Goal: Use online tool/utility: Utilize a website feature to perform a specific function

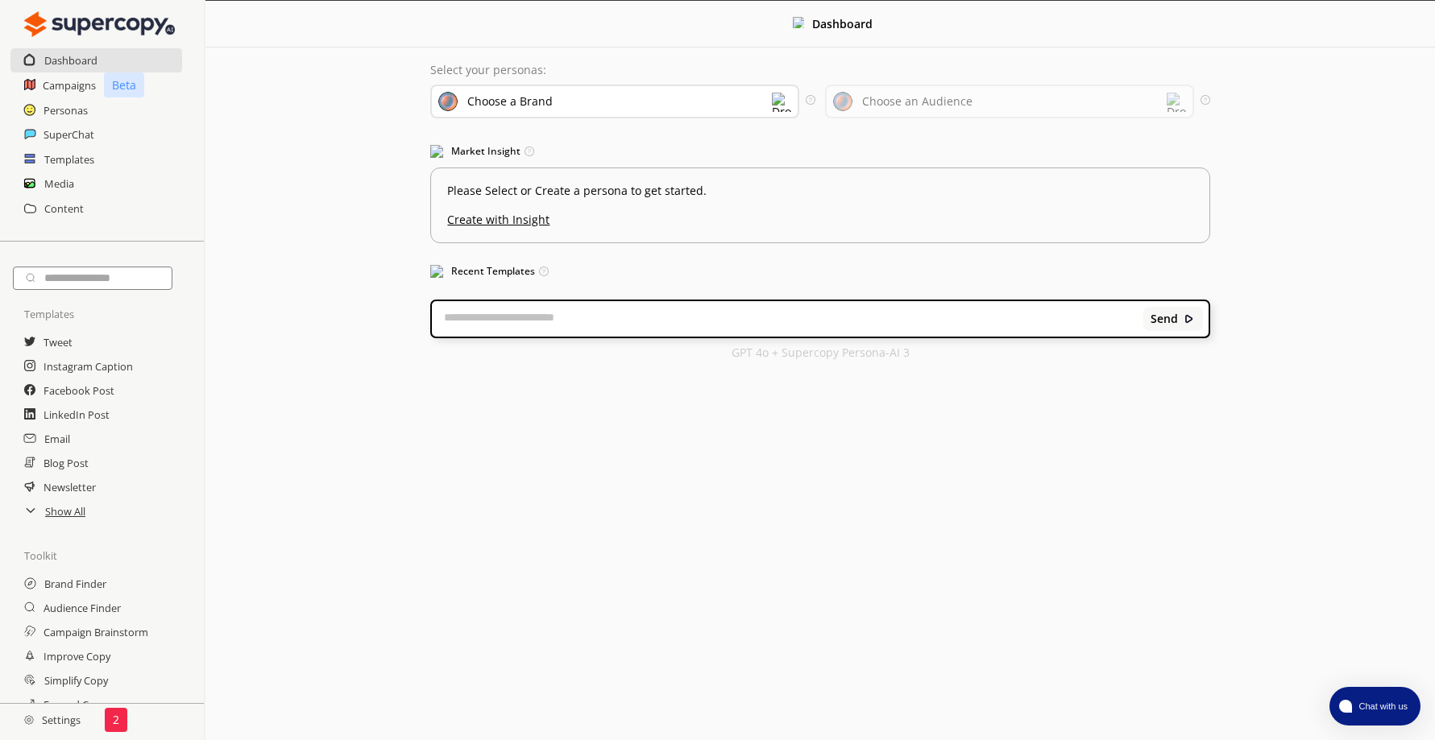
click at [773, 101] on img at bounding box center [781, 102] width 19 height 19
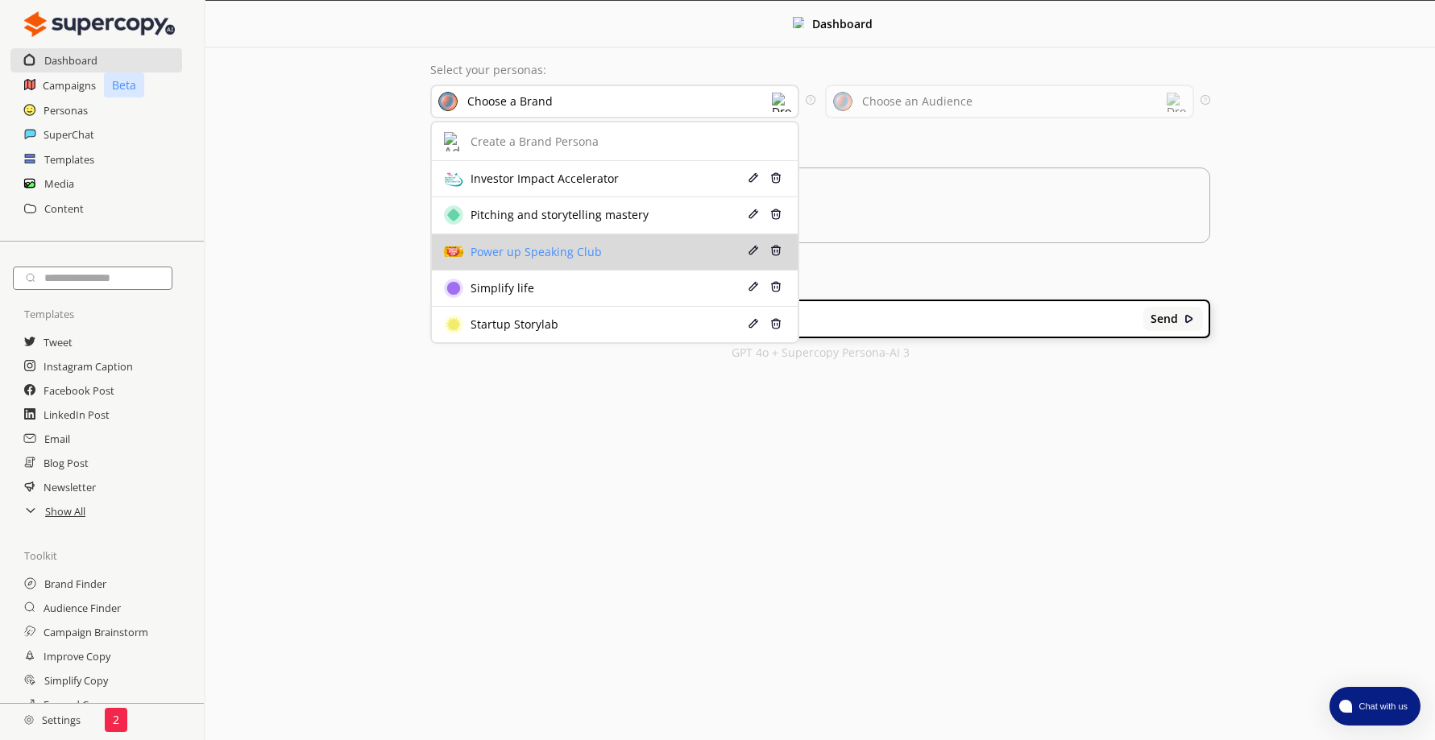
click at [597, 248] on div "Power up Speaking Club" at bounding box center [534, 252] width 135 height 13
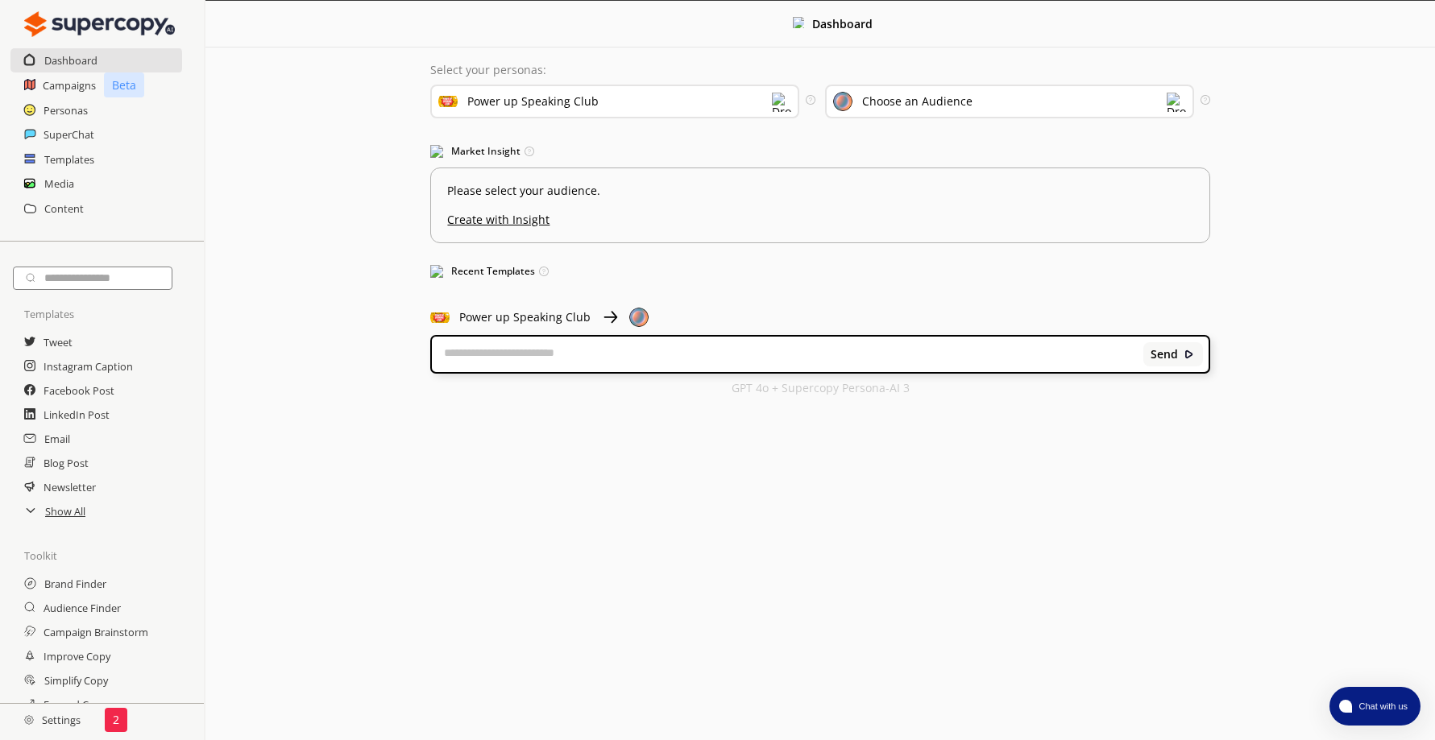
click at [990, 92] on div "Choose an Audience" at bounding box center [1009, 102] width 369 height 34
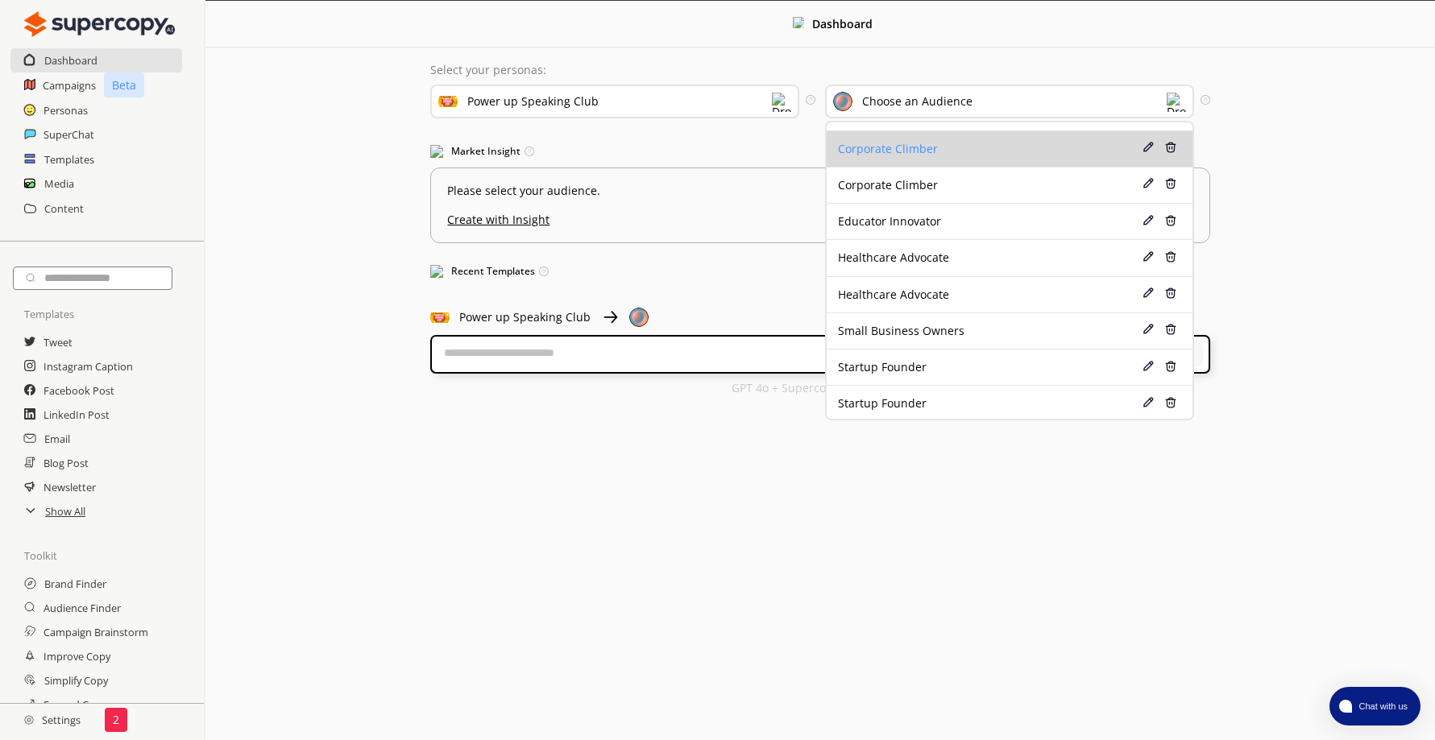
scroll to position [106, 0]
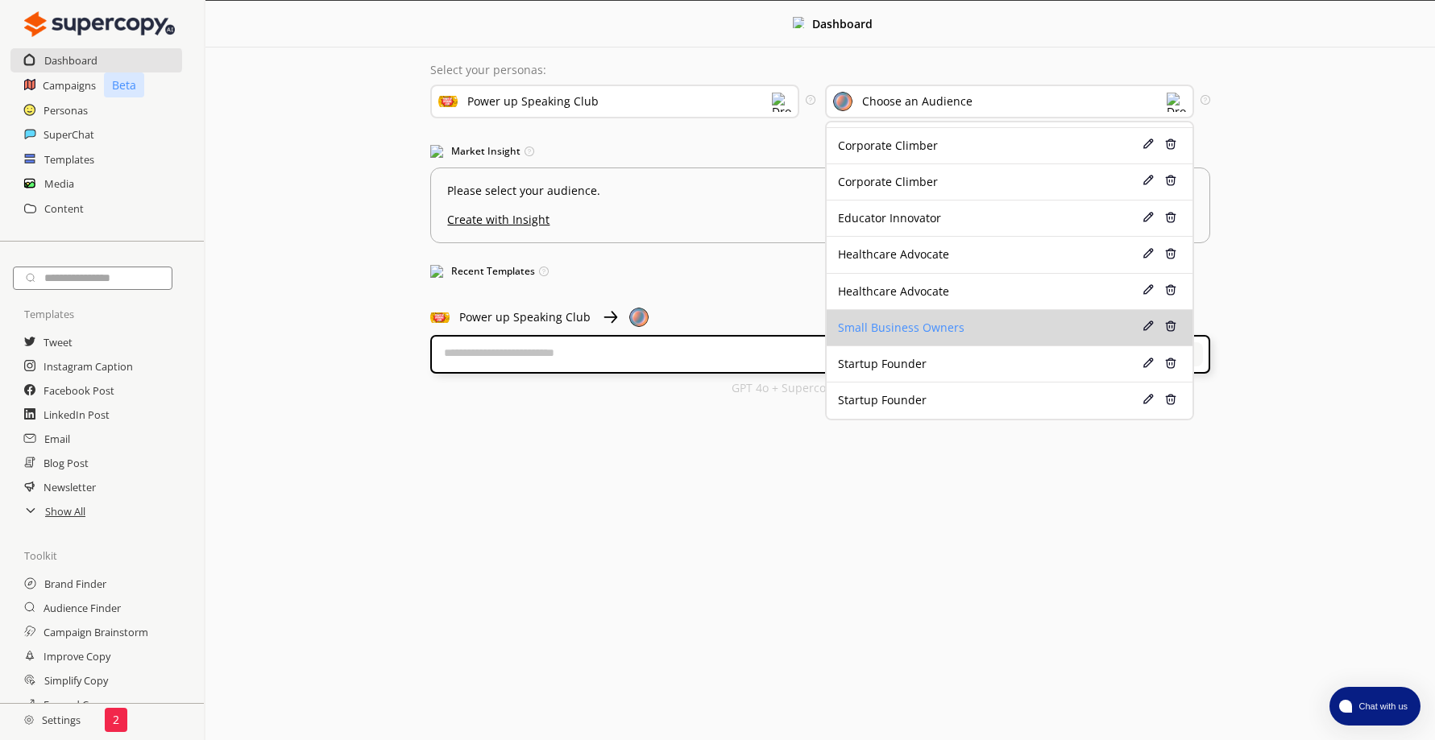
click at [959, 331] on div "Small Business Owners" at bounding box center [980, 327] width 284 height 13
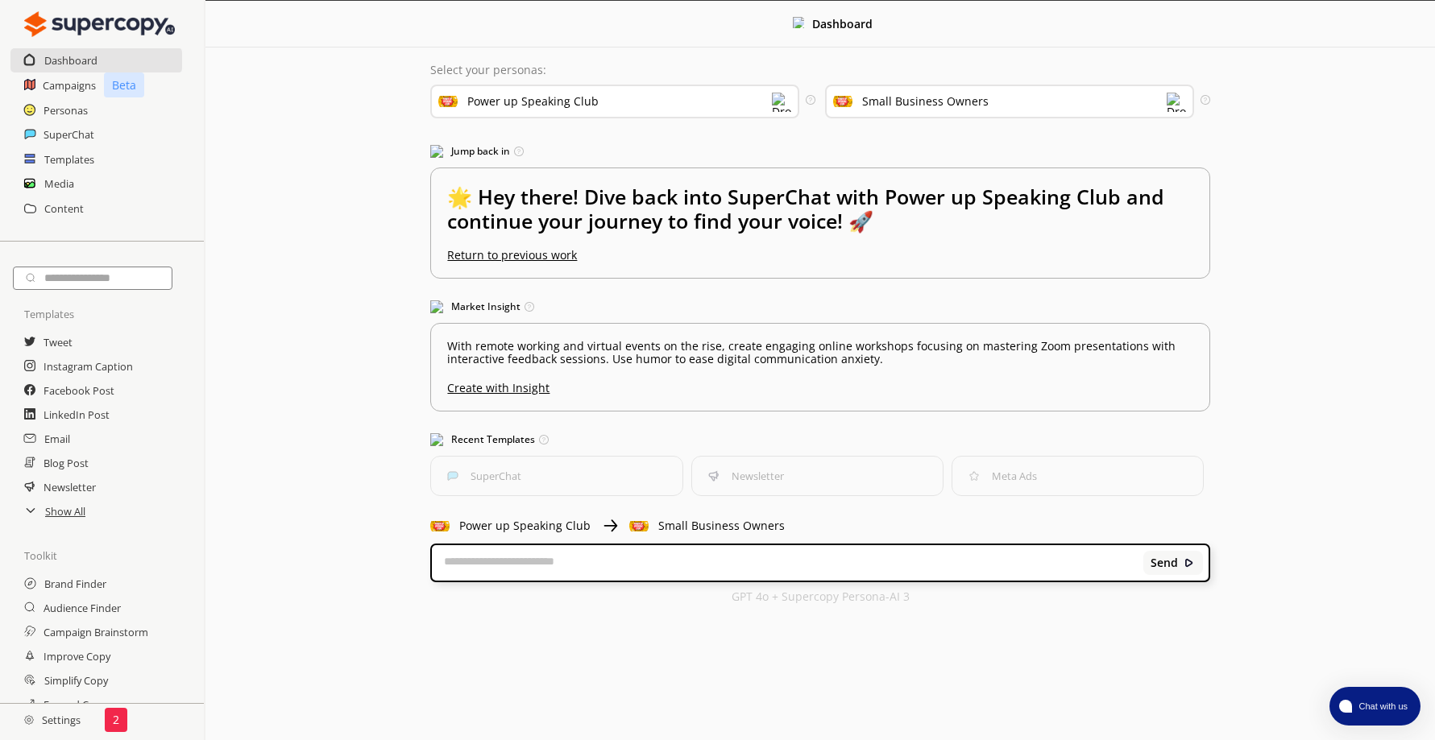
click at [624, 564] on textarea at bounding box center [787, 563] width 711 height 16
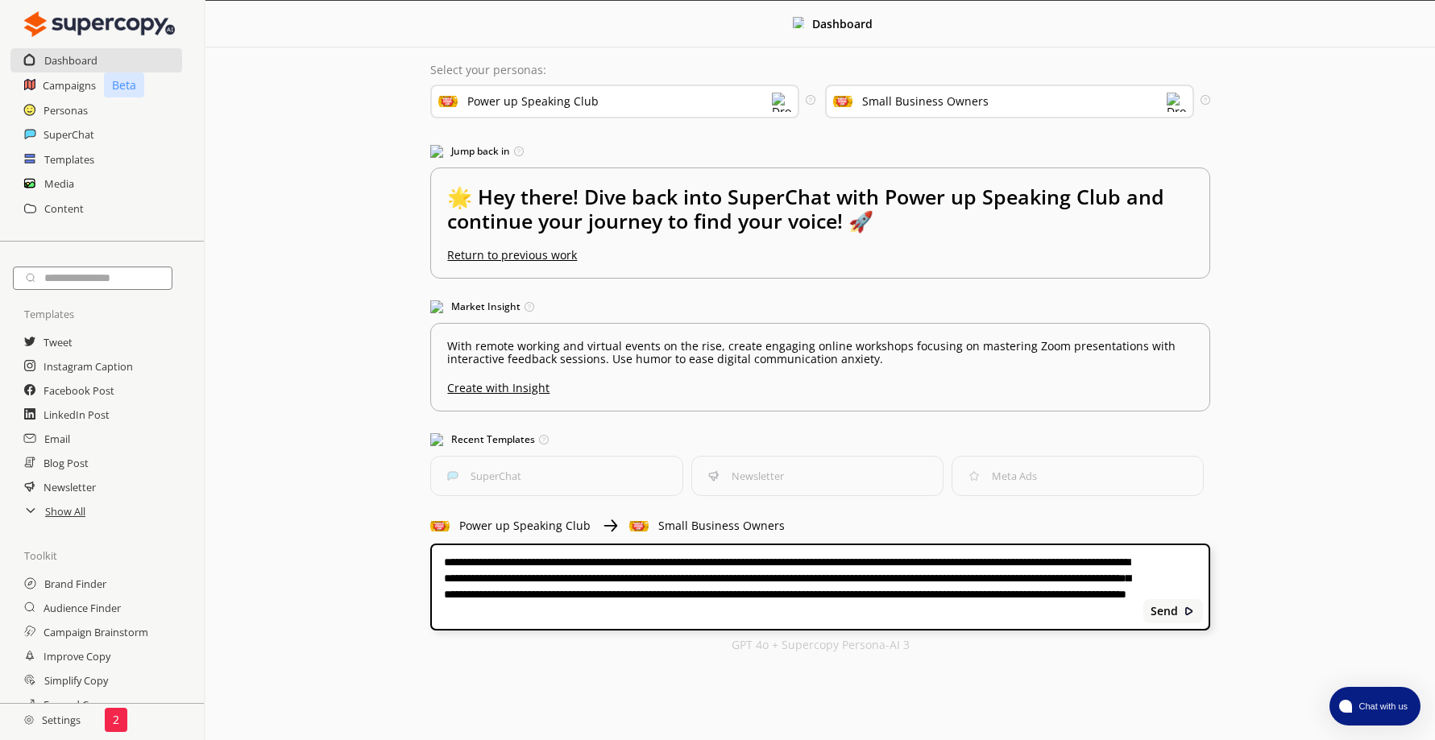
click at [980, 598] on textarea "**********" at bounding box center [787, 587] width 711 height 64
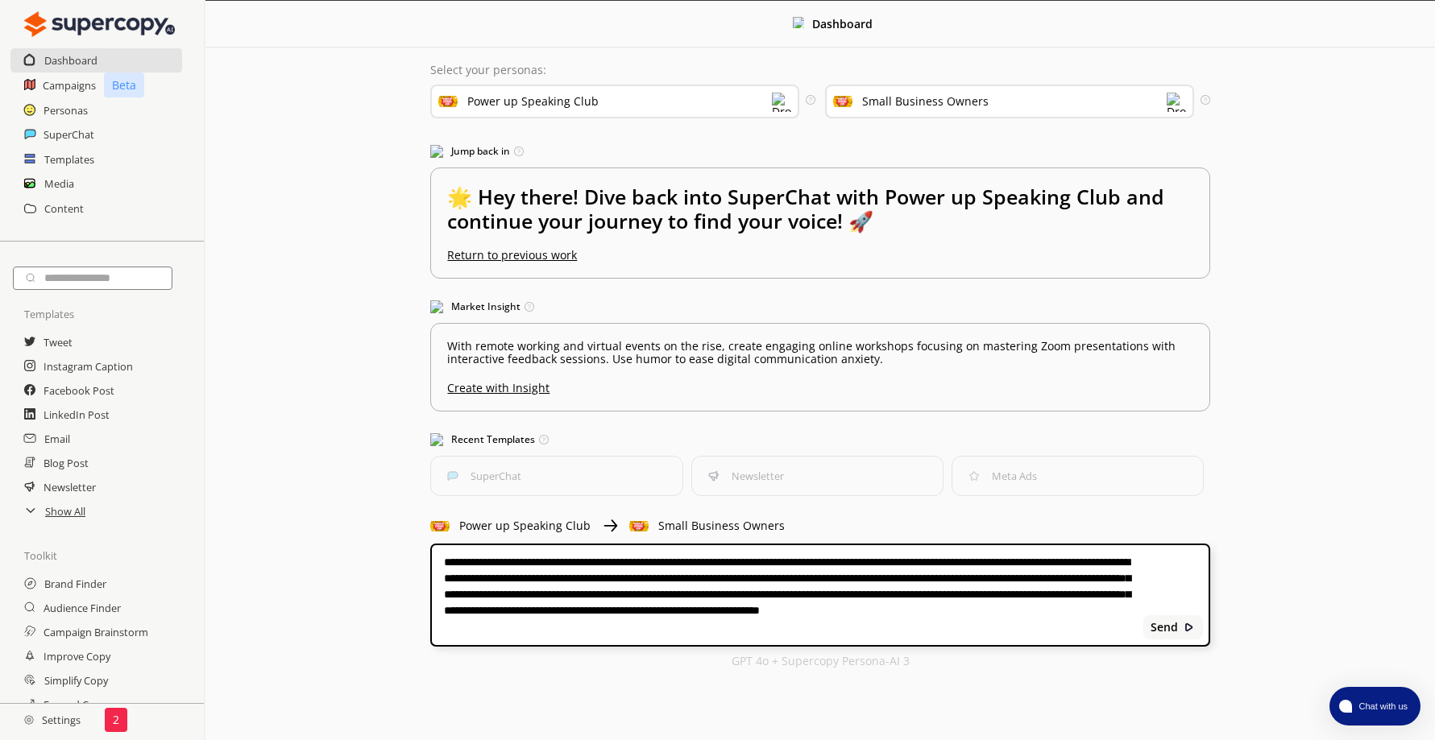
type textarea "**********"
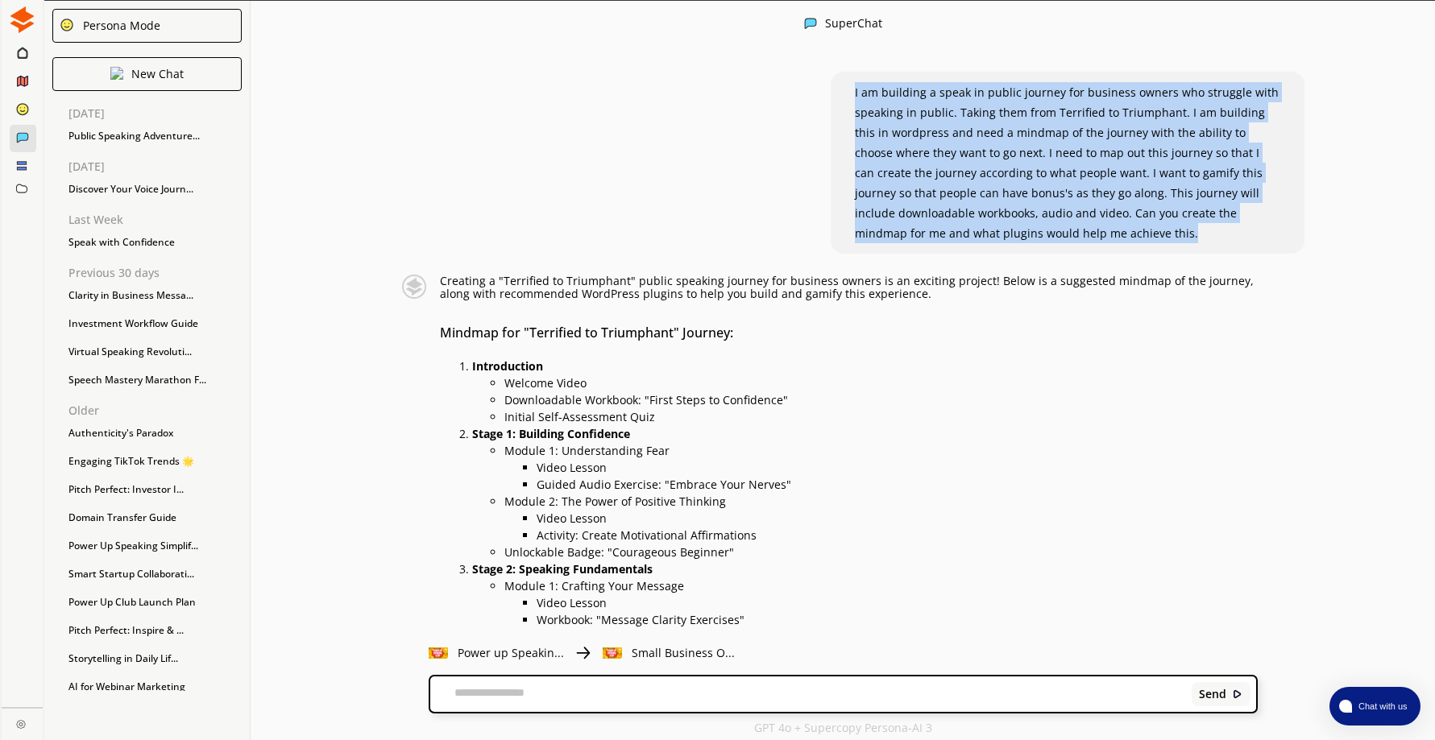
drag, startPoint x: 856, startPoint y: 90, endPoint x: 1171, endPoint y: 227, distance: 344.3
click at [1171, 227] on p "I am building a speak in public journey for business owners who struggle with s…" at bounding box center [1067, 162] width 425 height 161
drag, startPoint x: 1171, startPoint y: 227, endPoint x: 1084, endPoint y: 192, distance: 94.7
copy span "I am building a speak in public journey for business owners who struggle with s…"
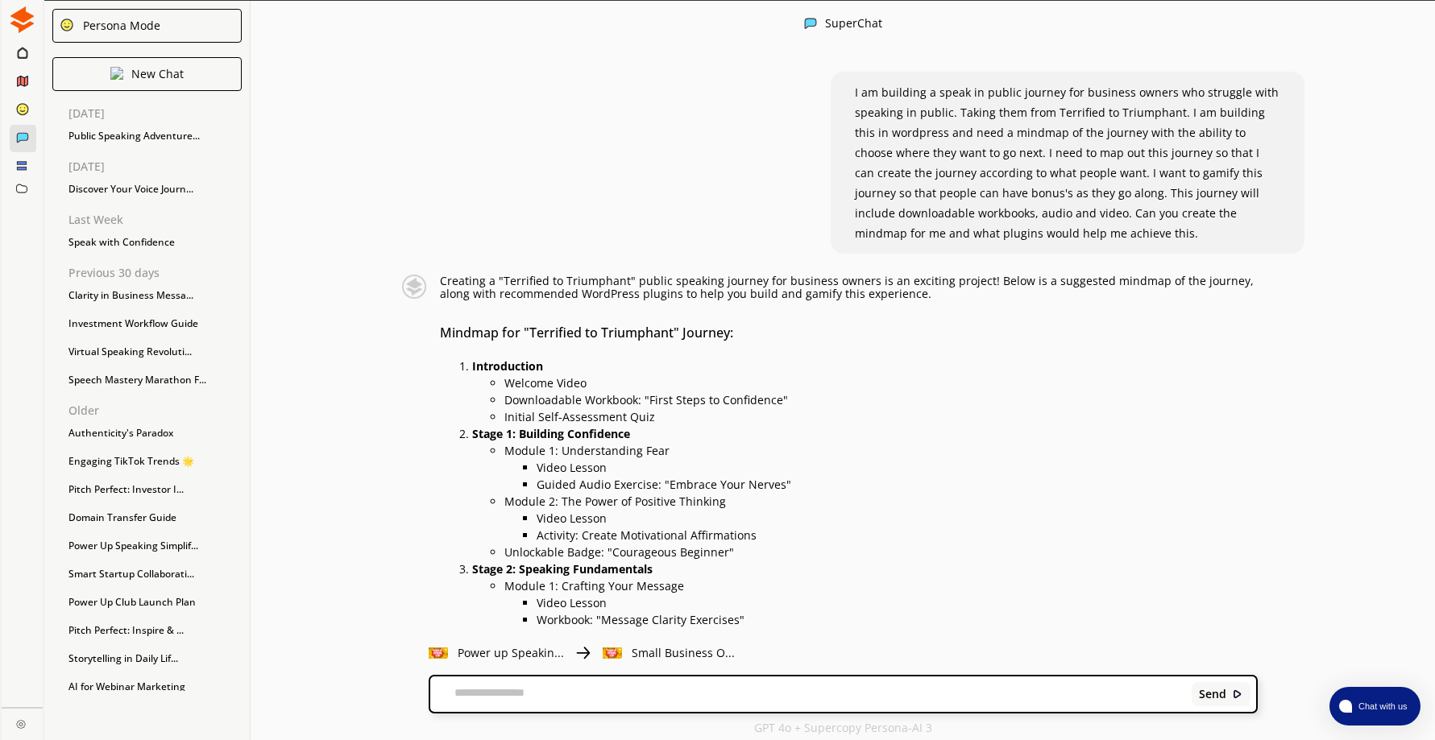
click at [1379, 462] on div "I am building a speak in public journey for business owners who struggle with s…" at bounding box center [843, 342] width 1184 height 572
click at [563, 690] on textarea at bounding box center [808, 694] width 756 height 16
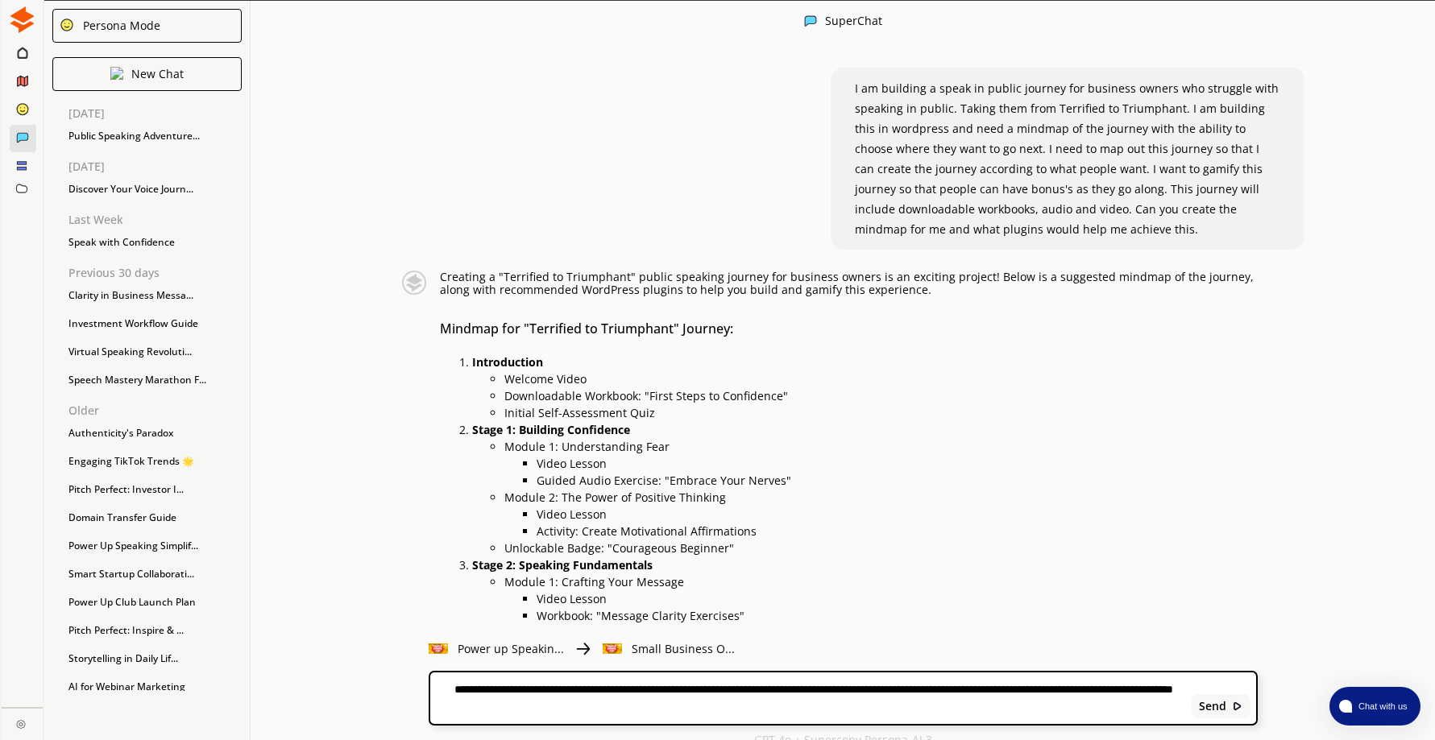
type textarea "**********"
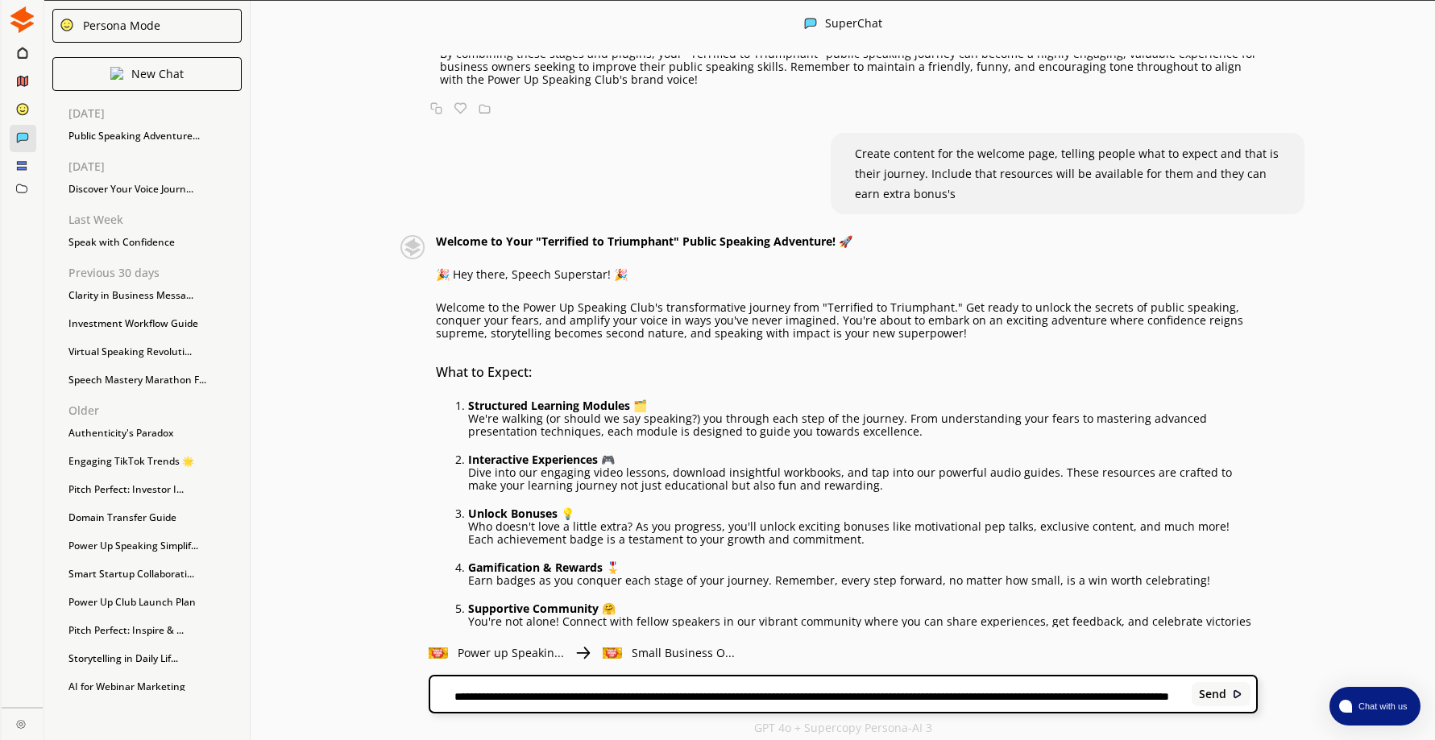
scroll to position [1334, 0]
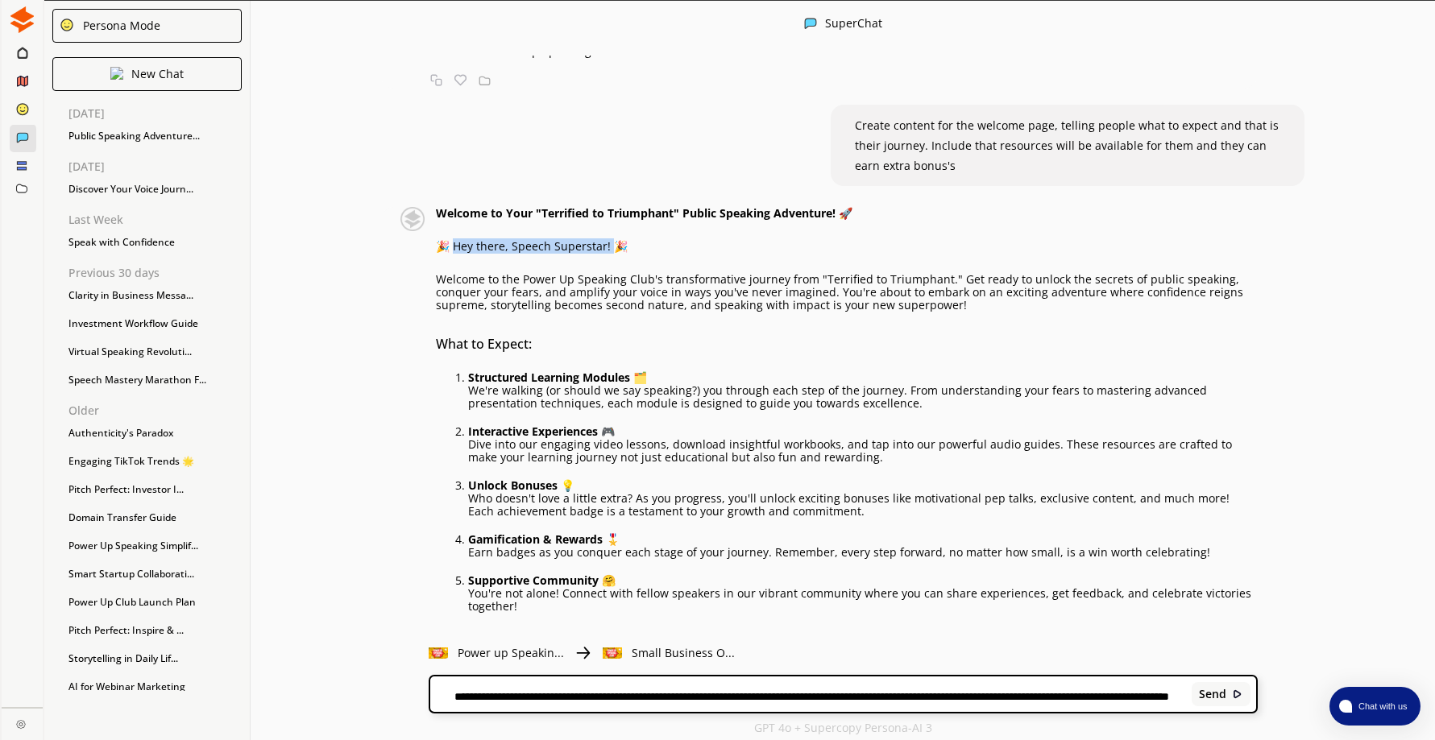
drag, startPoint x: 461, startPoint y: 243, endPoint x: 616, endPoint y: 247, distance: 155.5
click at [616, 247] on p "🎉 Hey there, Speech Superstar! 🎉" at bounding box center [847, 246] width 822 height 13
drag, startPoint x: 616, startPoint y: 247, endPoint x: 582, endPoint y: 243, distance: 34.9
copy p "ey there, Speech Superstar! 🎉"
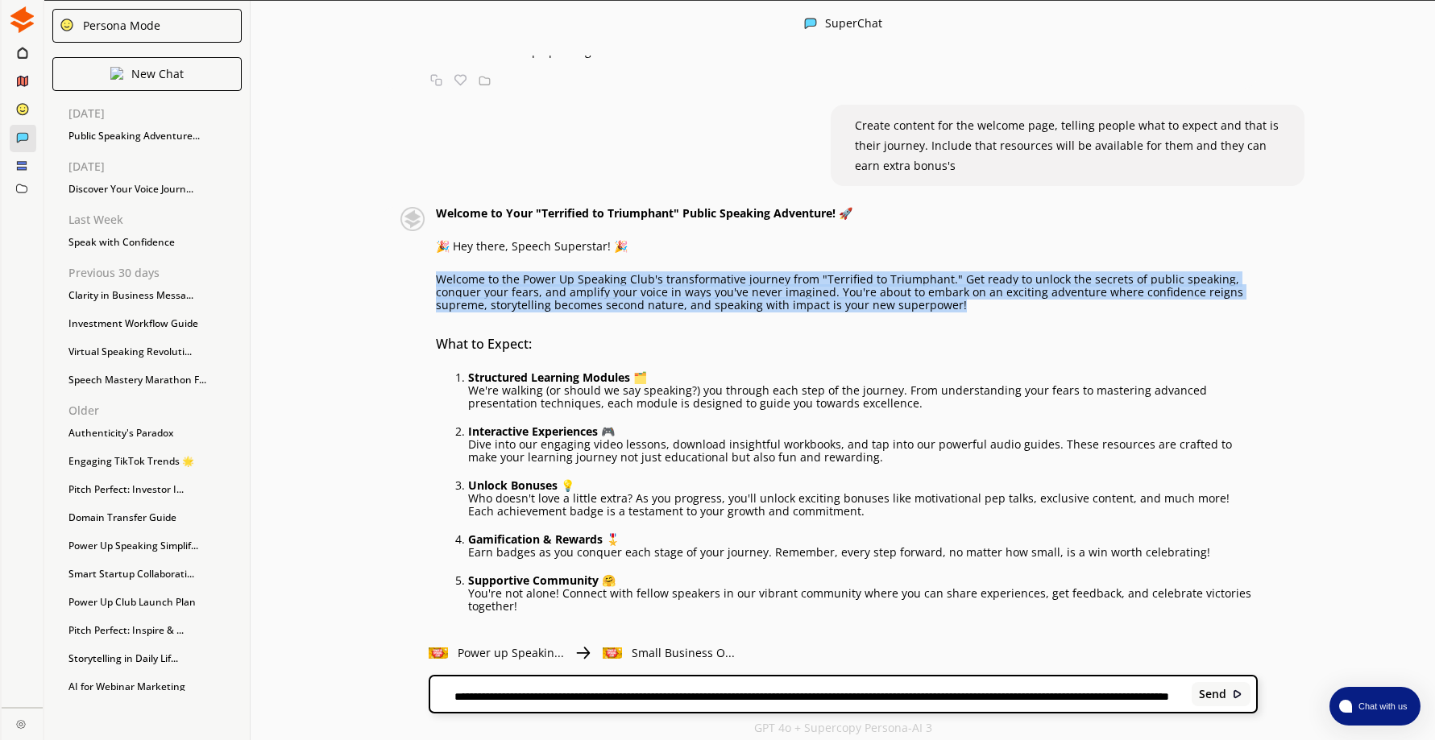
drag, startPoint x: 442, startPoint y: 279, endPoint x: 967, endPoint y: 301, distance: 525.8
click at [967, 301] on p "Welcome to the Power Up Speaking Club's transformative journey from "Terrified …" at bounding box center [847, 292] width 822 height 39
drag, startPoint x: 967, startPoint y: 301, endPoint x: 889, endPoint y: 289, distance: 79.1
copy p "Welcome to the Power Up Speaking Club's transformative journey from "Terrified …"
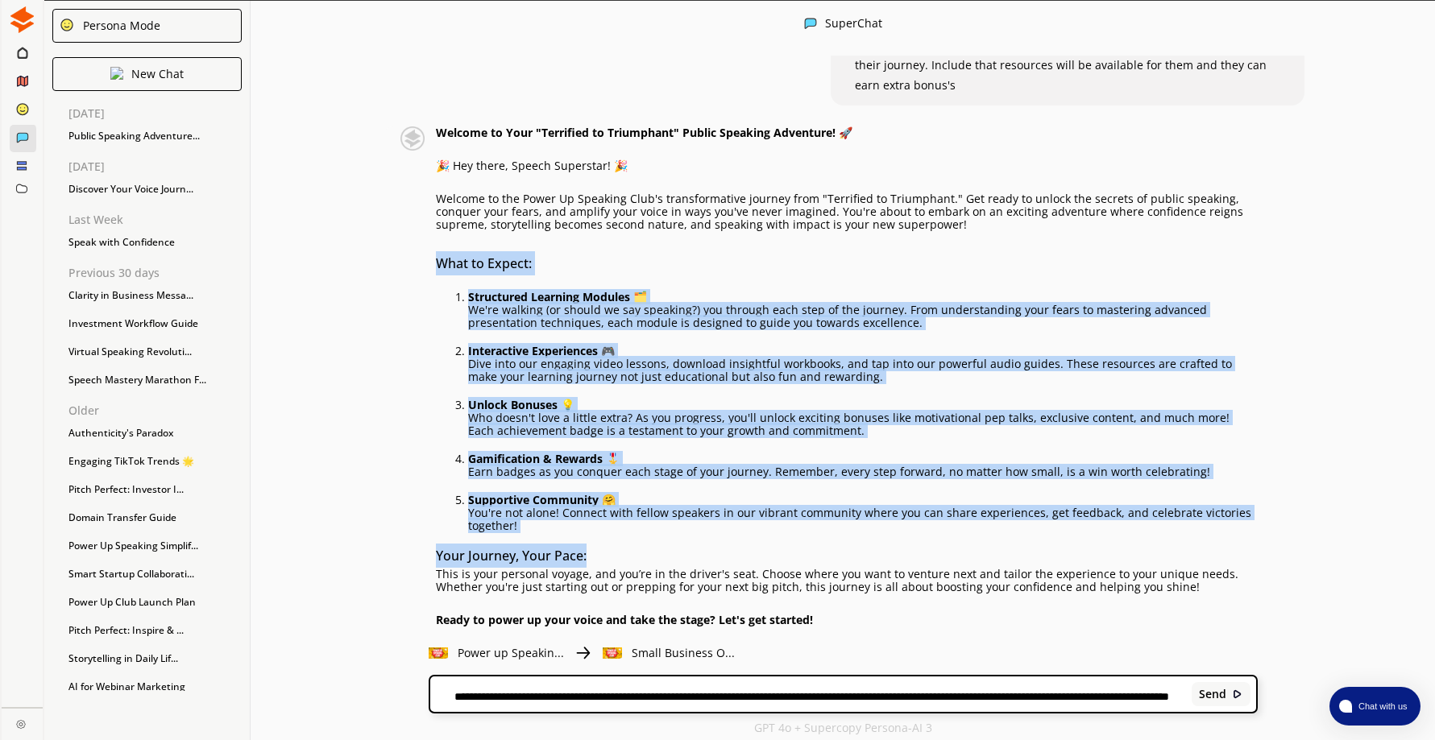
scroll to position [1495, 0]
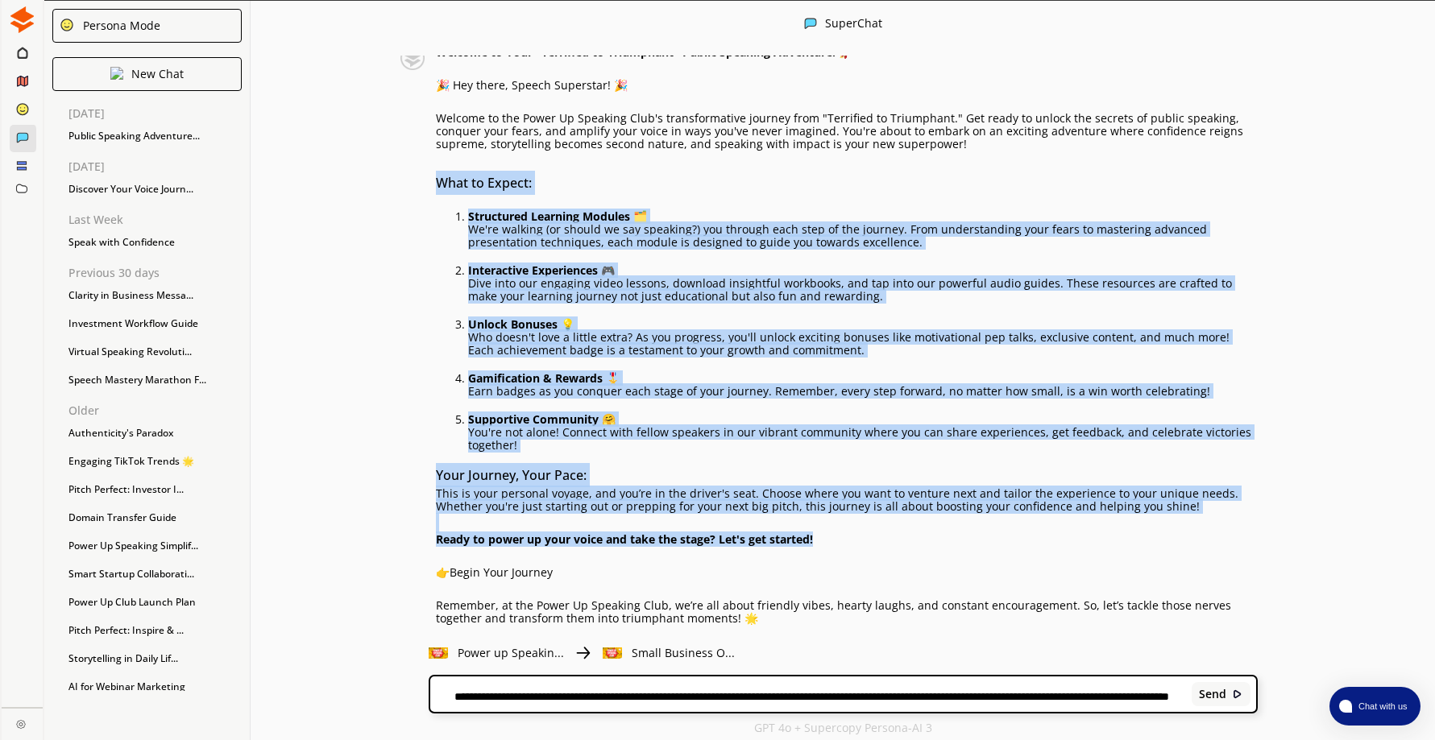
drag, startPoint x: 442, startPoint y: 343, endPoint x: 868, endPoint y: 541, distance: 470.0
click at [868, 541] on div "Welcome to Your "Terrified to Triumphant" Public Speaking Adventure! 🚀 🎉 Hey th…" at bounding box center [847, 365] width 822 height 638
copy div "Lore ip Dolors: Ametconsec Adipisci Elitsed 🗂️ Do'ei tempori (ut labore et dol …"
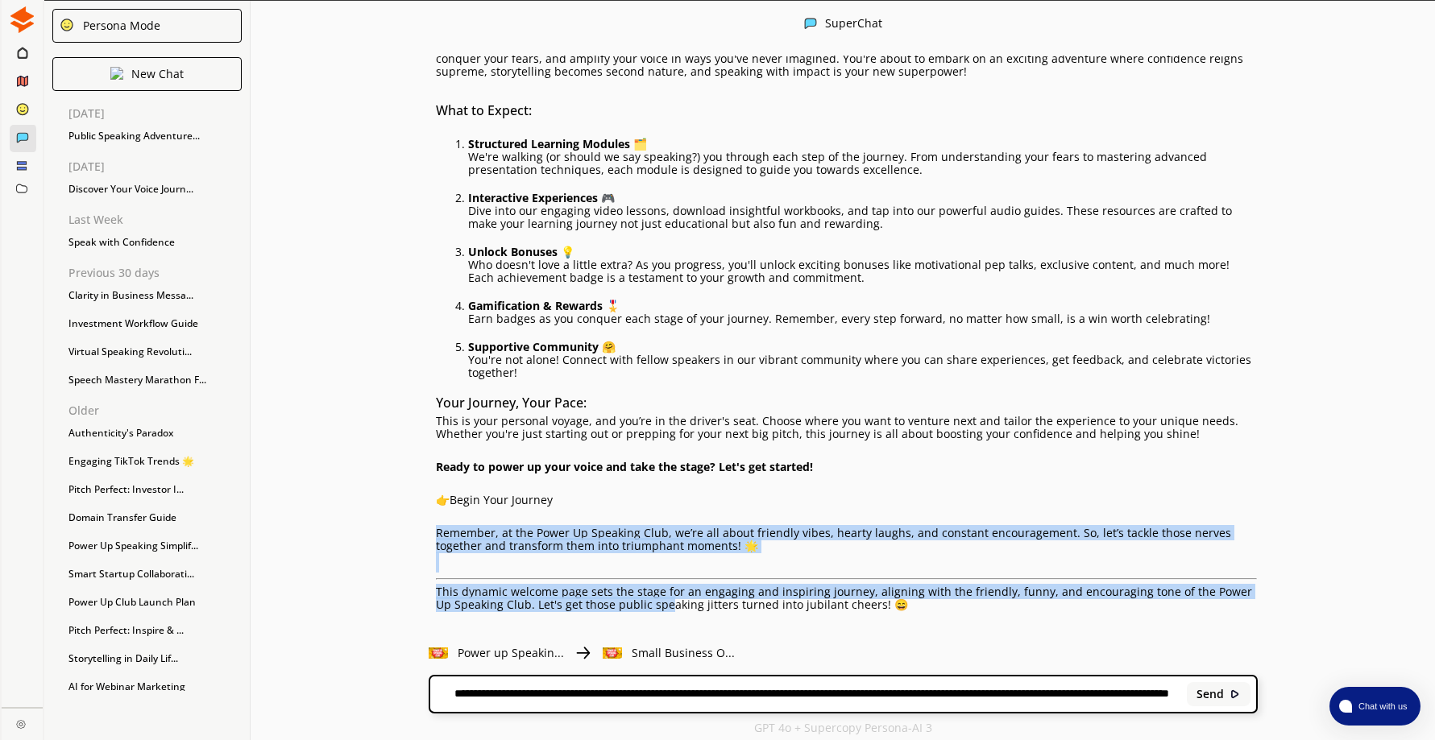
scroll to position [1582, 0]
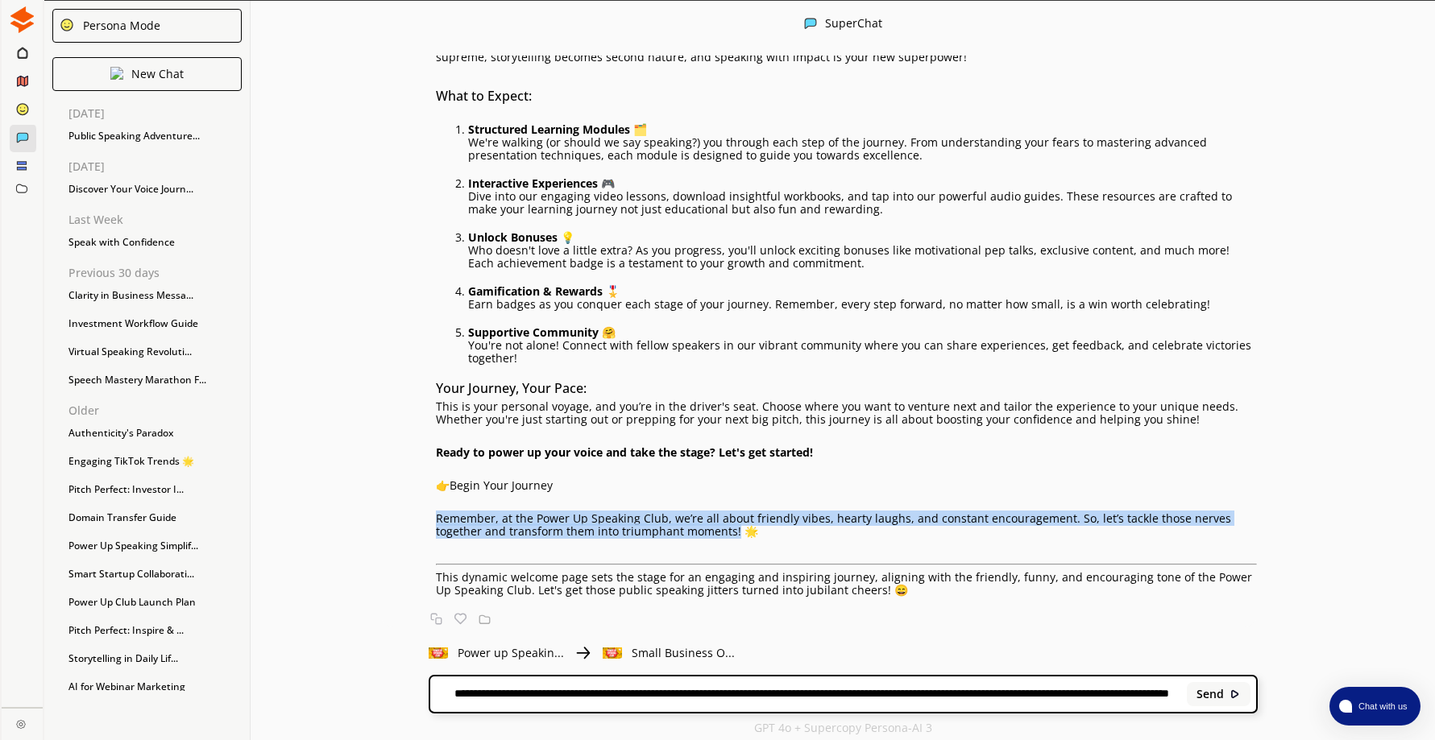
drag, startPoint x: 443, startPoint y: 605, endPoint x: 739, endPoint y: 533, distance: 304.5
click at [739, 533] on p "Remember, at the Power Up Speaking Club, we’re all about friendly vibes, hearty…" at bounding box center [847, 525] width 822 height 26
drag, startPoint x: 739, startPoint y: 533, endPoint x: 699, endPoint y: 520, distance: 41.5
copy p "Remember, at the Power Up Speaking Club, we’re all about friendly vibes, hearty…"
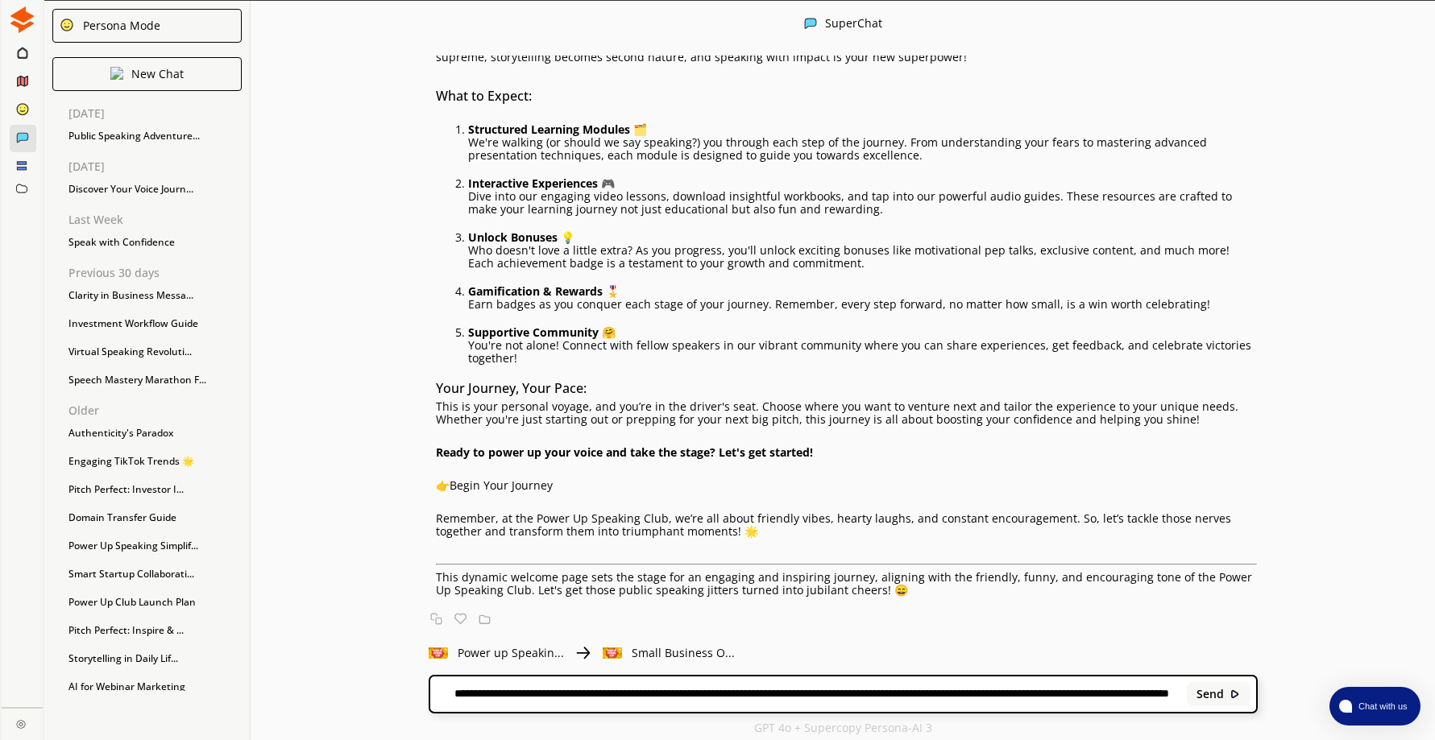
click at [507, 697] on textarea "**********" at bounding box center [805, 696] width 751 height 13
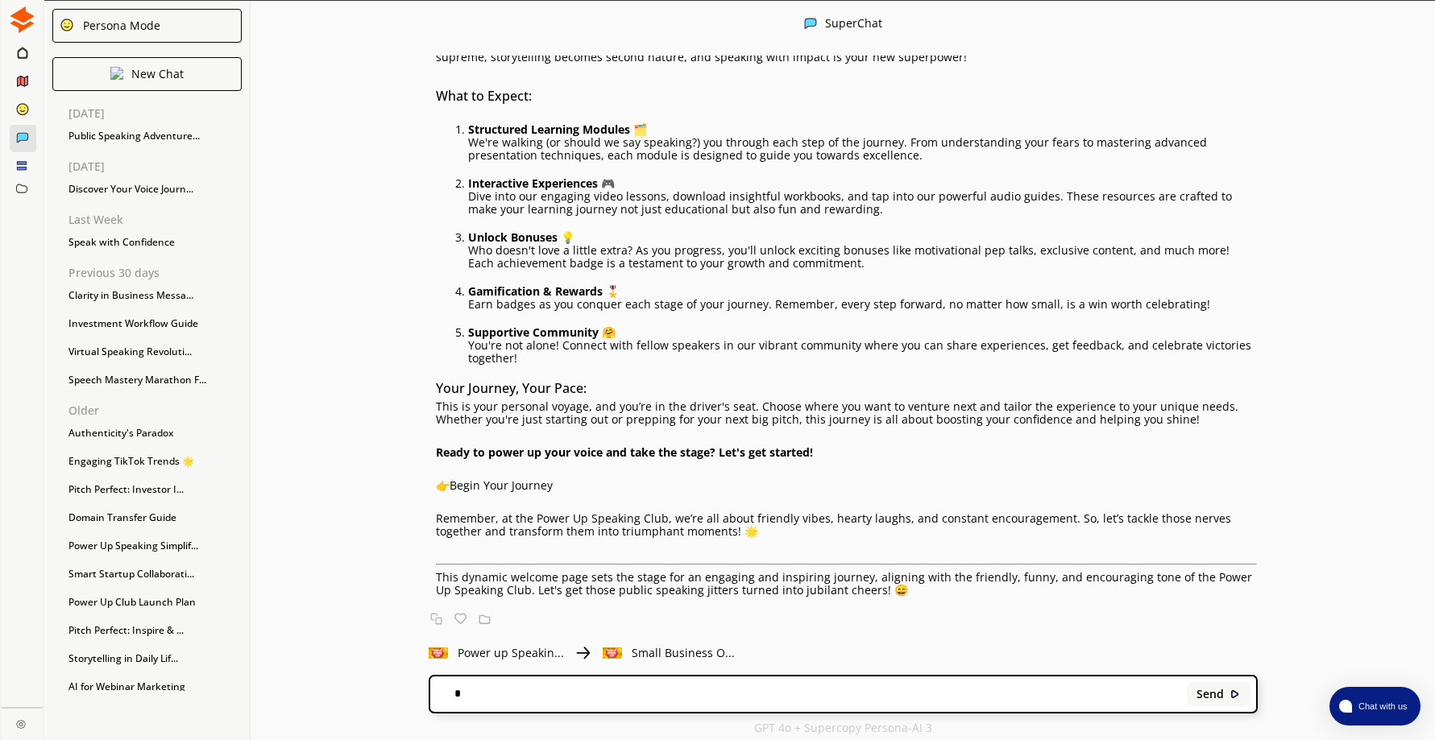
scroll to position [0, 0]
type textarea "**********"
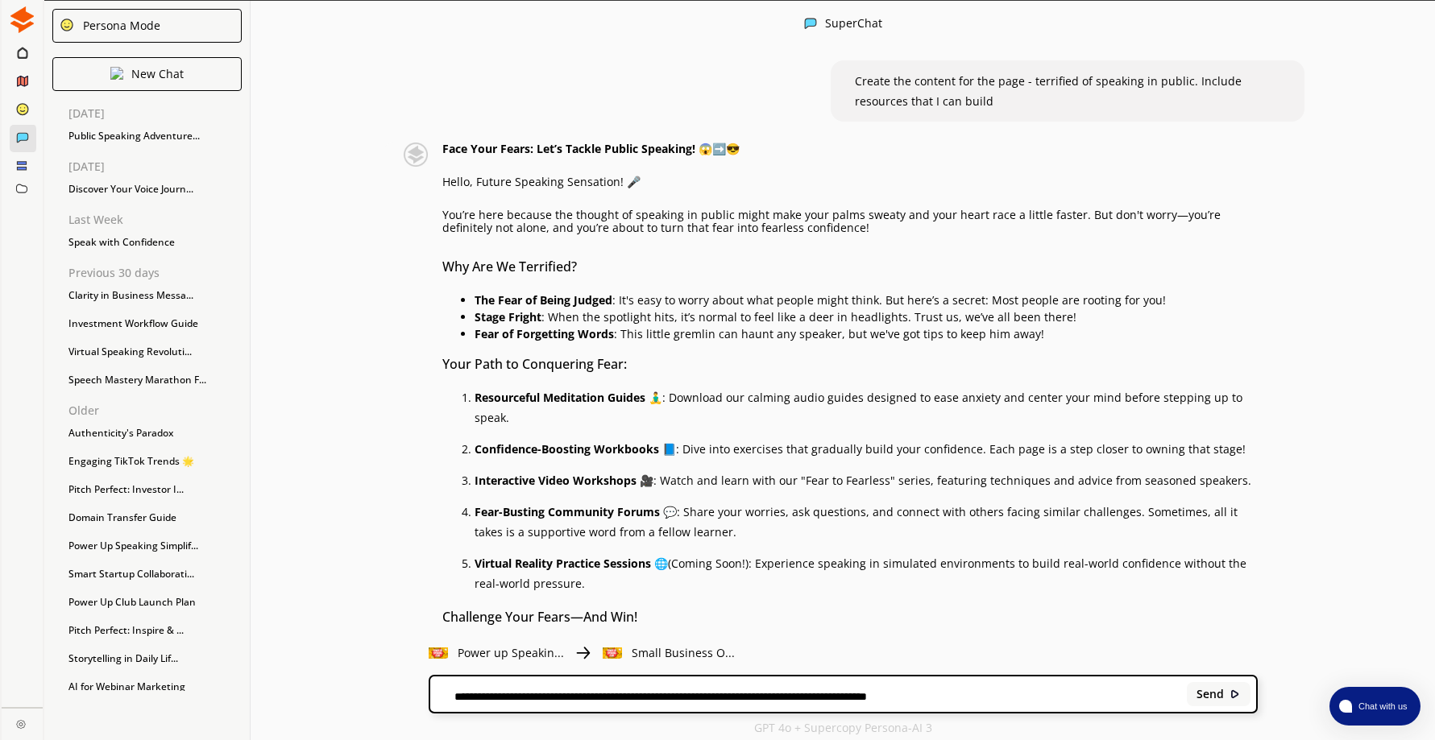
scroll to position [2182, 0]
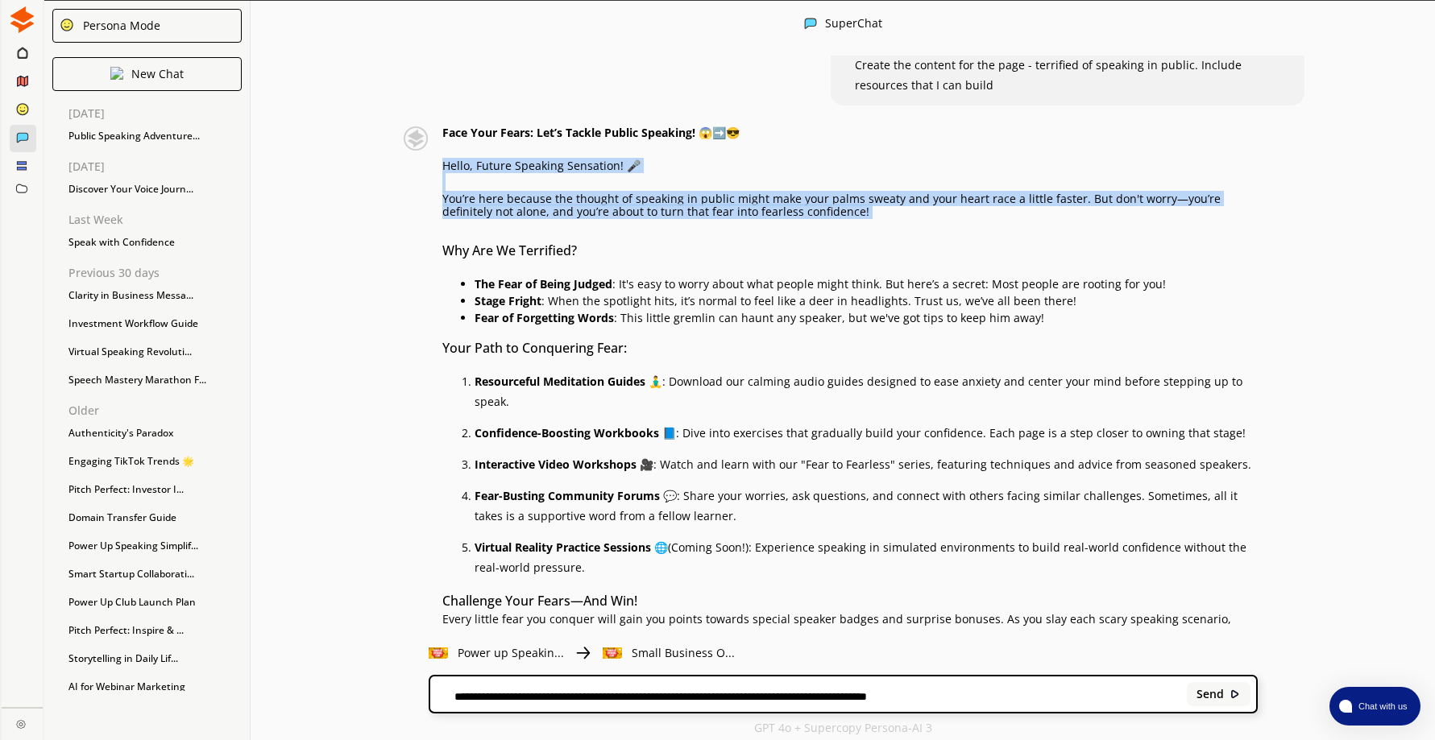
drag, startPoint x: 448, startPoint y: 164, endPoint x: 909, endPoint y: 220, distance: 464.3
click at [909, 220] on div "Face Your Fears: Let’s Tackle Public Speaking! 😱➡️😎 Hello, Future Speaking Sens…" at bounding box center [849, 510] width 815 height 769
drag, startPoint x: 909, startPoint y: 220, endPoint x: 803, endPoint y: 209, distance: 106.1
copy div "Hello, Future Speaking Sensation! 🎤 You’re here because the thought of speaking…"
click at [408, 216] on div "Face Your Fears: Let’s Tackle Public Speaking! 😱➡️😎 Hello, Future Speaking Sens…" at bounding box center [827, 510] width 860 height 769
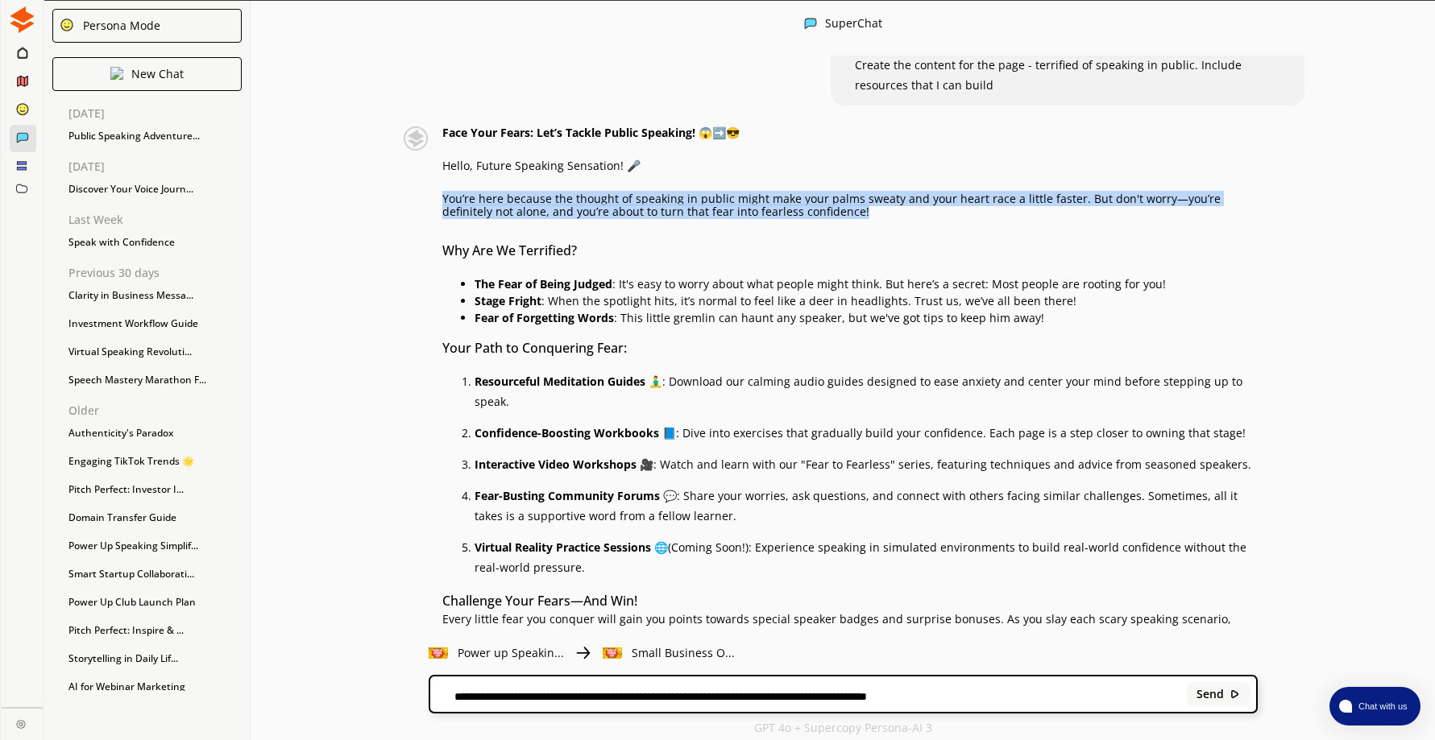
drag, startPoint x: 450, startPoint y: 196, endPoint x: 885, endPoint y: 208, distance: 436.1
click at [885, 208] on p "You’re here because the thought of speaking in public might make your palms swe…" at bounding box center [849, 206] width 815 height 26
drag, startPoint x: 885, startPoint y: 208, endPoint x: 815, endPoint y: 201, distance: 70.4
copy p "You’re here because the thought of speaking in public might make your palms swe…"
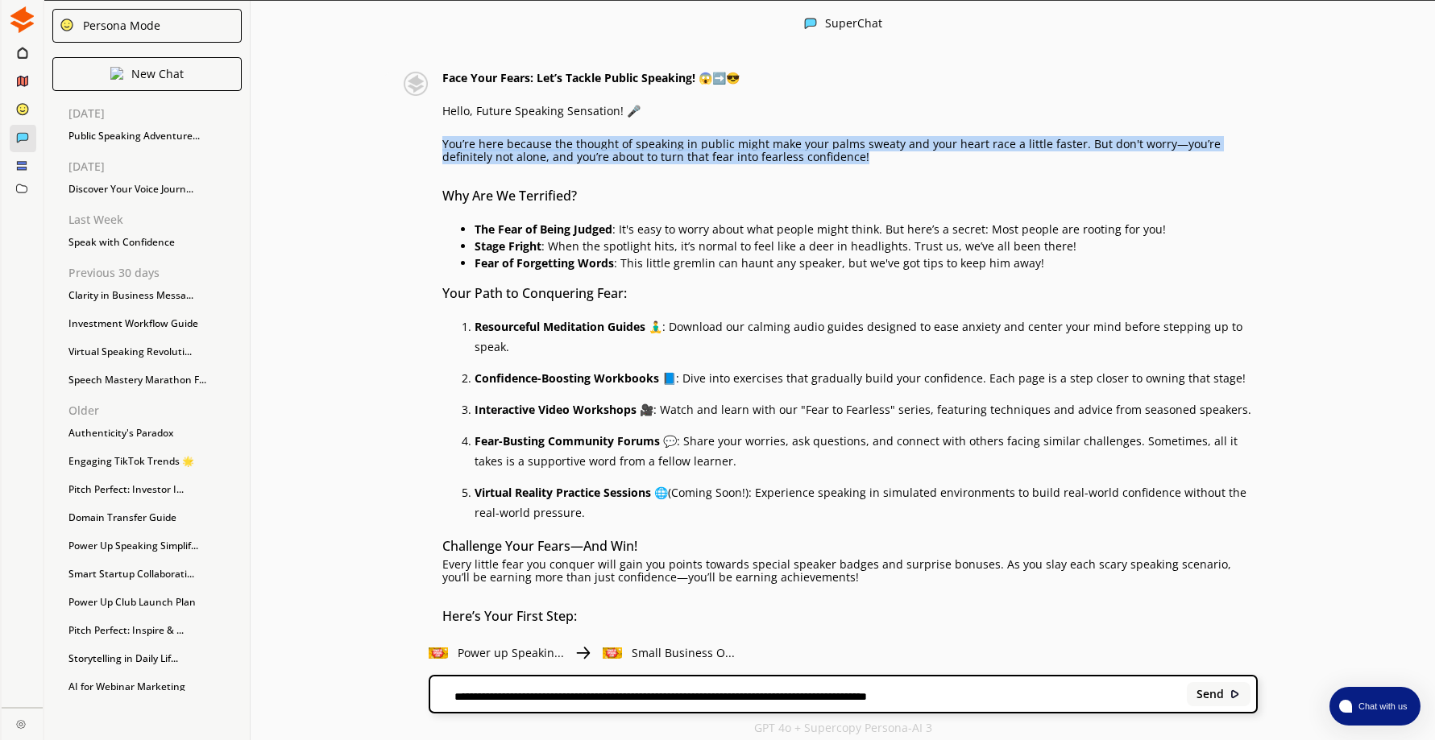
scroll to position [2262, 0]
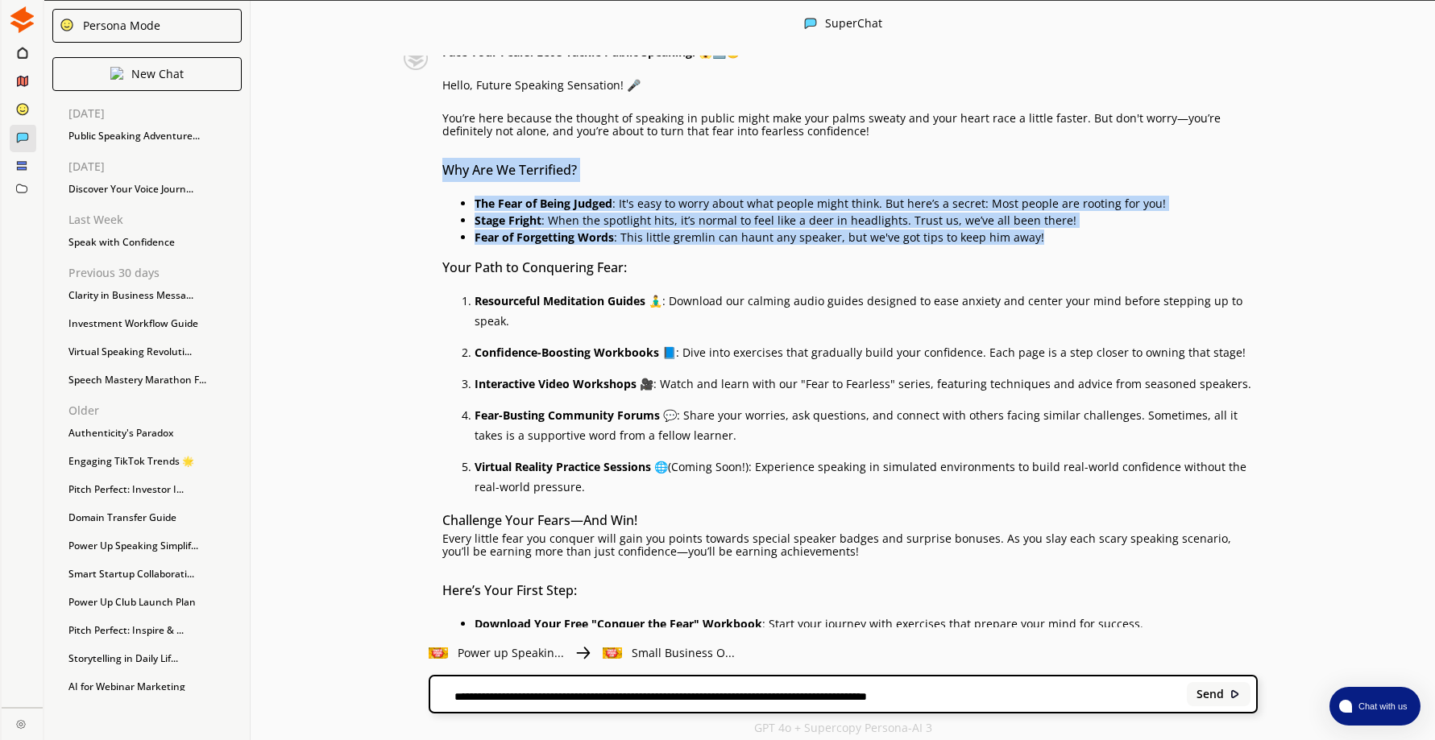
drag, startPoint x: 450, startPoint y: 166, endPoint x: 1071, endPoint y: 235, distance: 624.2
click at [1071, 235] on div "Face Your Fears: Let’s Tackle Public Speaking! 😱➡️😎 Hello, Future Speaking Sens…" at bounding box center [849, 430] width 815 height 769
drag, startPoint x: 1071, startPoint y: 235, endPoint x: 962, endPoint y: 215, distance: 110.6
copy div "Why Are We Terrified? The Fear of Being Judged : It's easy to worry about what …"
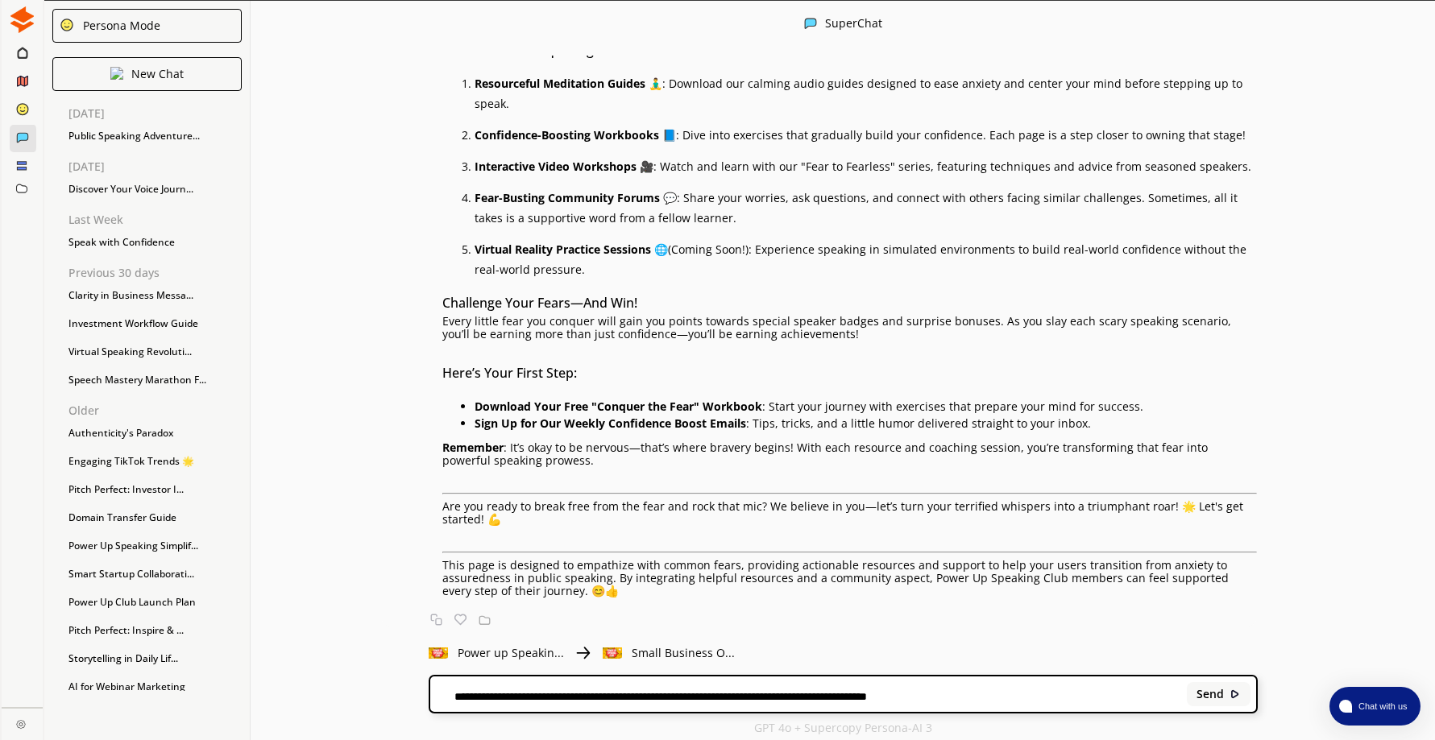
scroll to position [2481, 0]
click at [541, 697] on textarea "**********" at bounding box center [805, 696] width 751 height 13
type textarea "**********"
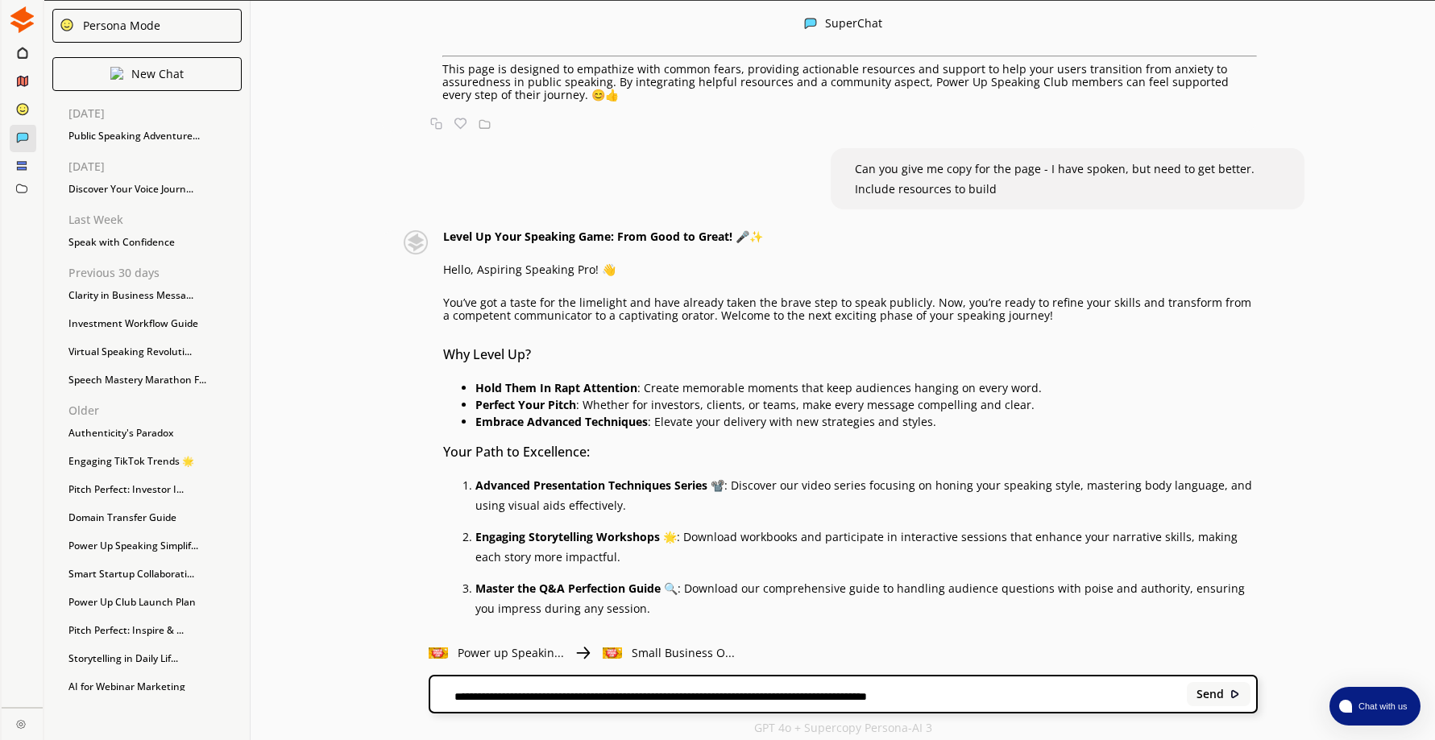
scroll to position [3000, 0]
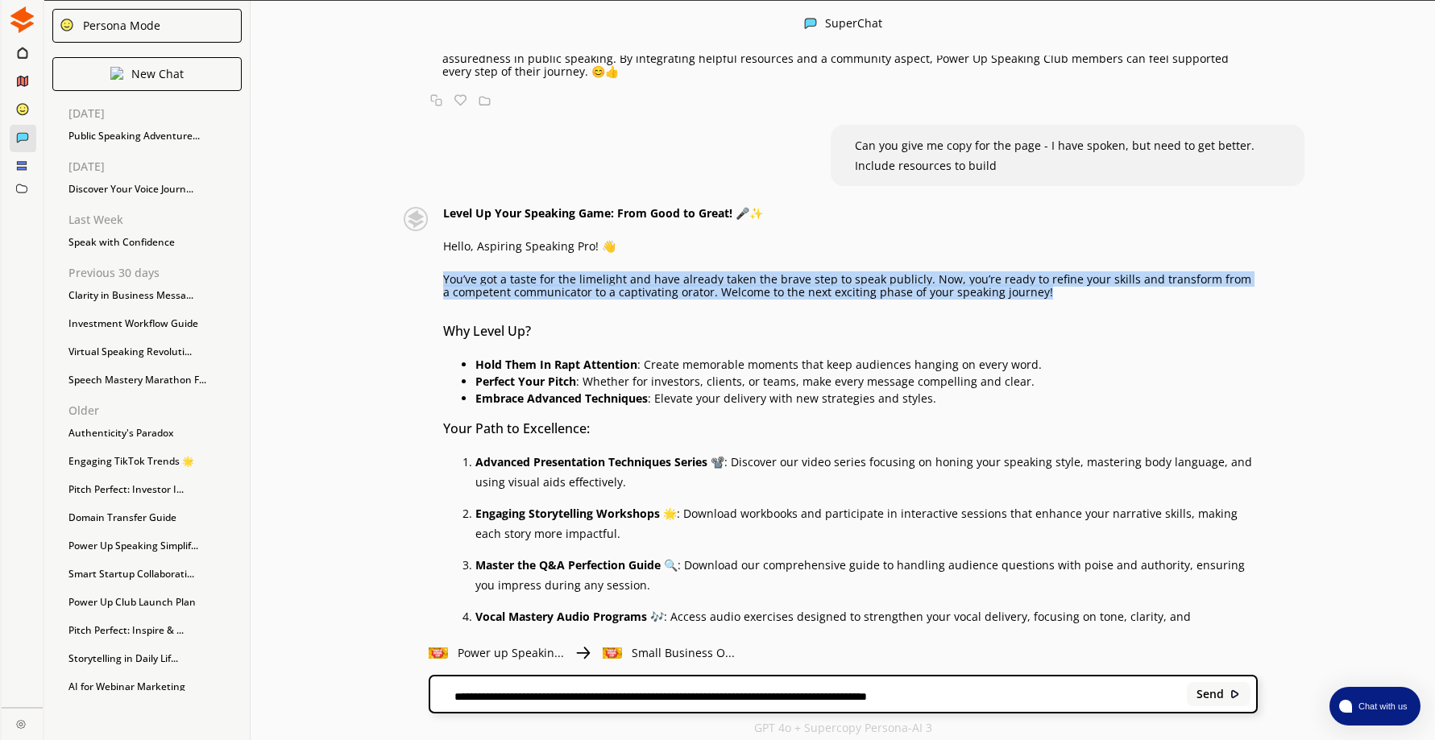
drag, startPoint x: 451, startPoint y: 279, endPoint x: 1049, endPoint y: 290, distance: 597.9
click at [1049, 290] on p "You’ve got a taste for the limelight and have already taken the brave step to s…" at bounding box center [850, 286] width 814 height 26
drag, startPoint x: 1049, startPoint y: 290, endPoint x: 968, endPoint y: 280, distance: 82.0
copy p "You’ve got a taste for the limelight and have already taken the brave step to s…"
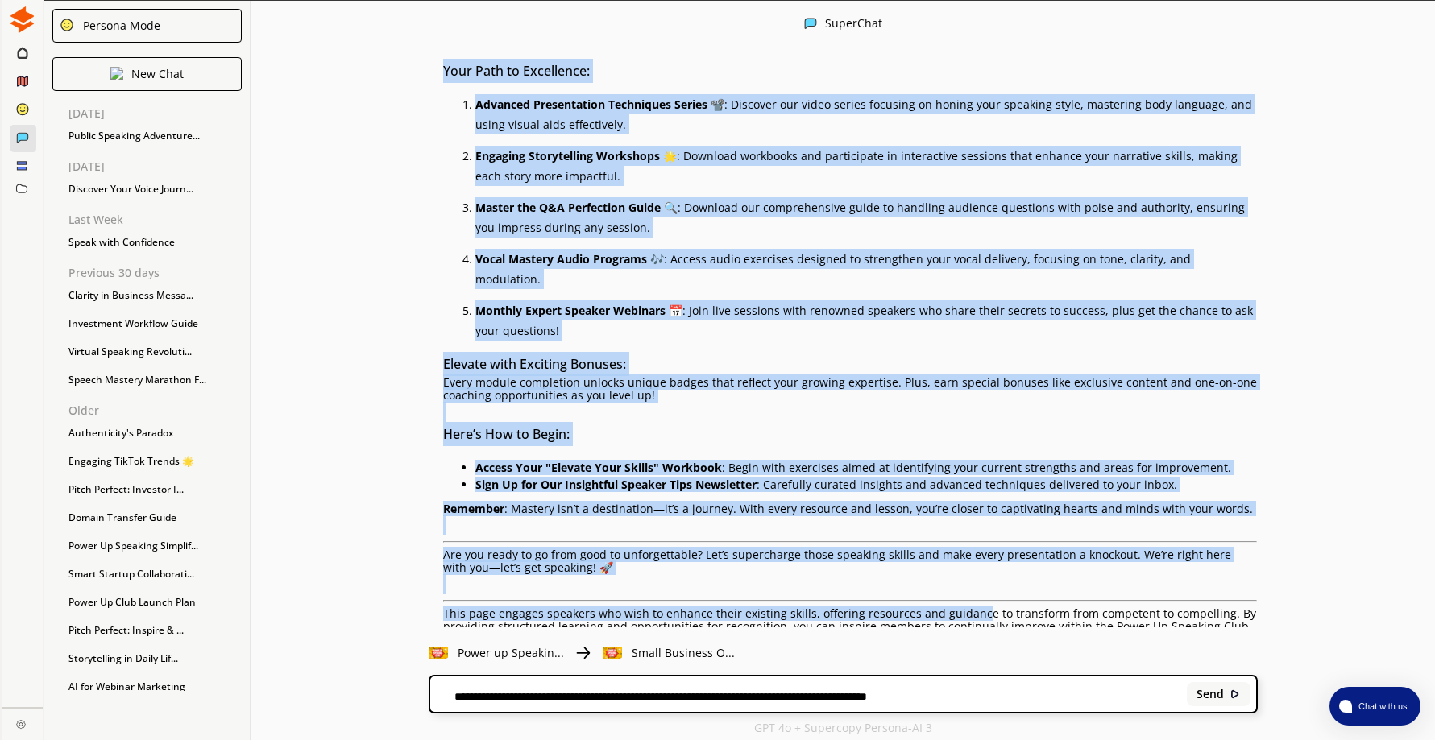
scroll to position [3386, 0]
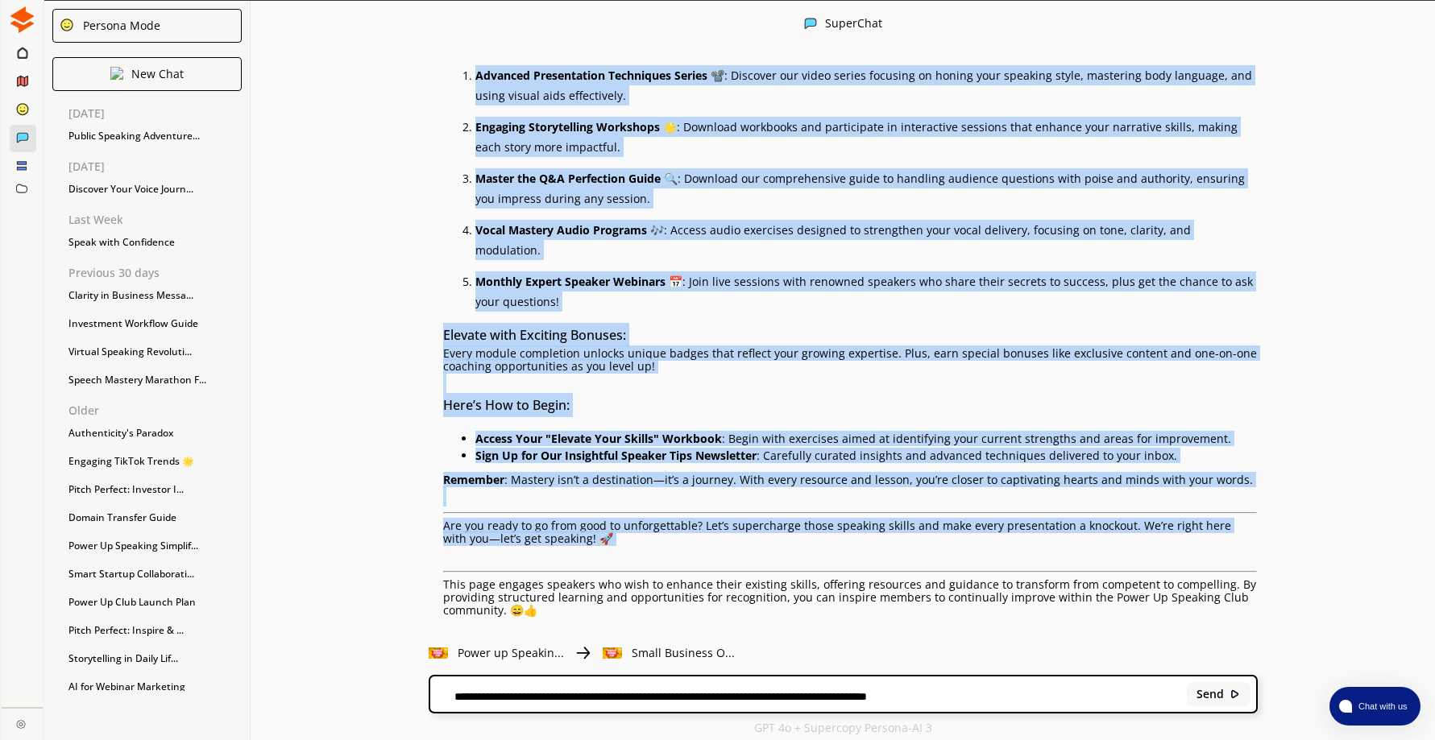
drag, startPoint x: 450, startPoint y: 326, endPoint x: 972, endPoint y: 540, distance: 565.1
click at [972, 540] on div "Level Up Your Speaking Game: From Good to Great! 🎤✨ Hello, Aspiring Speaking Pr…" at bounding box center [850, 218] width 814 height 797
copy div "Lor Ipsum Do? Sita Cons Ad Elit Seddoeius : Tempor incididun utlabor etdo magn …"
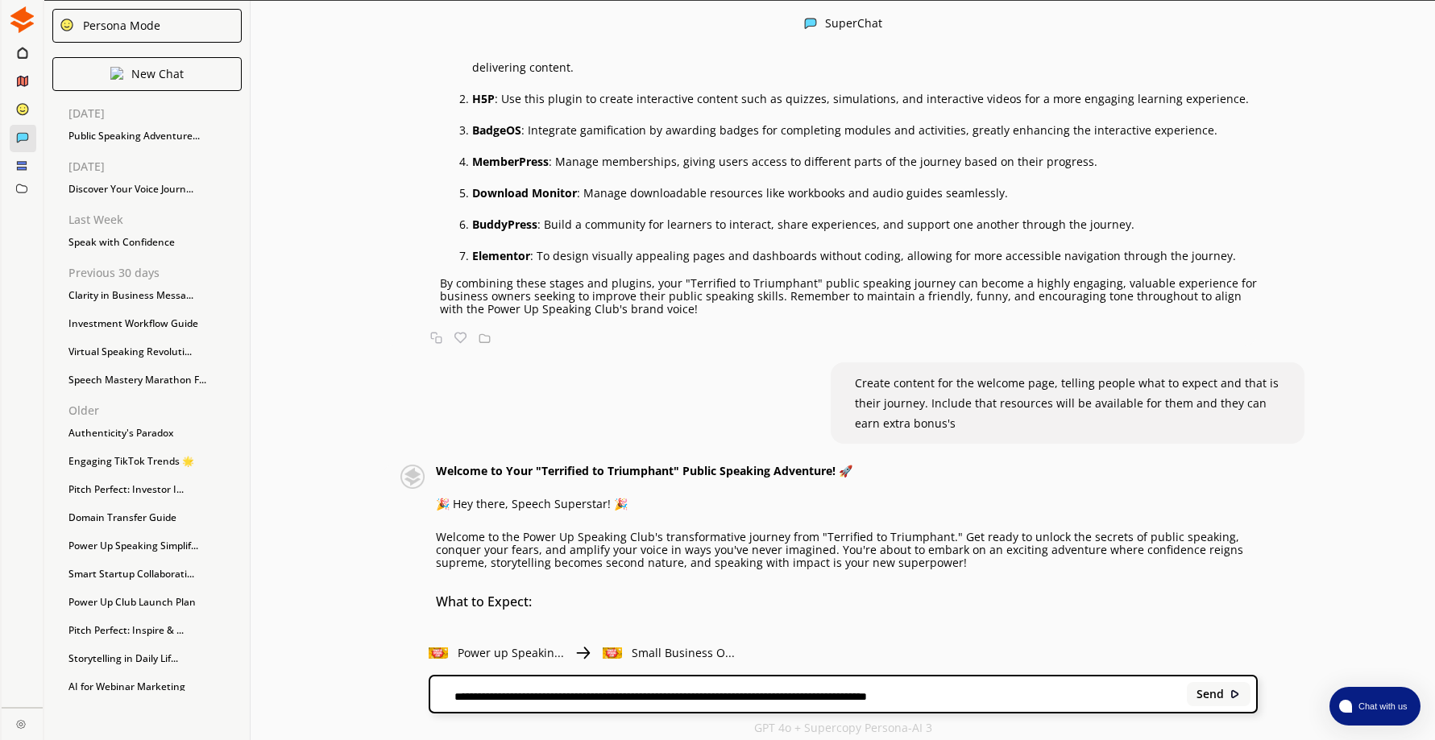
scroll to position [1292, 0]
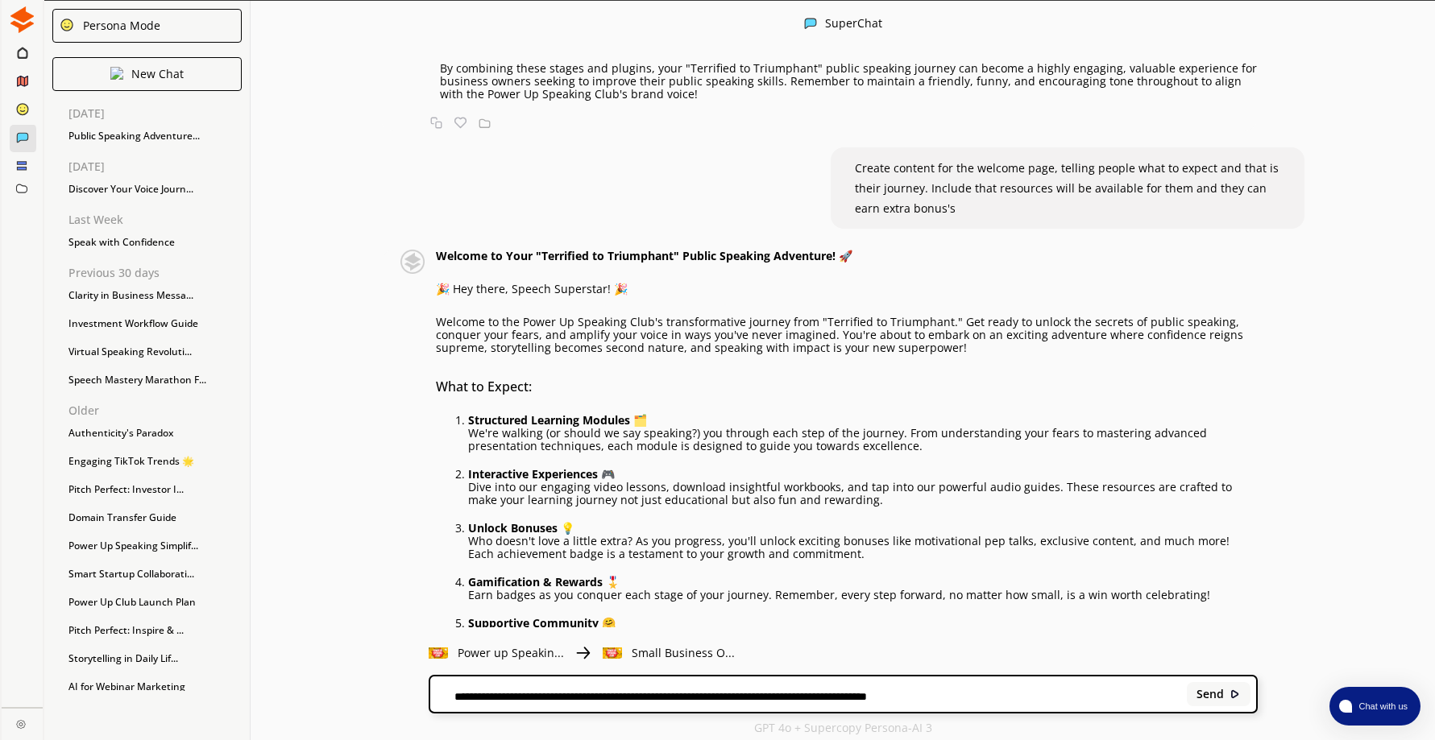
click at [554, 686] on div "**********" at bounding box center [843, 694] width 826 height 35
click at [525, 703] on textarea "**********" at bounding box center [805, 696] width 751 height 13
type textarea "**********"
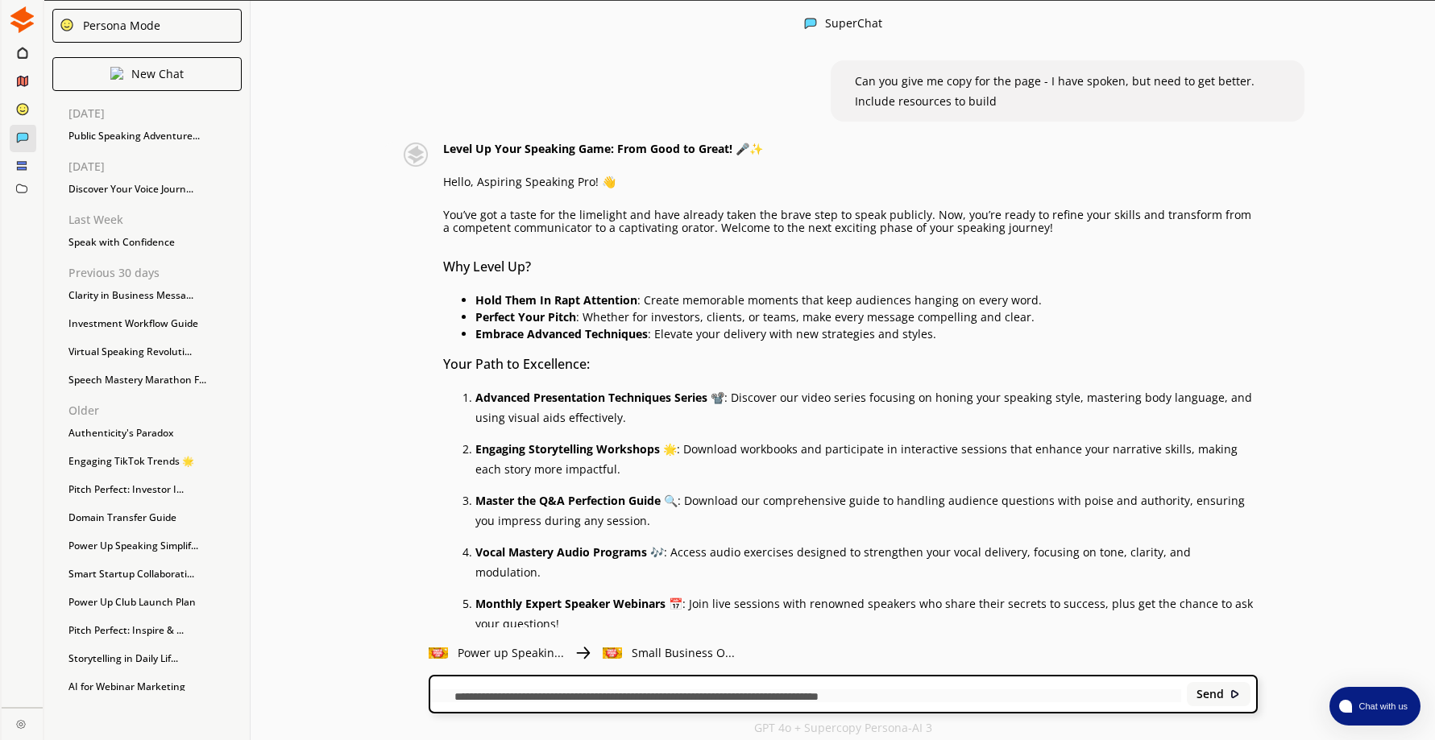
scroll to position [2984, 0]
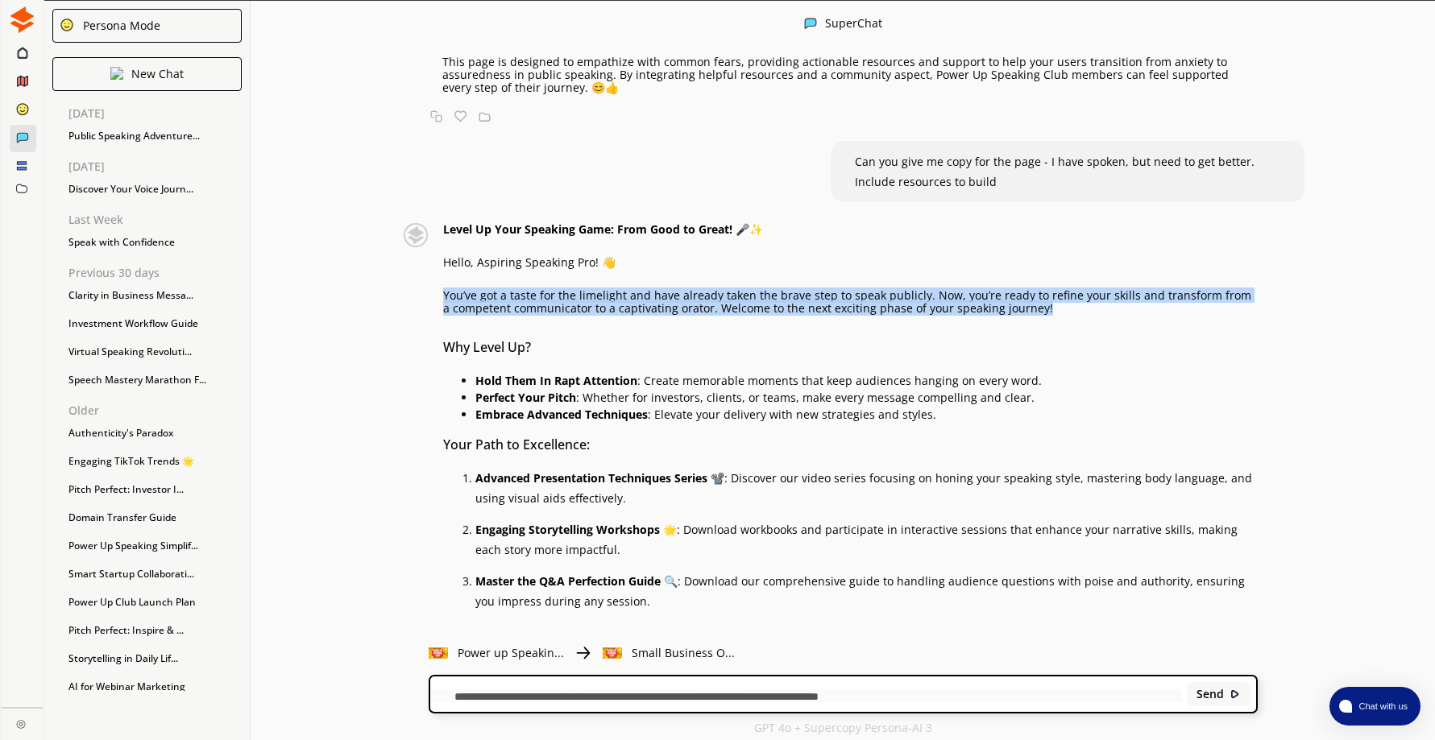
drag, startPoint x: 451, startPoint y: 297, endPoint x: 1080, endPoint y: 306, distance: 629.3
click at [1080, 306] on p "You’ve got a taste for the limelight and have already taken the brave step to s…" at bounding box center [850, 302] width 814 height 26
drag, startPoint x: 1080, startPoint y: 306, endPoint x: 987, endPoint y: 305, distance: 93.5
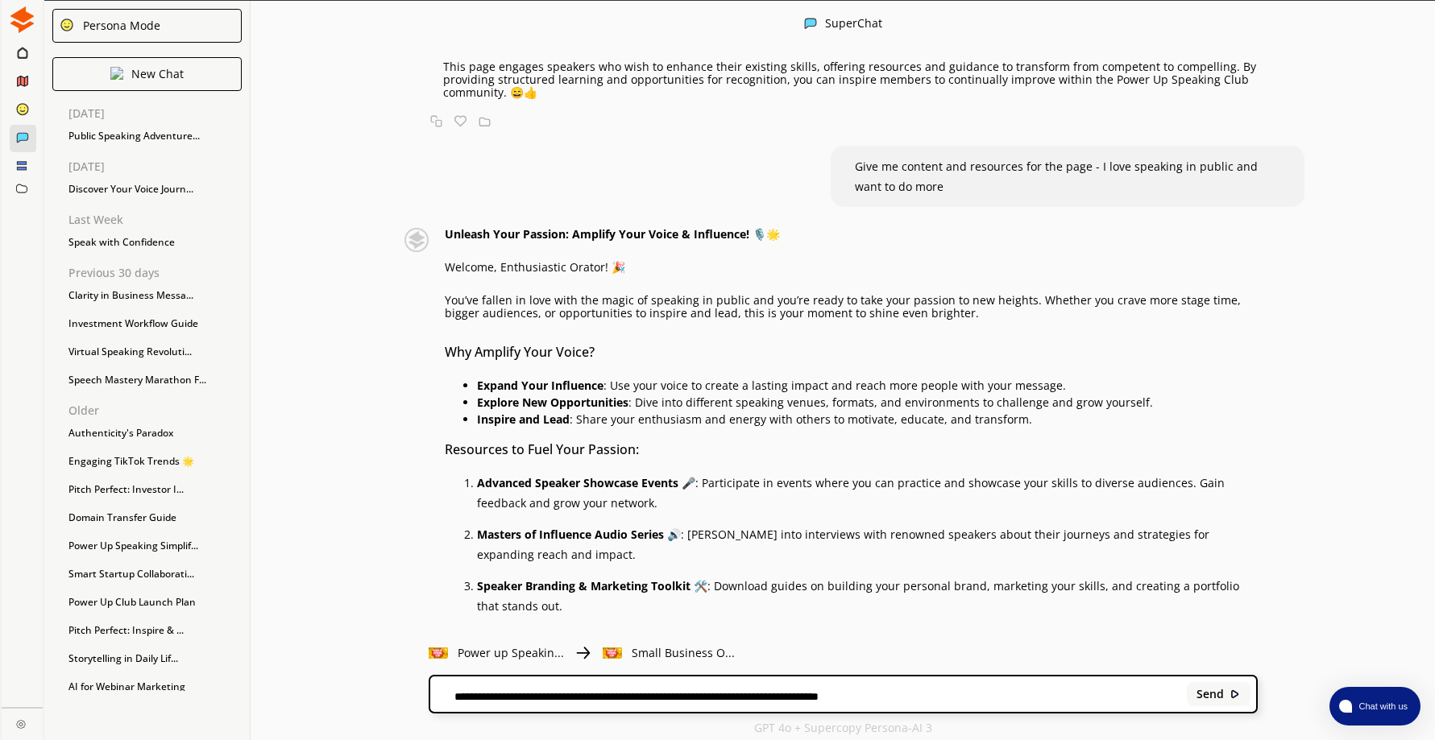
scroll to position [3905, 0]
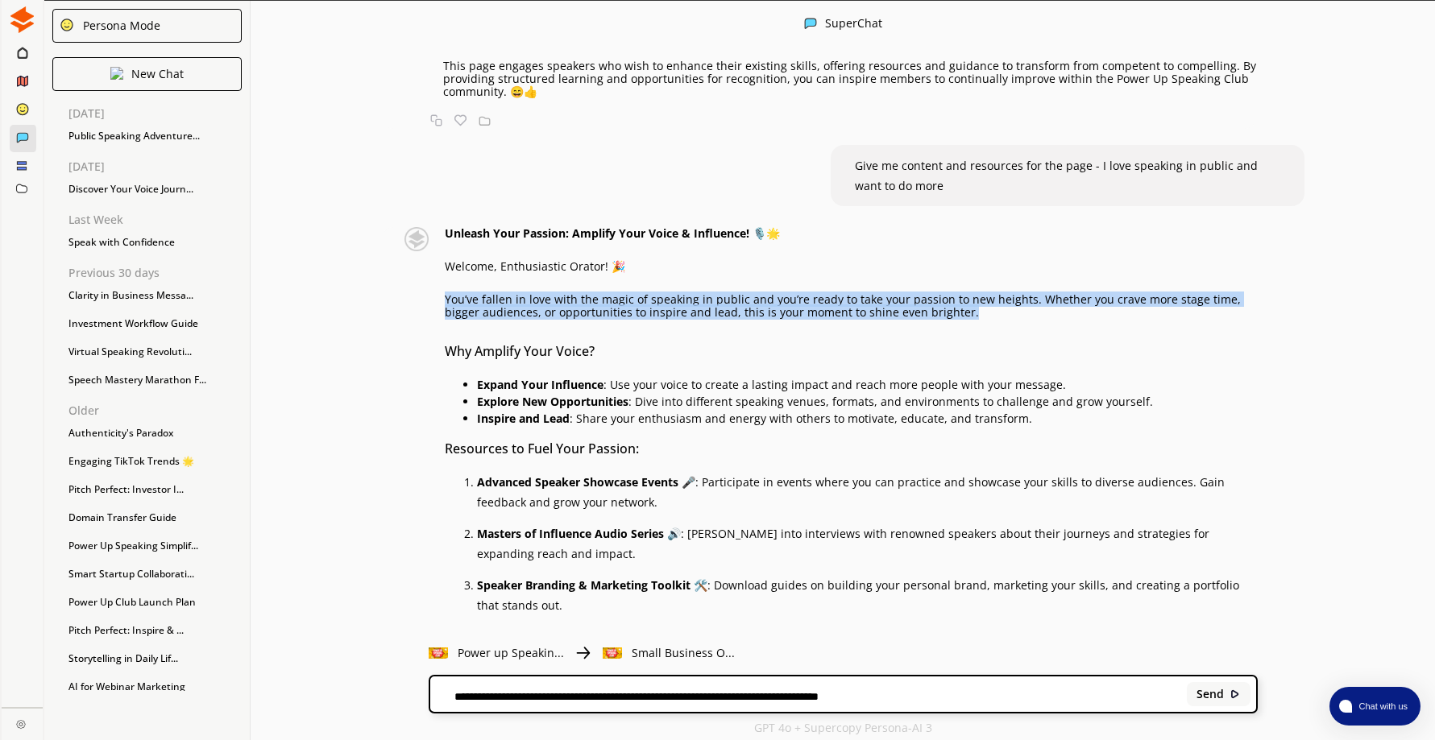
drag, startPoint x: 453, startPoint y: 276, endPoint x: 977, endPoint y: 299, distance: 525.0
click at [977, 299] on div "Unleash Your Passion: Amplify Your Voice & Influence! 🎙️🌟 Welcome, Enthusiastic…" at bounding box center [851, 632] width 813 height 810
drag, startPoint x: 977, startPoint y: 299, endPoint x: 905, endPoint y: 288, distance: 73.4
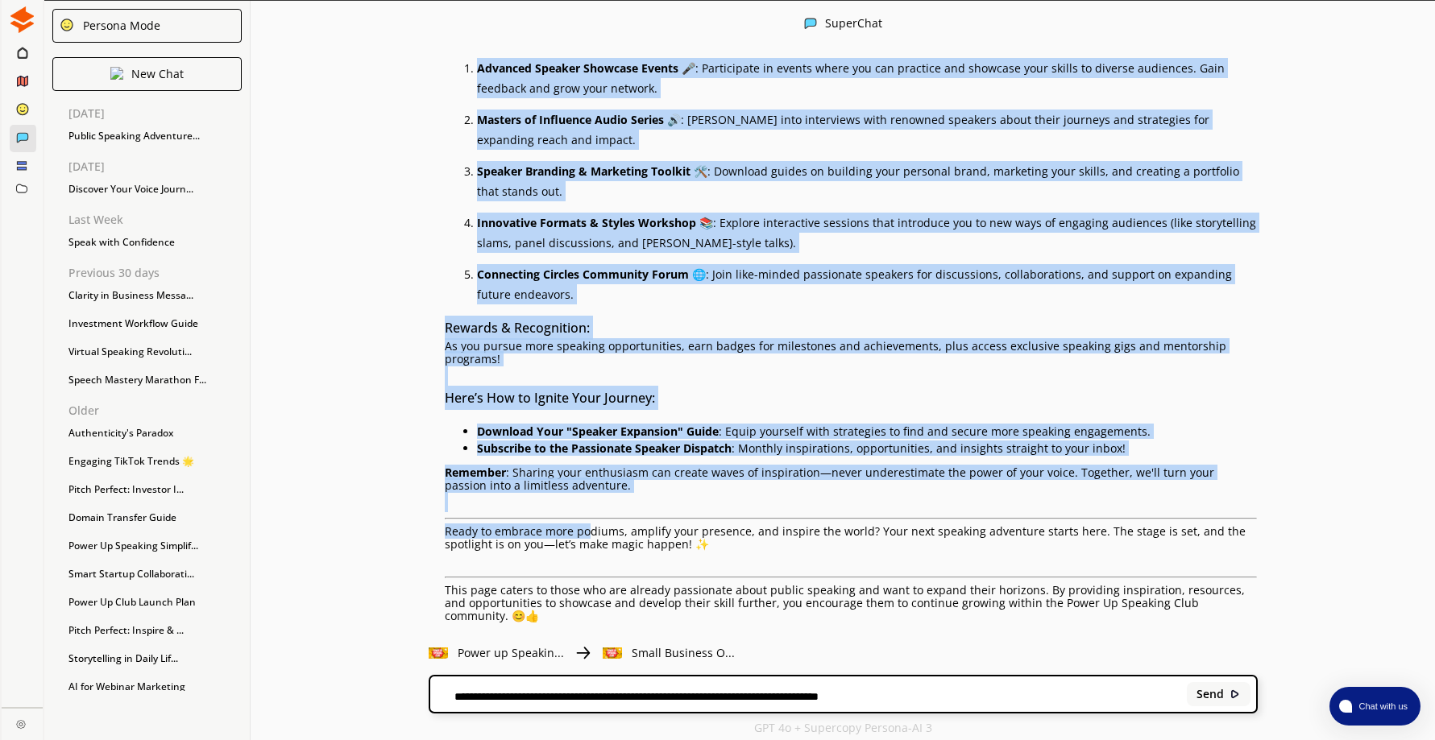
scroll to position [4325, 0]
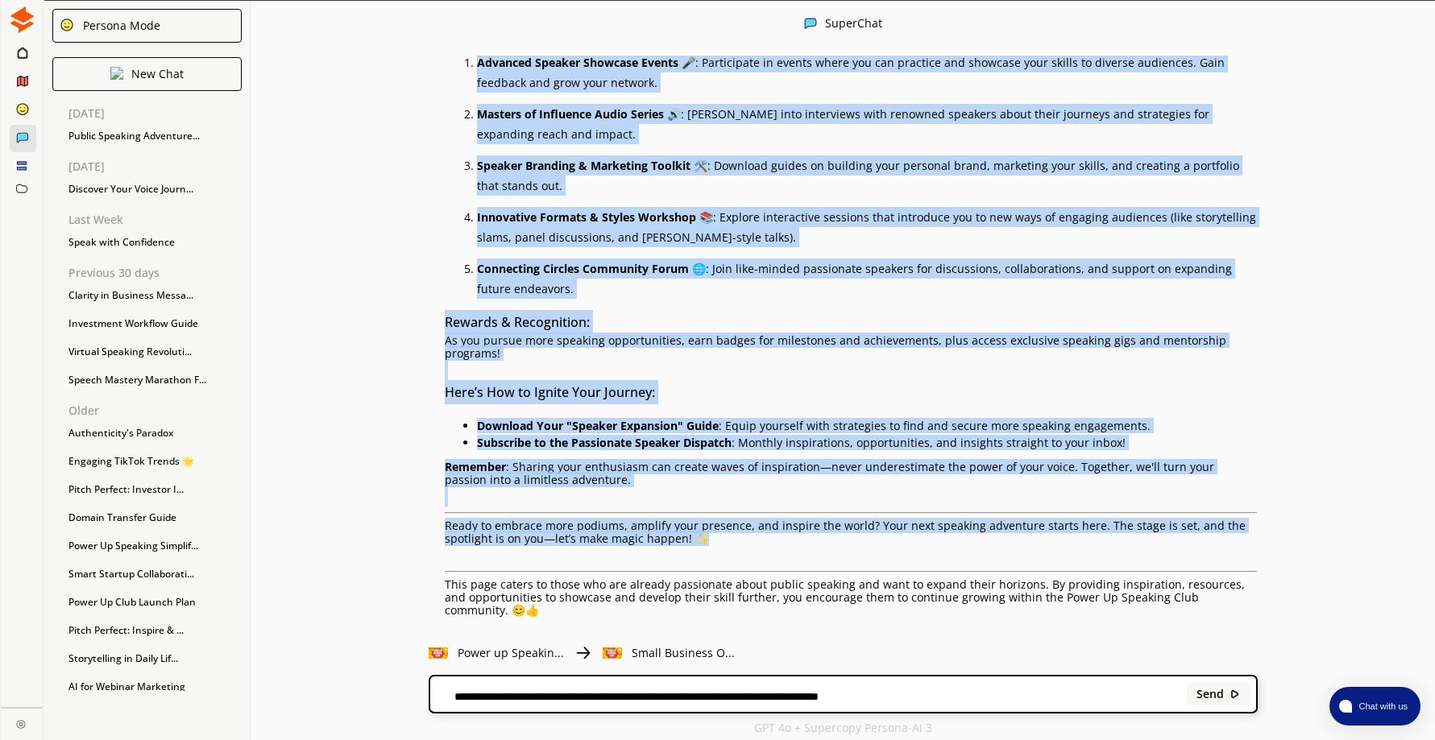
drag, startPoint x: 453, startPoint y: 330, endPoint x: 748, endPoint y: 525, distance: 354.2
click at [748, 525] on div "Unleash Your Passion: Amplify Your Voice & Influence! 🎙️🌟 Welcome, Enthusiastic…" at bounding box center [851, 212] width 813 height 810
click at [1026, 56] on li "Advanced Speaker Showcase Events 🎤 : Participate in events where you can practi…" at bounding box center [867, 72] width 781 height 40
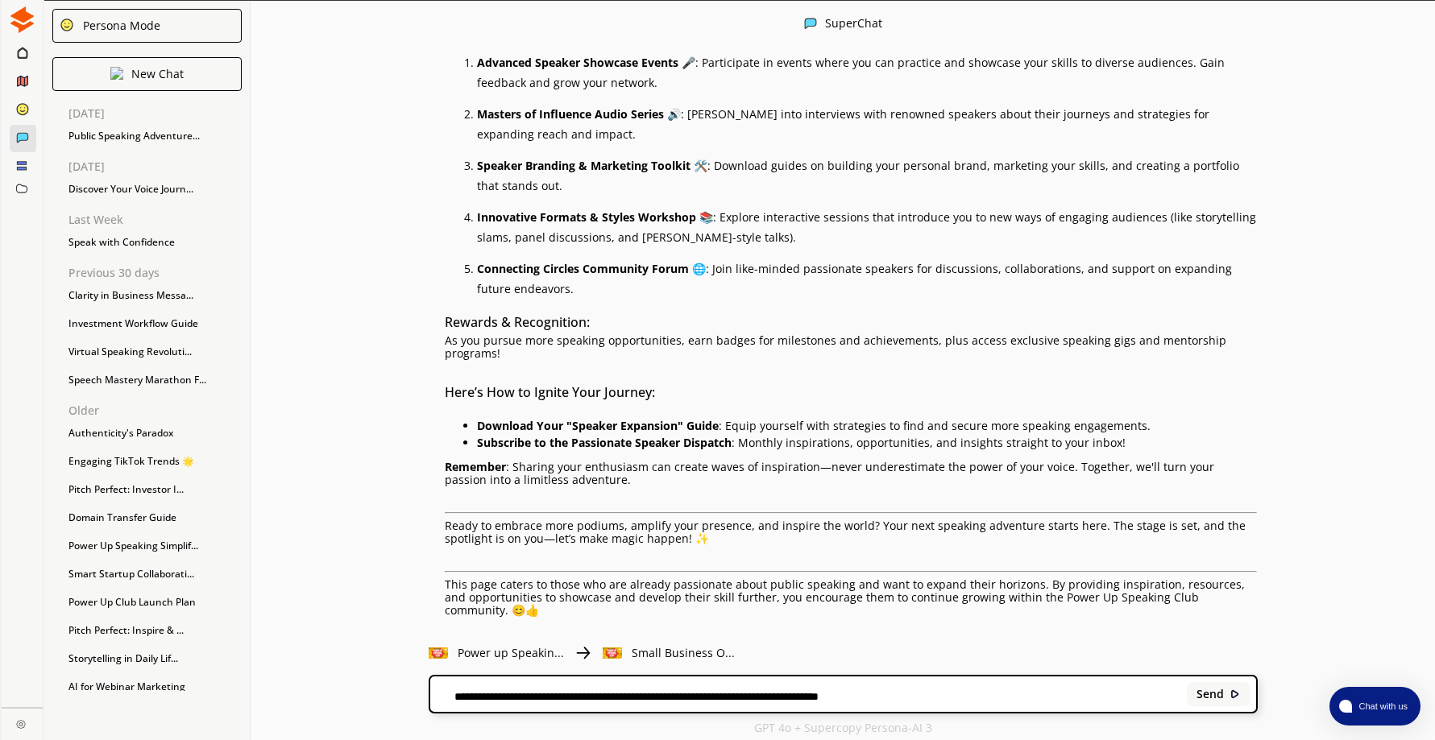
click at [536, 687] on div "**********" at bounding box center [843, 694] width 826 height 35
click at [530, 694] on textarea "**********" at bounding box center [805, 696] width 751 height 13
type textarea "**********"
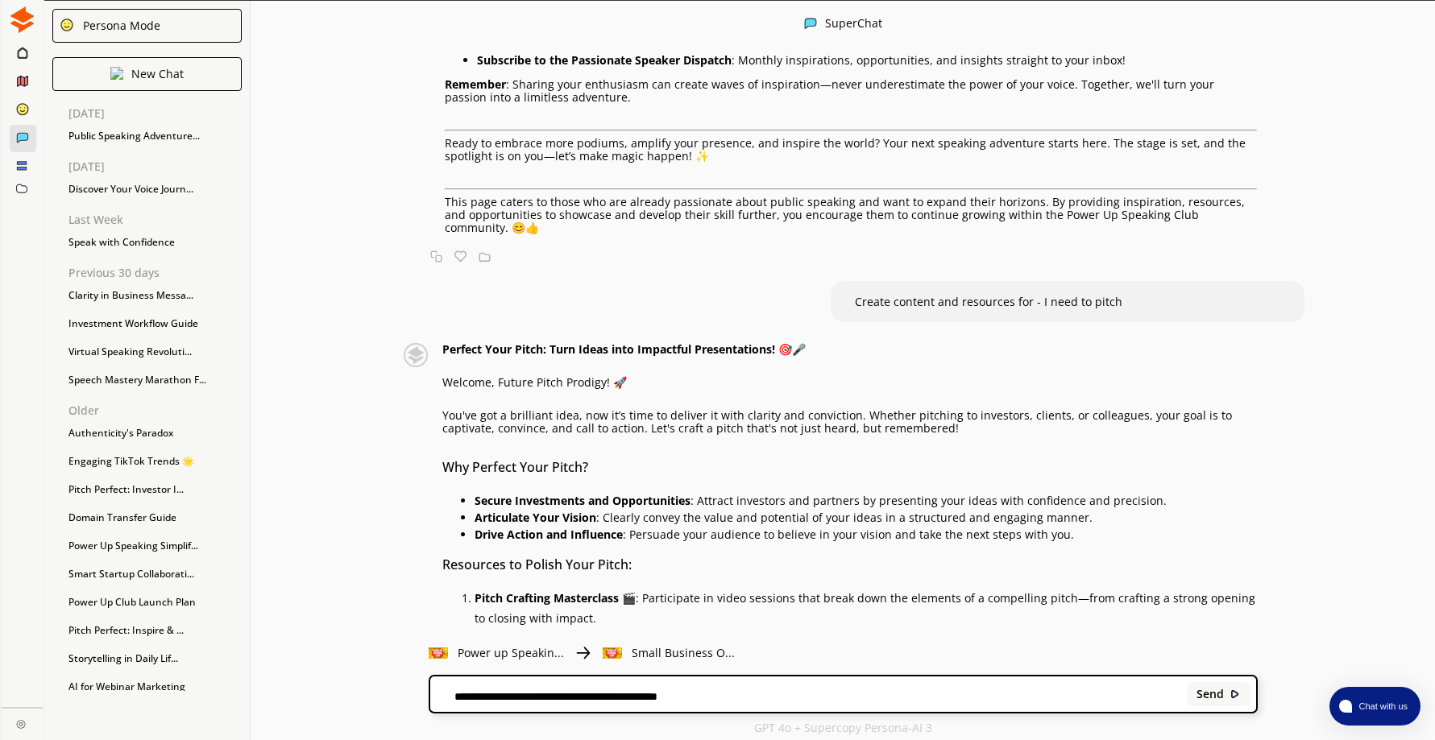
scroll to position [4824, 0]
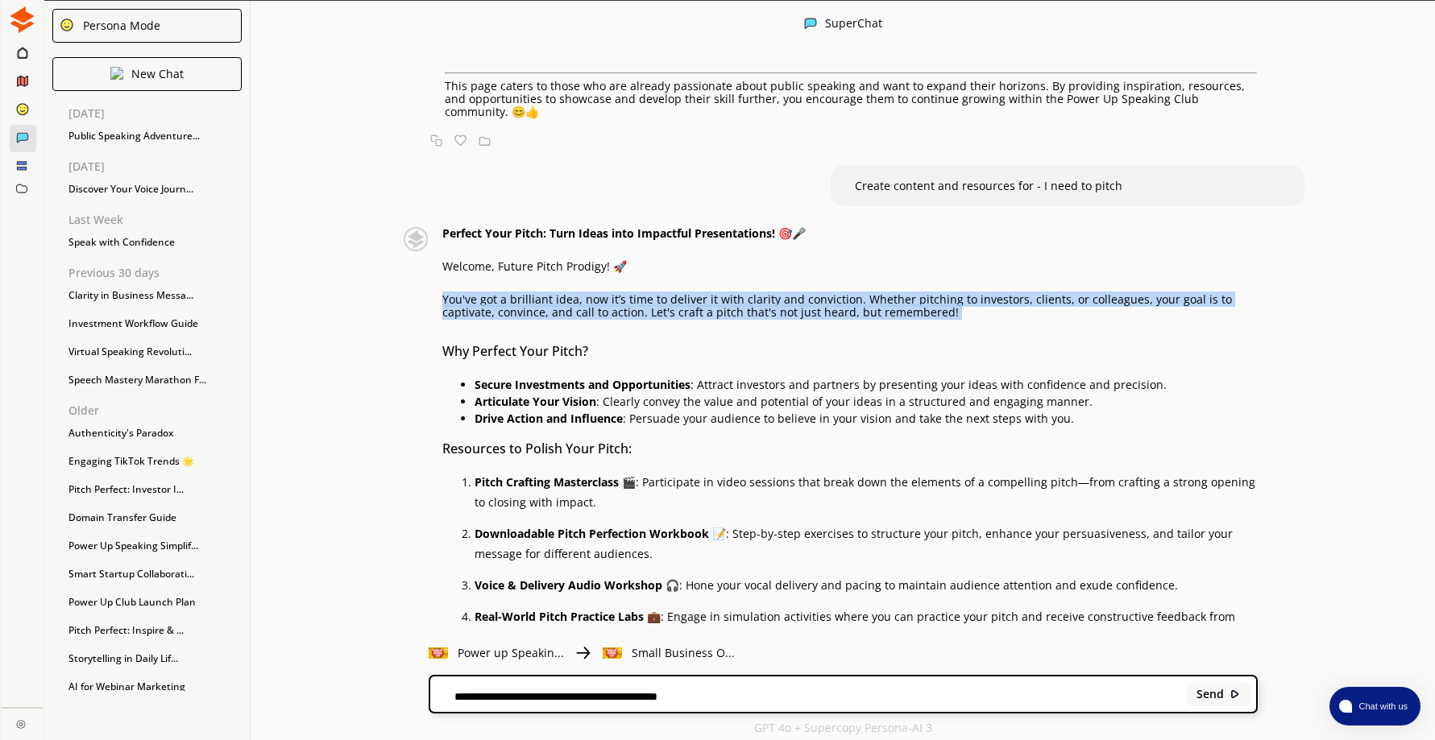
drag, startPoint x: 450, startPoint y: 280, endPoint x: 941, endPoint y: 303, distance: 492.0
click at [941, 303] on div "Perfect Your Pitch: Turn Ideas into Impactful Presentations! 🎯🎤 Welcome, Future…" at bounding box center [849, 615] width 815 height 777
drag, startPoint x: 941, startPoint y: 303, endPoint x: 908, endPoint y: 286, distance: 37.1
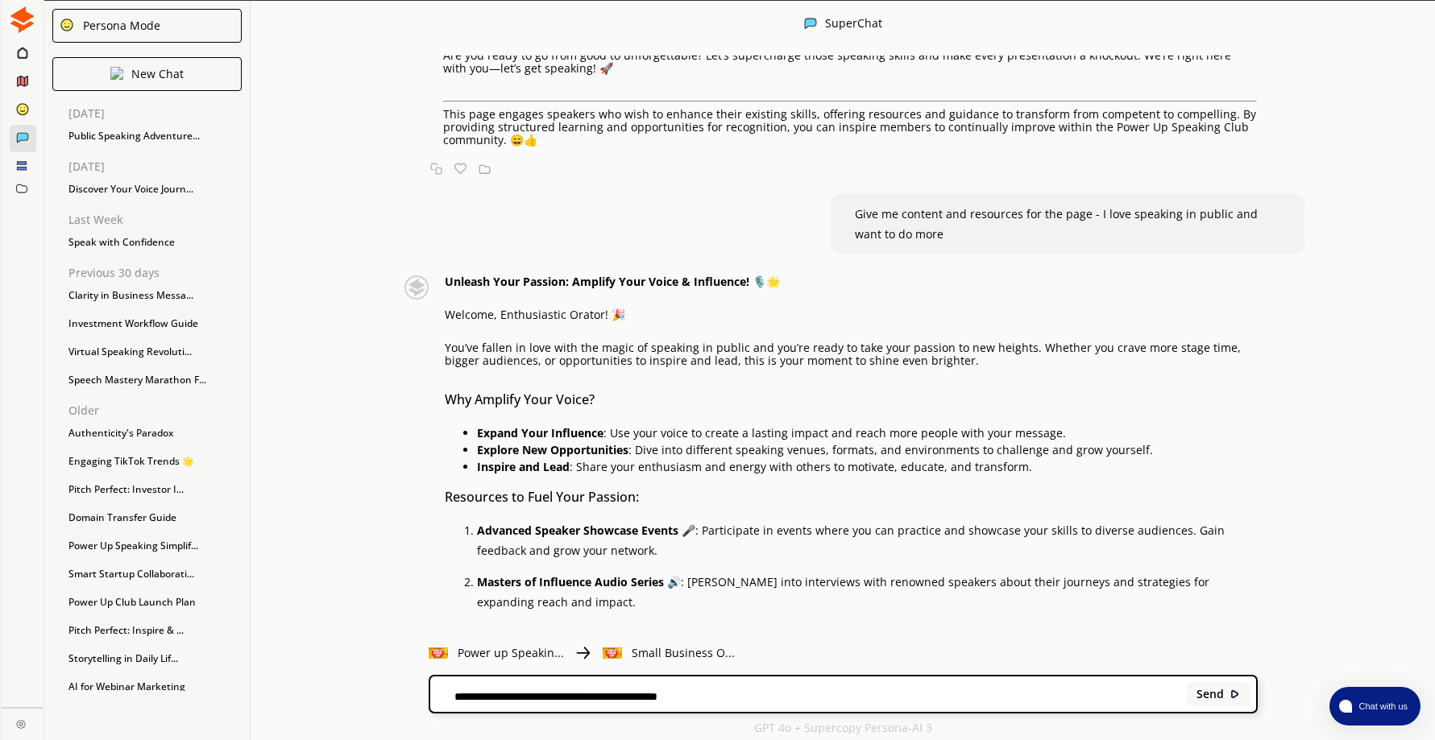
scroll to position [3937, 0]
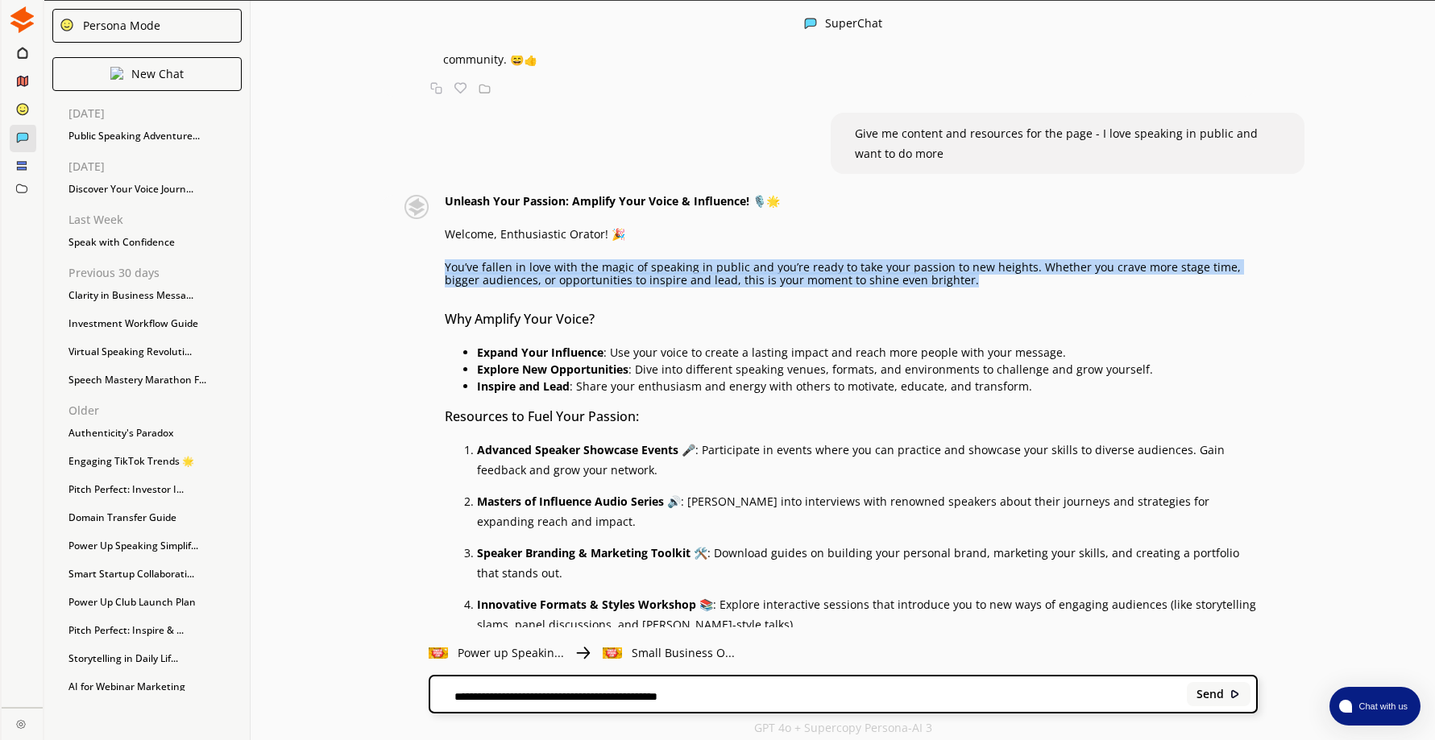
drag, startPoint x: 450, startPoint y: 245, endPoint x: 995, endPoint y: 259, distance: 544.8
click at [995, 261] on p "You’ve fallen in love with the magic of speaking in public and you’re ready to …" at bounding box center [851, 274] width 813 height 26
drag, startPoint x: 989, startPoint y: 258, endPoint x: 947, endPoint y: 248, distance: 43.8
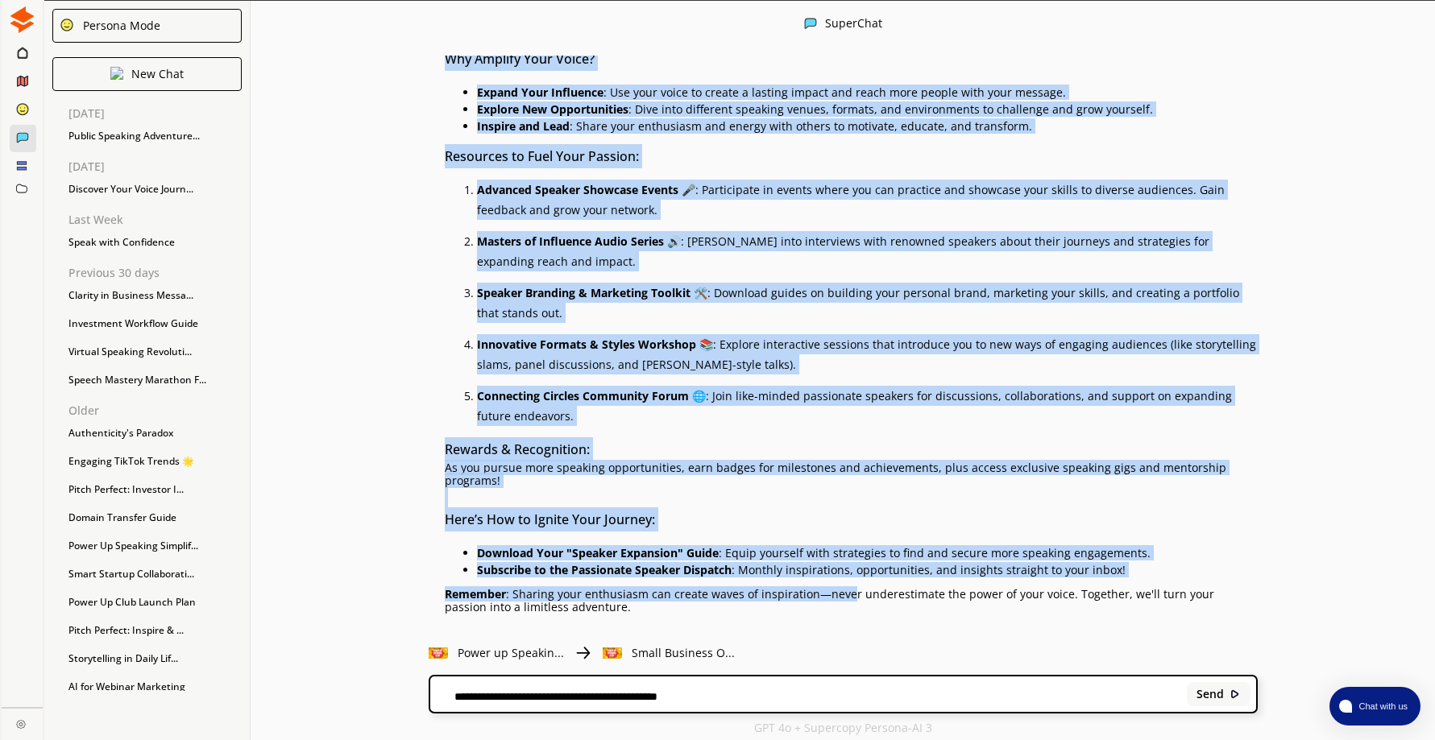
scroll to position [4260, 0]
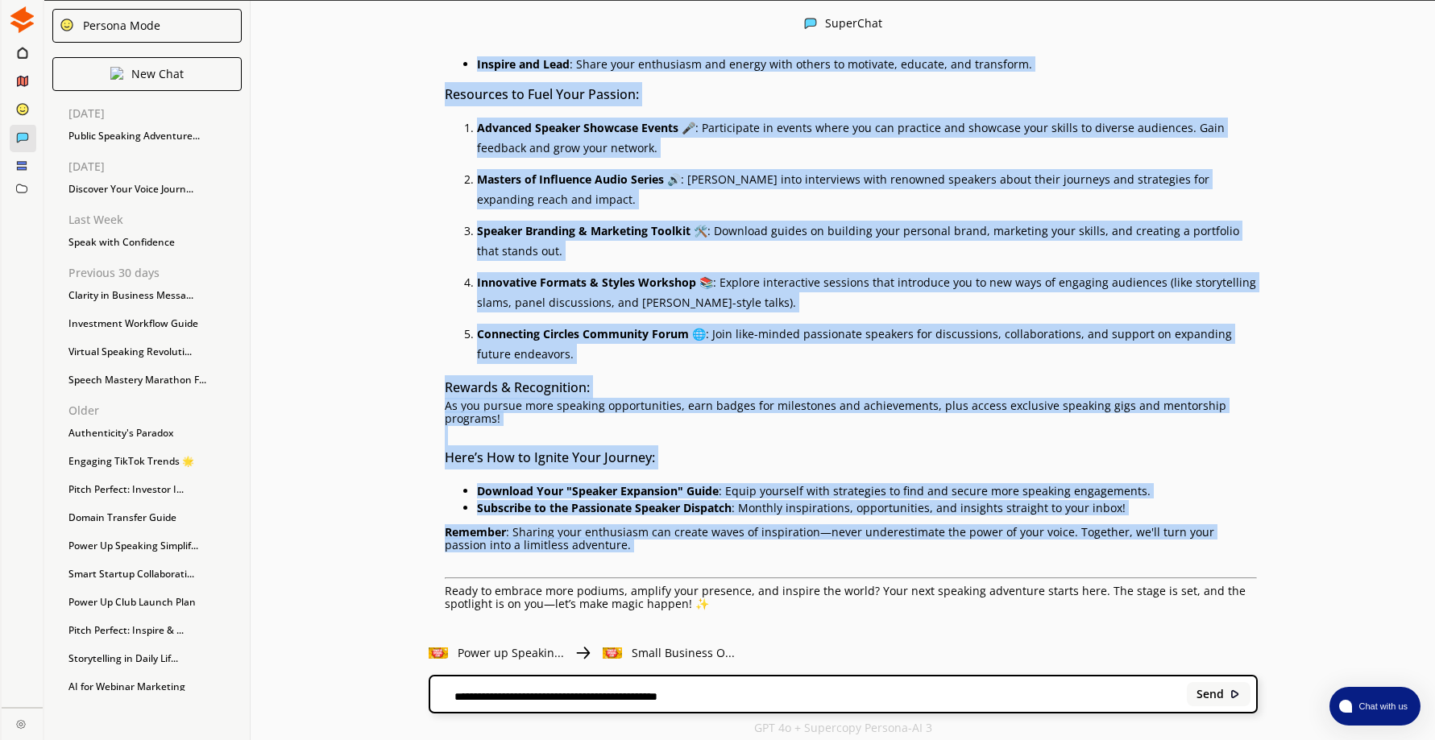
drag, startPoint x: 453, startPoint y: 298, endPoint x: 848, endPoint y: 539, distance: 463.2
click at [848, 539] on div "Unleash Your Passion: Amplify Your Voice & Influence! 🎙️🌟 Welcome, Enthusiastic…" at bounding box center [851, 278] width 813 height 810
click at [376, 247] on div "I am building a speak in public journey for business owners who struggle with s…" at bounding box center [843, 342] width 1184 height 572
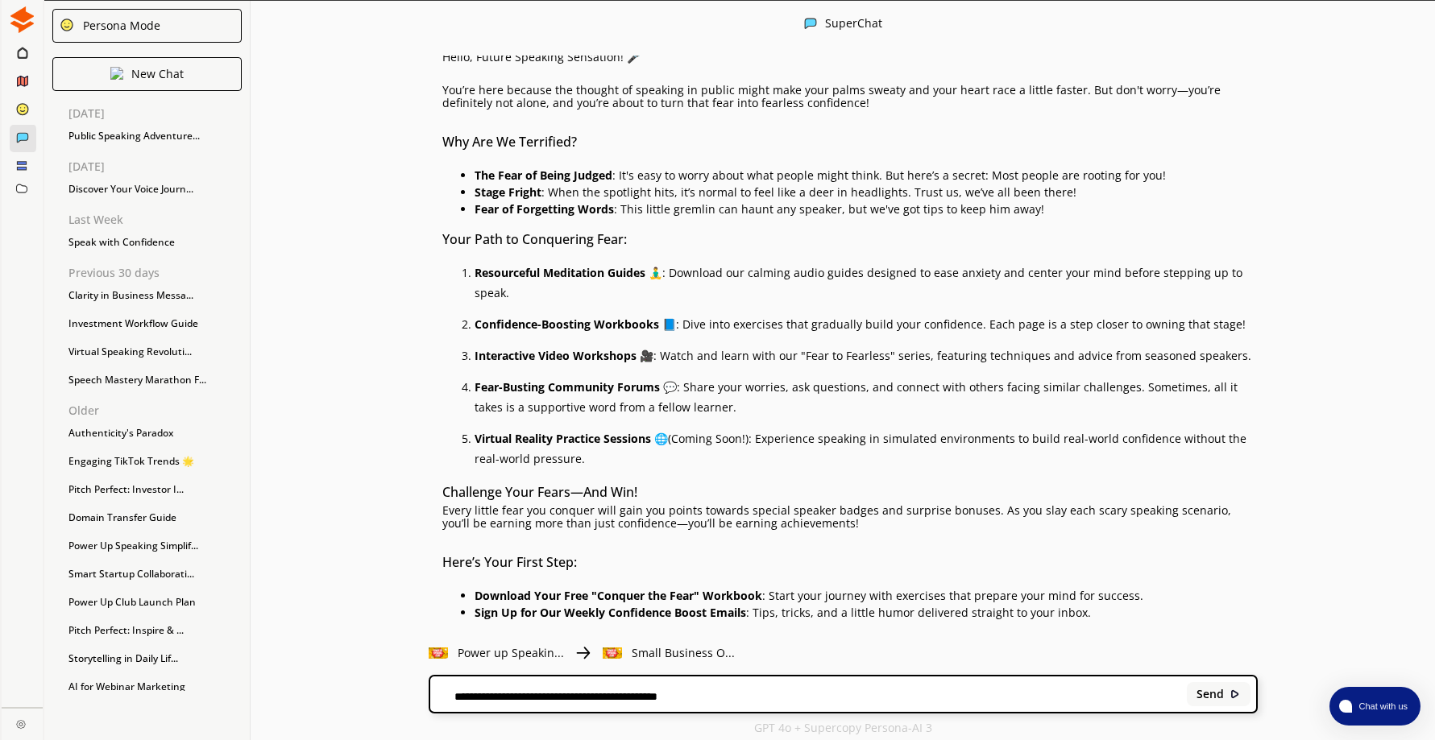
scroll to position [2326, 0]
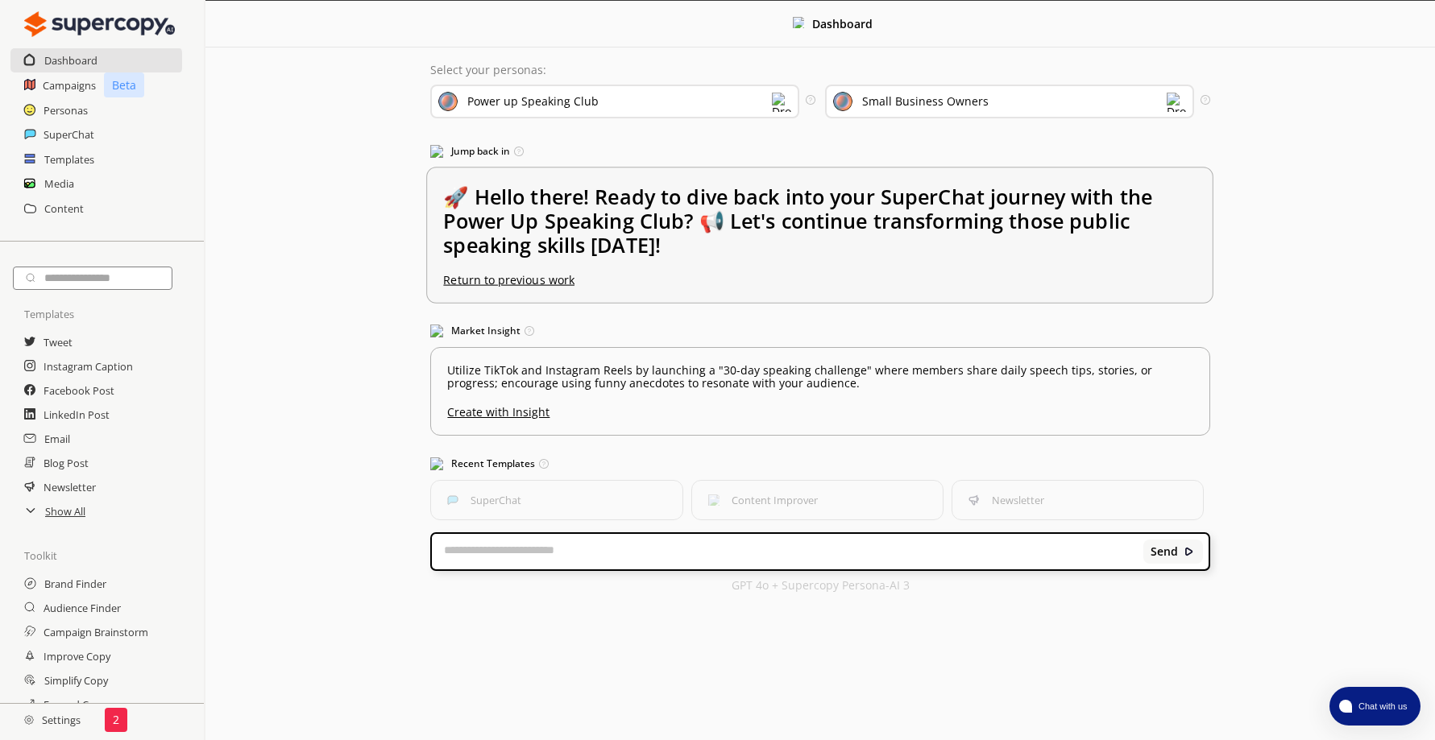
click at [548, 278] on u "Return to previous work" at bounding box center [509, 279] width 131 height 15
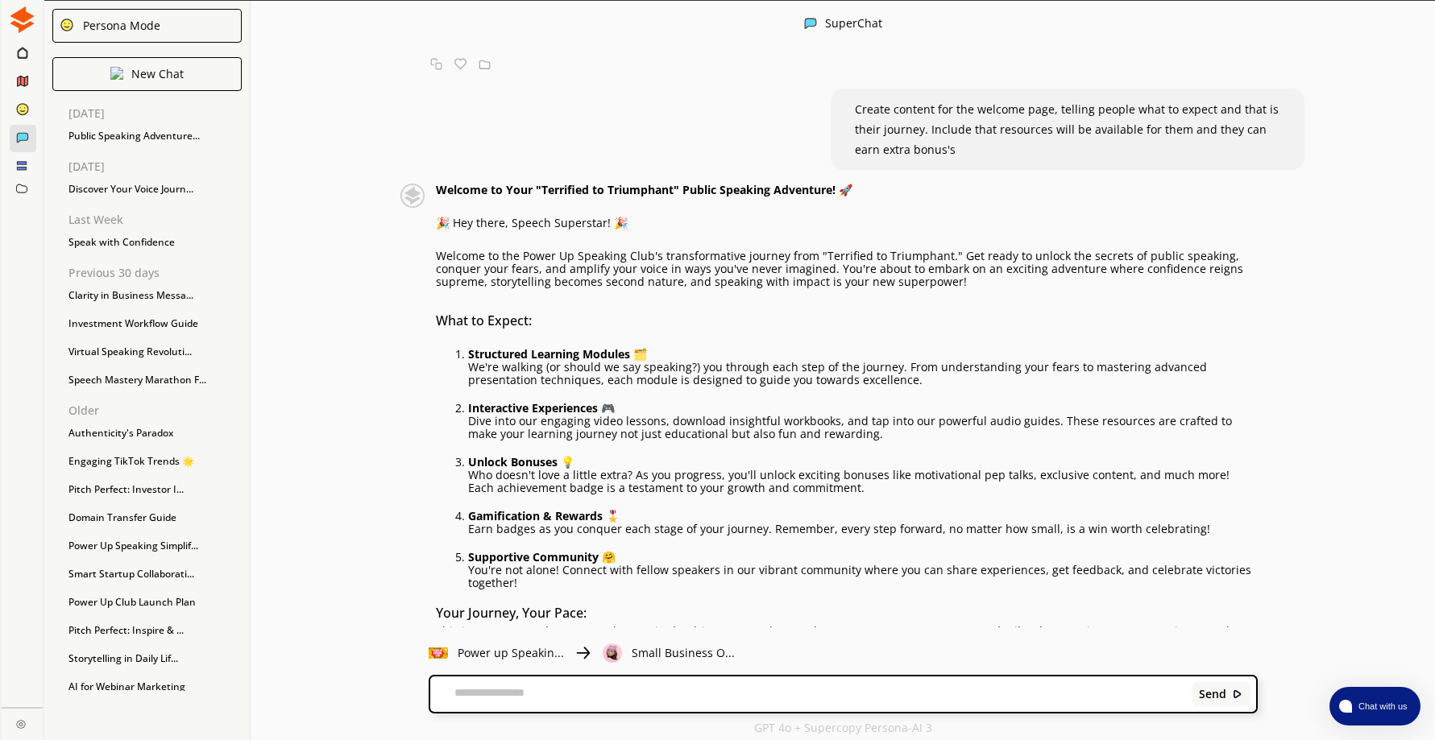
scroll to position [1370, 0]
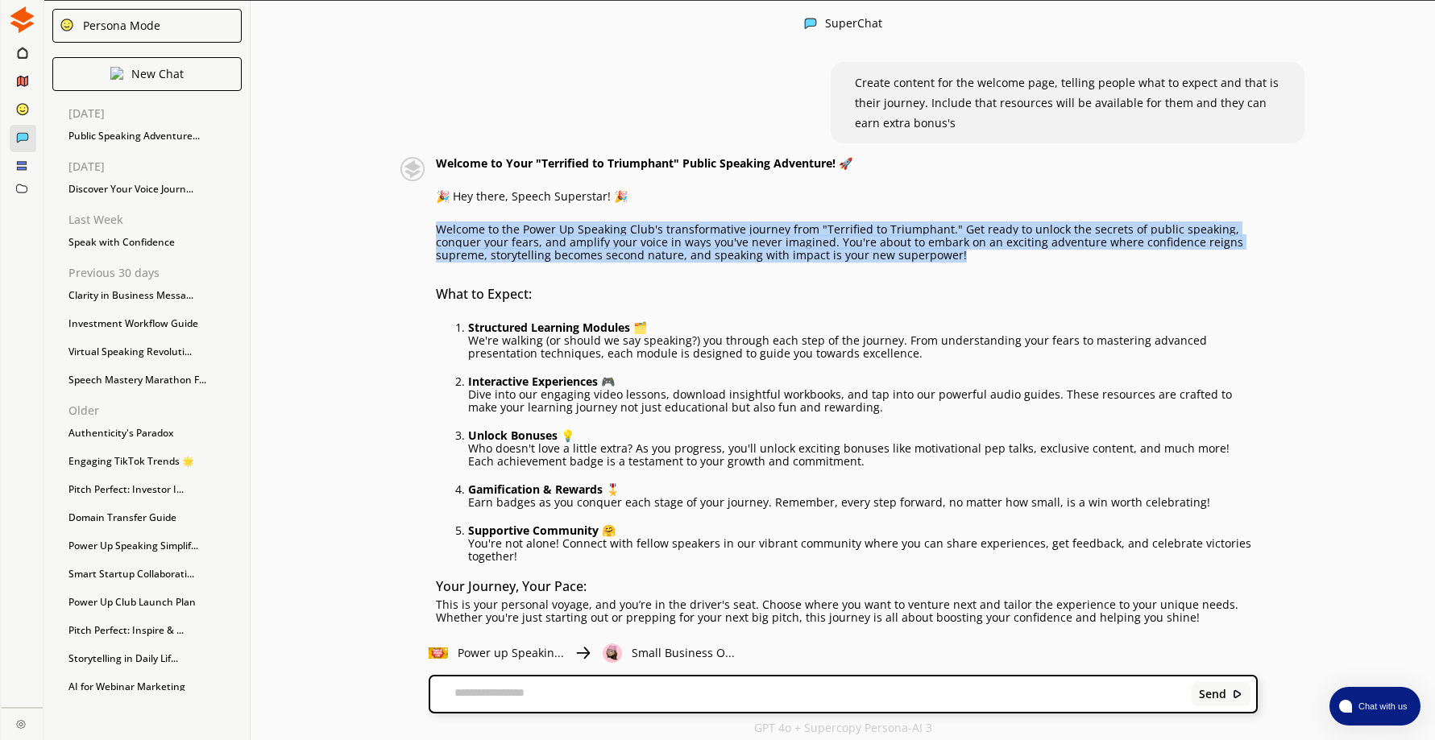
drag, startPoint x: 442, startPoint y: 228, endPoint x: 990, endPoint y: 254, distance: 548.5
click at [990, 254] on p "Welcome to the Power Up Speaking Club's transformative journey from "Terrified …" at bounding box center [847, 242] width 822 height 39
drag, startPoint x: 990, startPoint y: 254, endPoint x: 934, endPoint y: 239, distance: 58.2
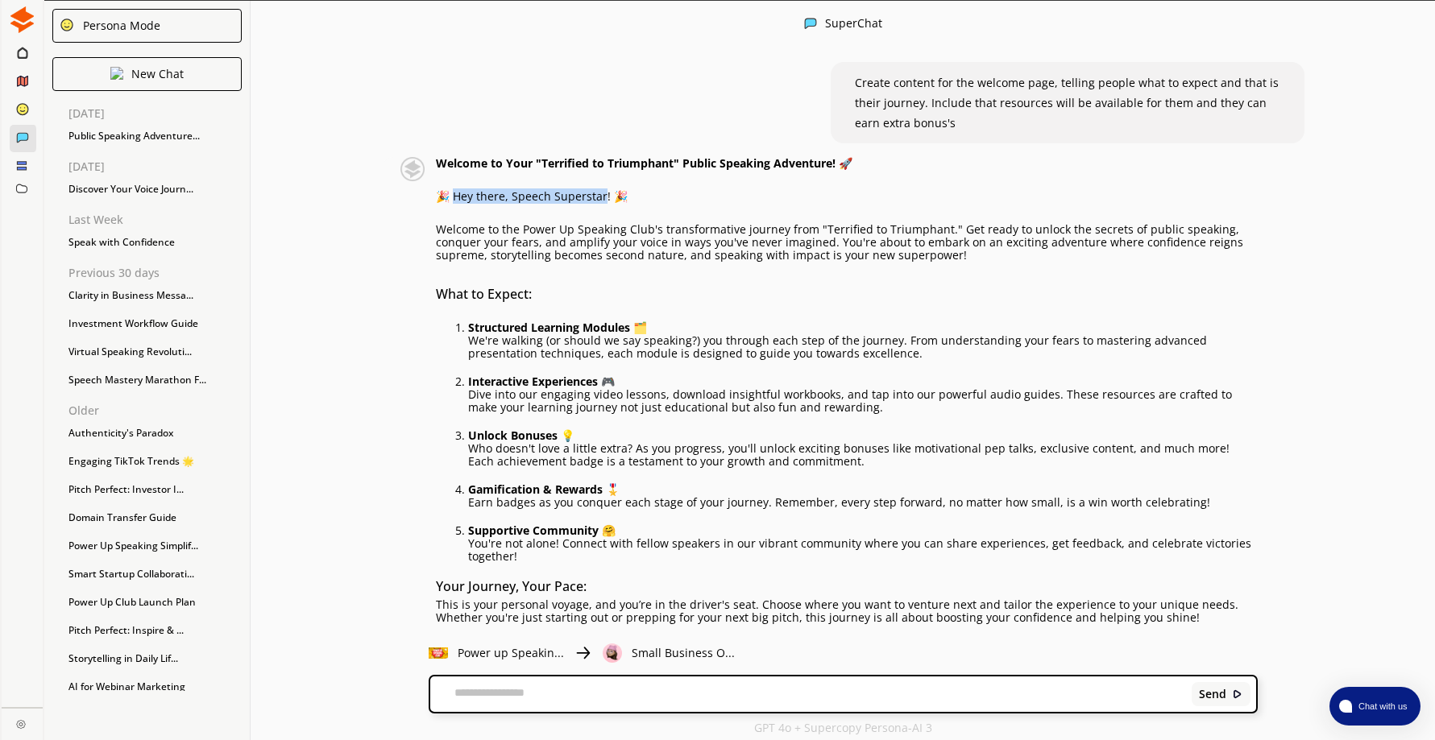
drag, startPoint x: 459, startPoint y: 193, endPoint x: 608, endPoint y: 198, distance: 149.1
click at [608, 198] on p "🎉 Hey there, Speech Superstar! 🎉" at bounding box center [847, 196] width 822 height 13
drag, startPoint x: 608, startPoint y: 198, endPoint x: 595, endPoint y: 192, distance: 15.1
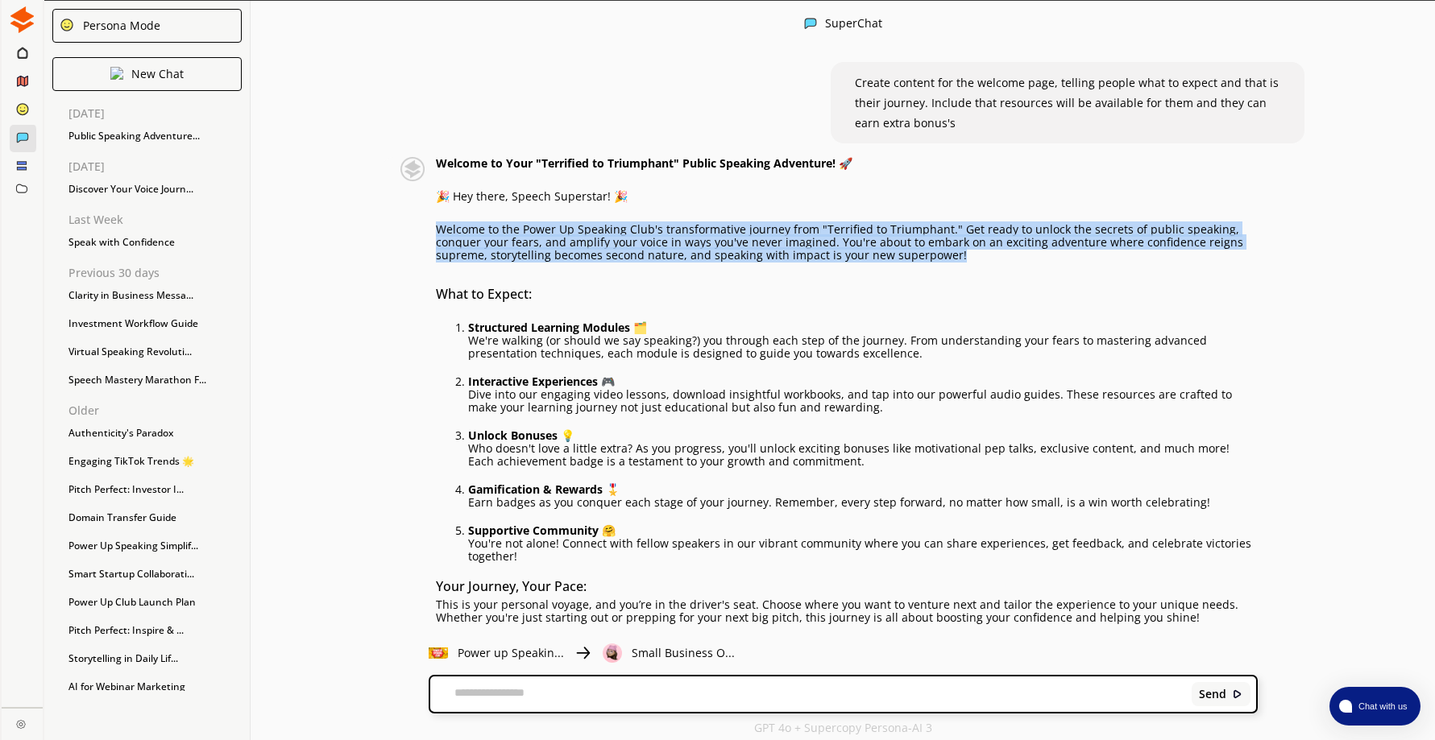
drag, startPoint x: 444, startPoint y: 226, endPoint x: 980, endPoint y: 253, distance: 536.5
click at [980, 253] on p "Welcome to the Power Up Speaking Club's transformative journey from "Terrified …" at bounding box center [847, 242] width 822 height 39
drag, startPoint x: 980, startPoint y: 253, endPoint x: 904, endPoint y: 240, distance: 76.8
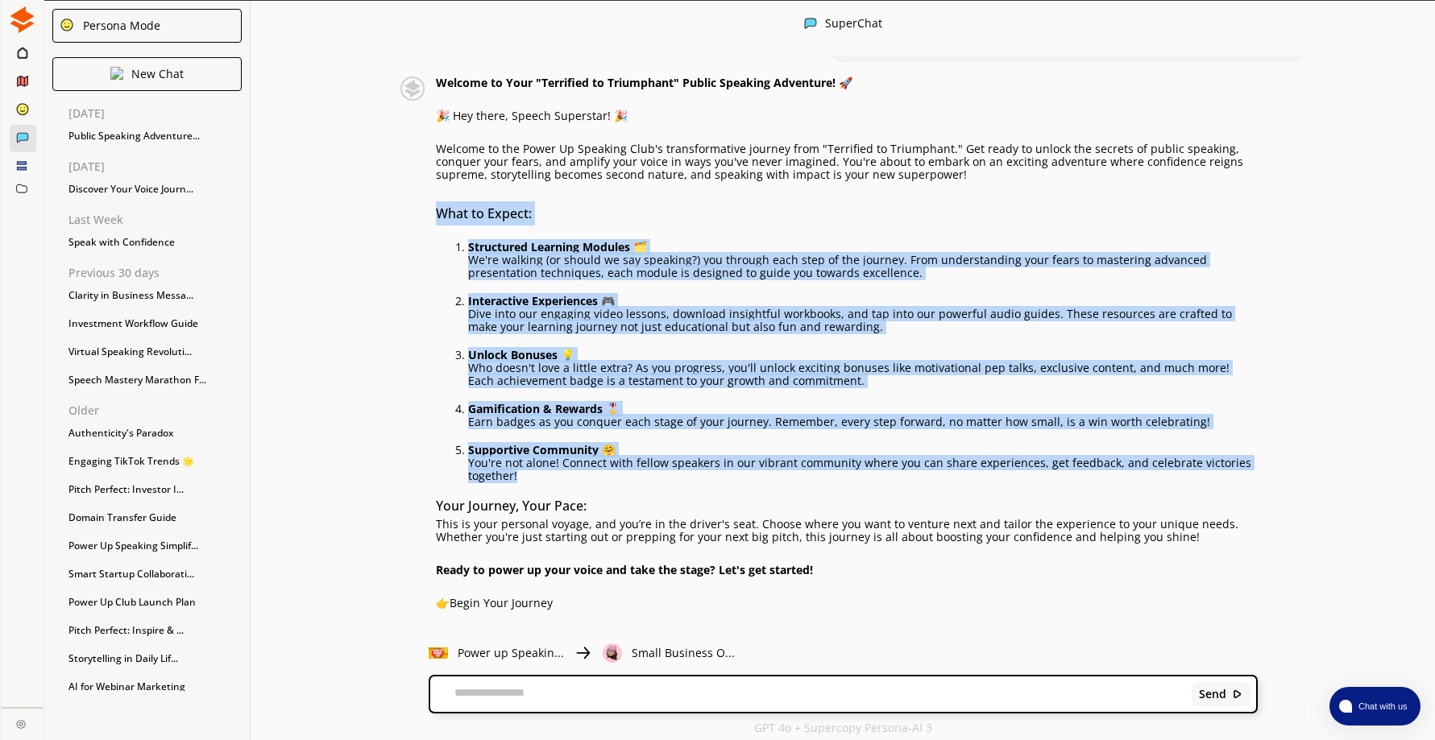
drag, startPoint x: 443, startPoint y: 209, endPoint x: 636, endPoint y: 475, distance: 328.9
click at [636, 475] on div "Welcome to Your "Terrified to Triumphant" Public Speaking Adventure! 🚀 🎉 Hey th…" at bounding box center [847, 396] width 822 height 638
drag, startPoint x: 636, startPoint y: 475, endPoint x: 549, endPoint y: 305, distance: 191.3
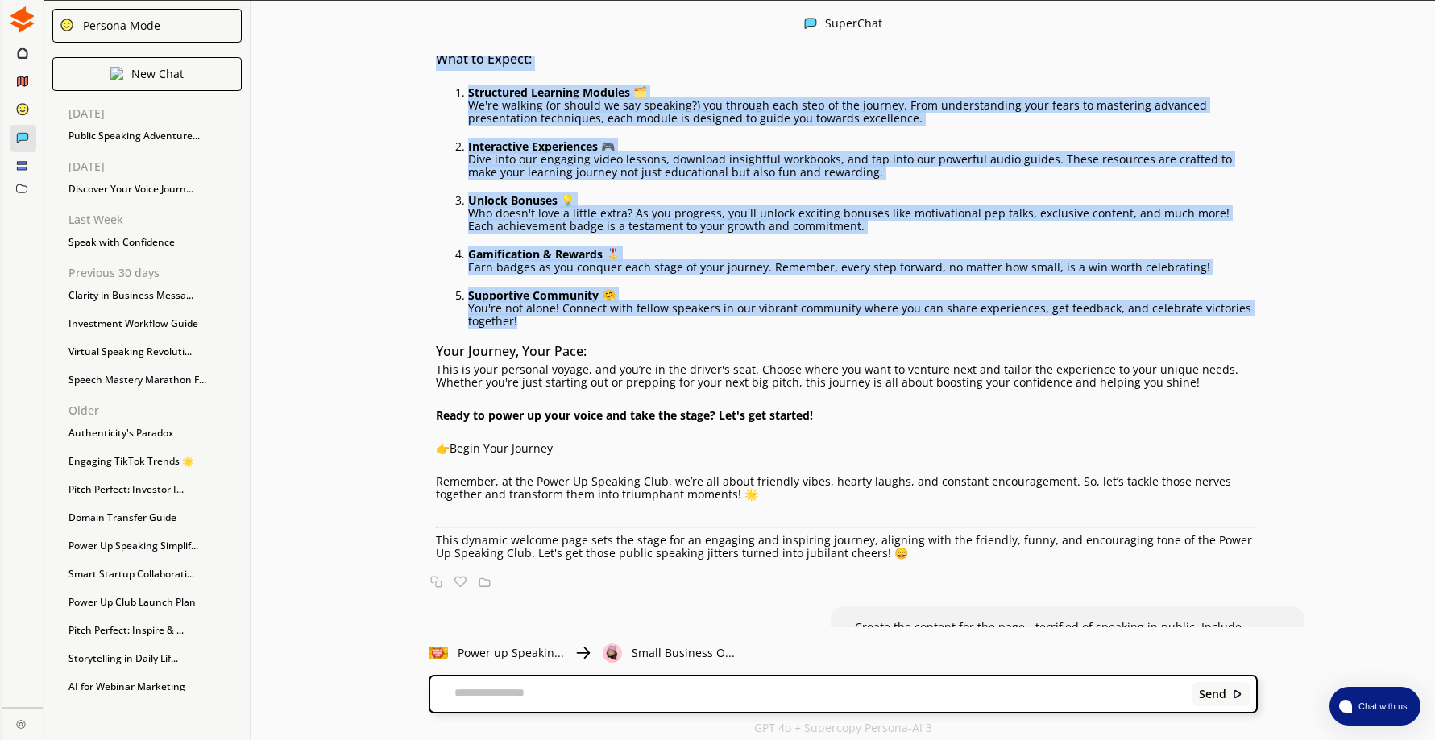
scroll to position [1611, 0]
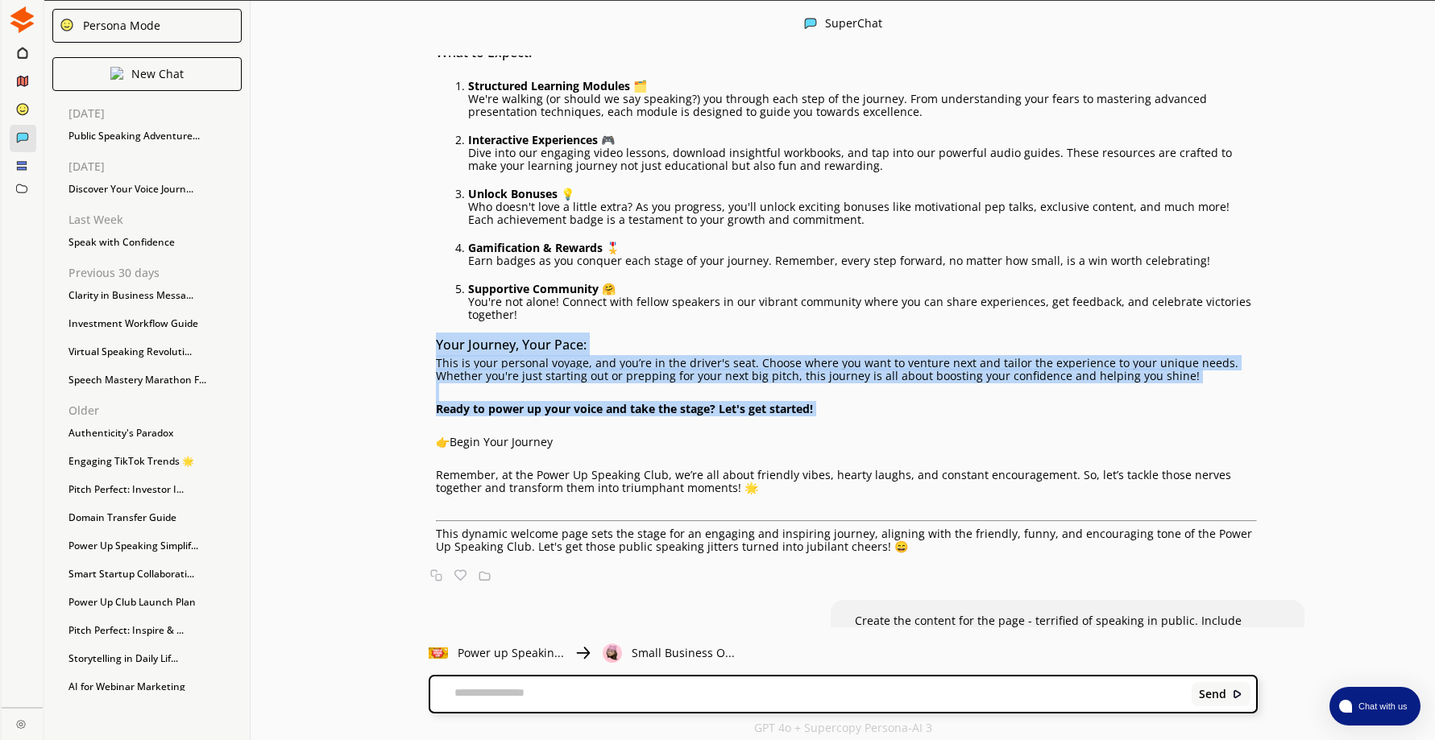
drag, startPoint x: 442, startPoint y: 343, endPoint x: 836, endPoint y: 420, distance: 401.4
click at [836, 420] on div "Welcome to Your "Terrified to Triumphant" Public Speaking Adventure! 🚀 🎉 Hey th…" at bounding box center [847, 234] width 822 height 638
drag, startPoint x: 836, startPoint y: 420, endPoint x: 756, endPoint y: 375, distance: 91.6
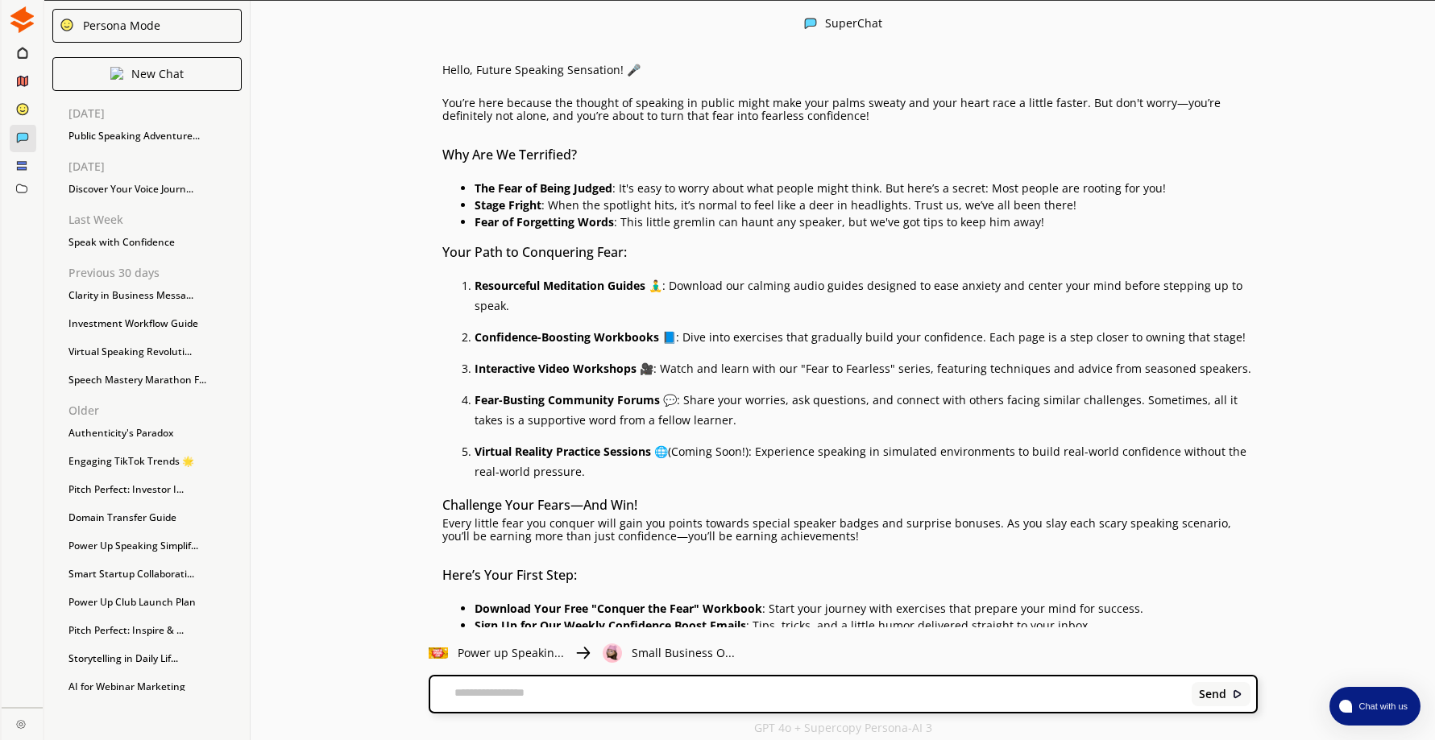
scroll to position [2175, 0]
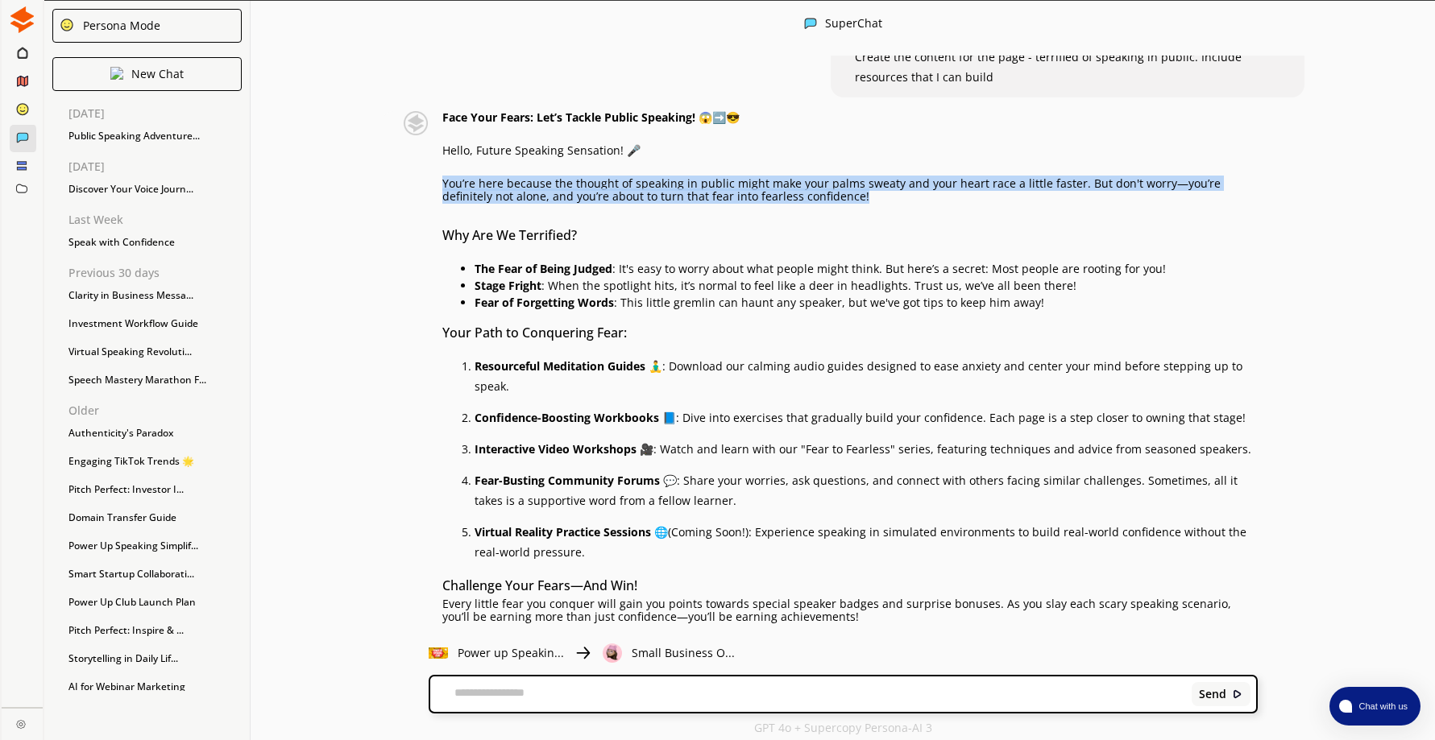
drag, startPoint x: 448, startPoint y: 182, endPoint x: 937, endPoint y: 191, distance: 489.1
click at [937, 191] on p "You’re here because the thought of speaking in public might make your palms swe…" at bounding box center [849, 190] width 815 height 26
drag, startPoint x: 937, startPoint y: 191, endPoint x: 860, endPoint y: 183, distance: 77.8
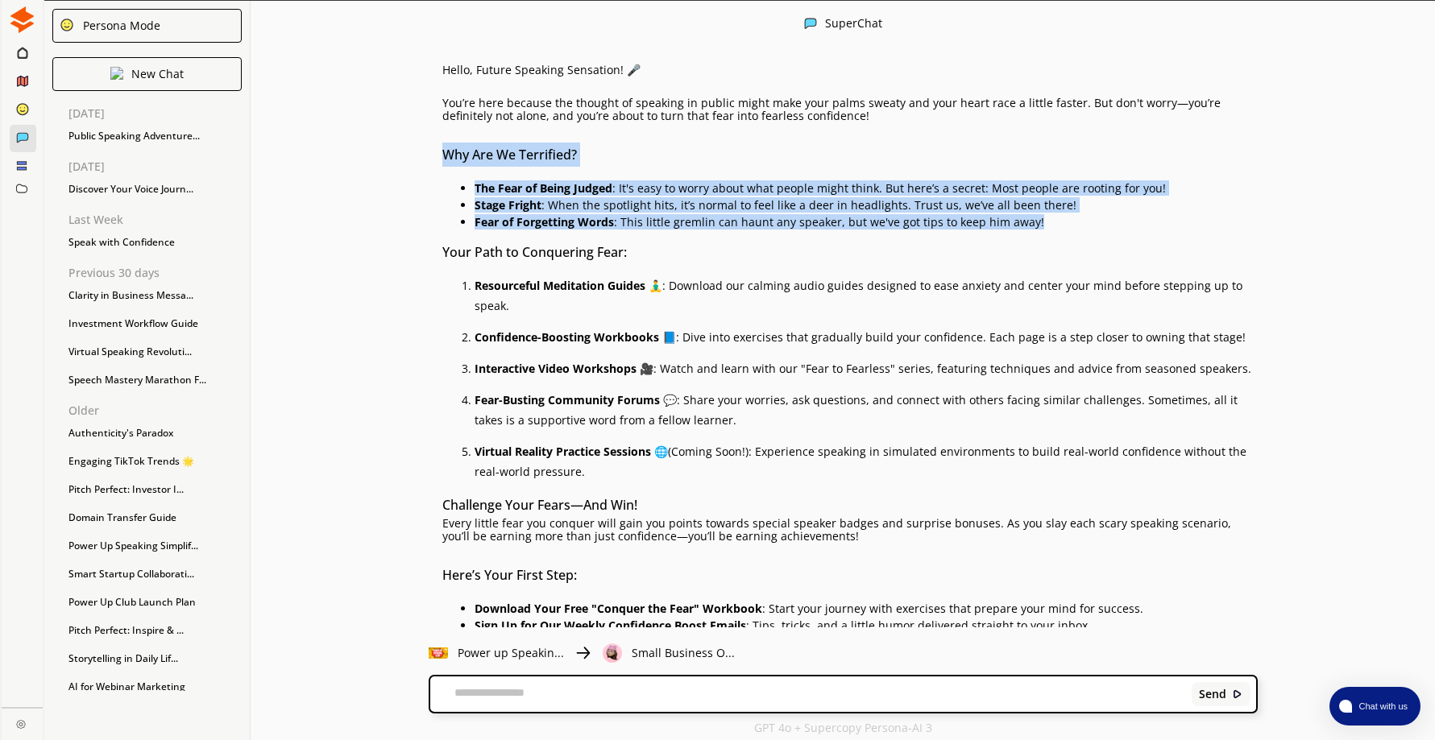
drag, startPoint x: 451, startPoint y: 151, endPoint x: 1080, endPoint y: 219, distance: 632.1
click at [1080, 219] on div "Face Your Fears: Let’s Tackle Public Speaking! 😱➡️😎 Hello, Future Speaking Sens…" at bounding box center [849, 415] width 815 height 769
drag, startPoint x: 1080, startPoint y: 219, endPoint x: 1028, endPoint y: 200, distance: 55.1
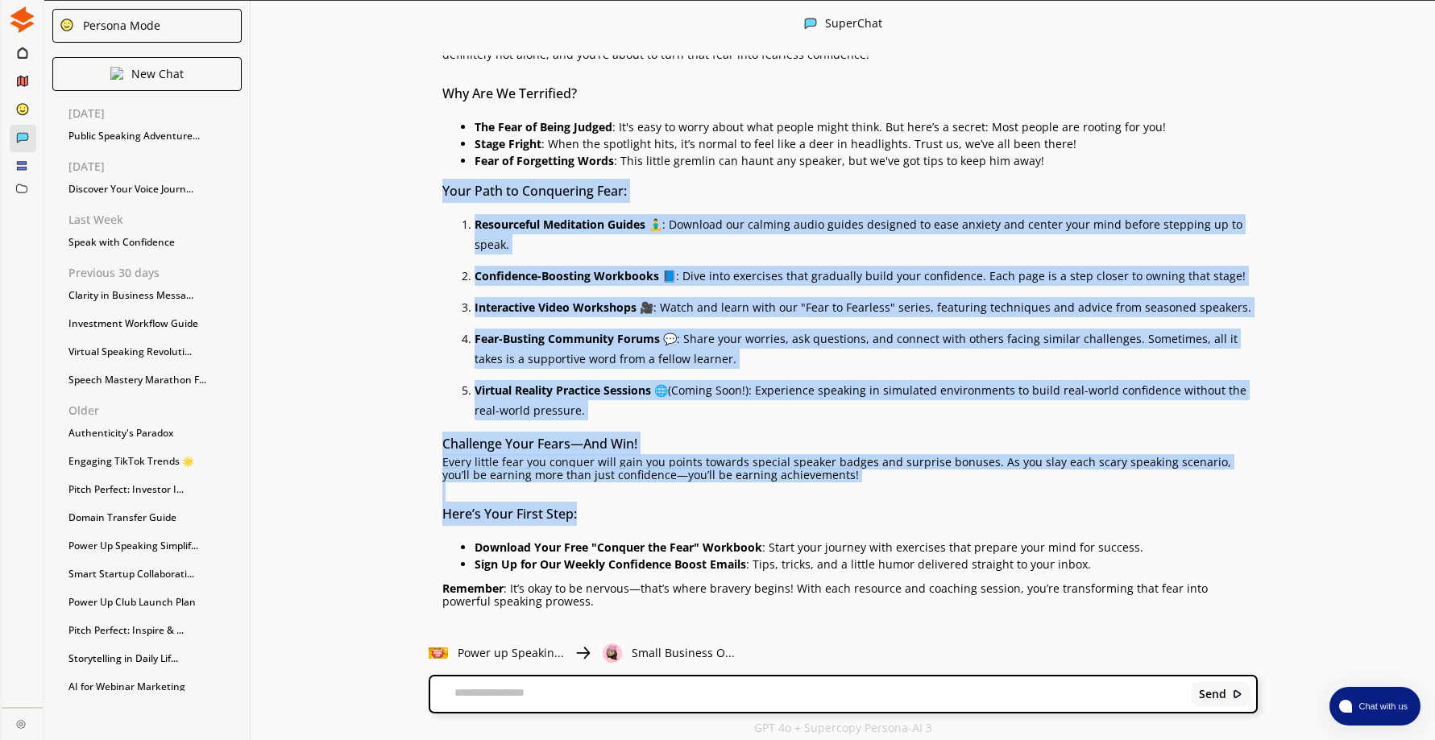
scroll to position [2498, 0]
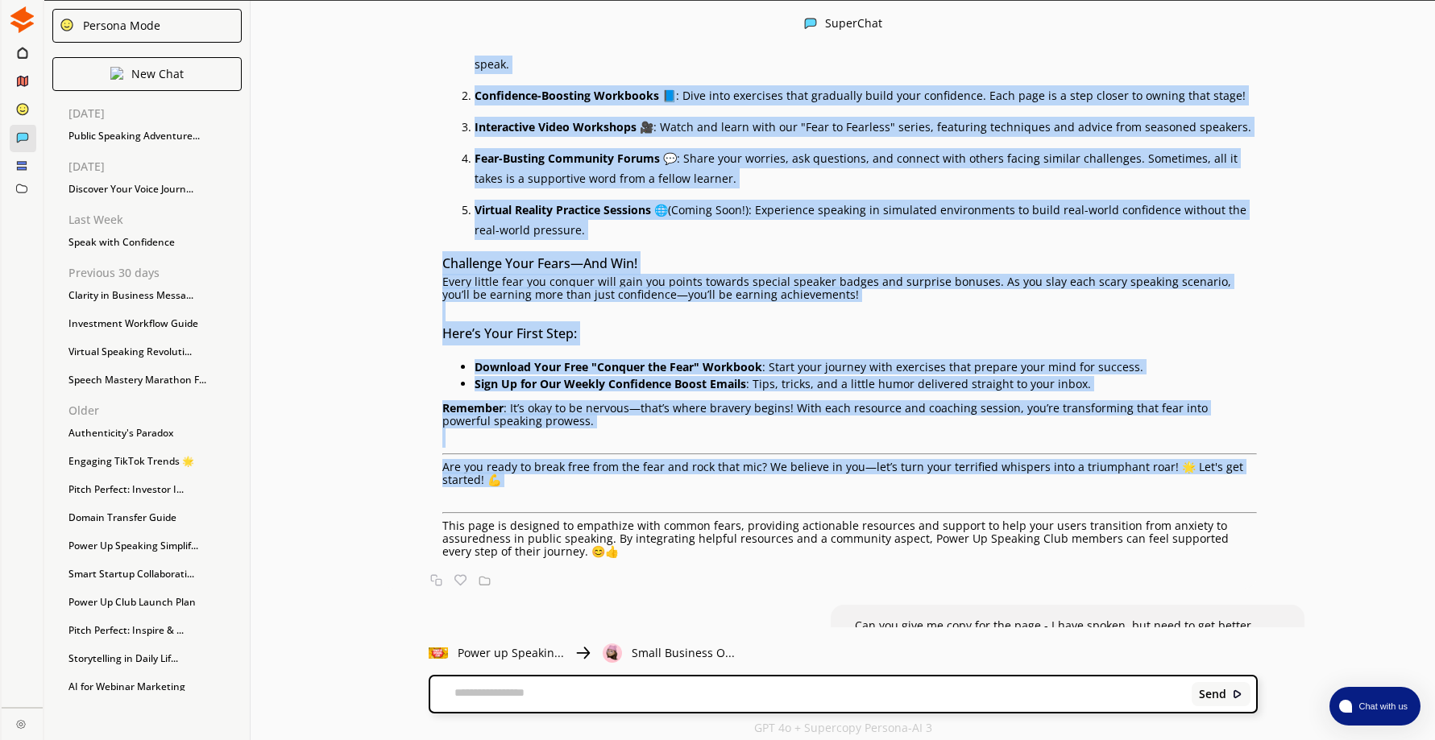
drag, startPoint x: 448, startPoint y: 247, endPoint x: 785, endPoint y: 503, distance: 423.2
click at [785, 503] on div "Face Your Fears: Let’s Tackle Public Speaking! 😱➡️😎 Hello, Future Speaking Sens…" at bounding box center [849, 173] width 815 height 769
drag, startPoint x: 785, startPoint y: 503, endPoint x: 725, endPoint y: 280, distance: 230.2
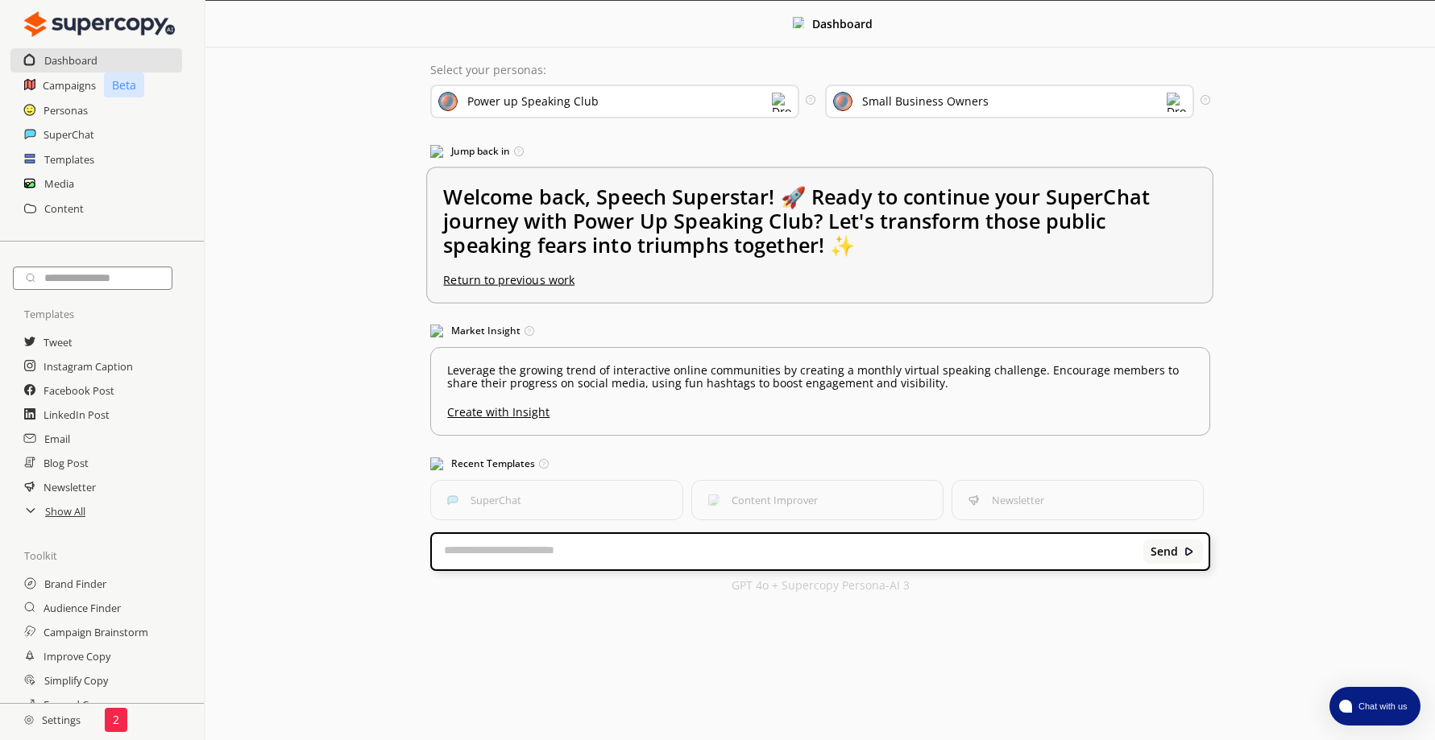
click at [501, 276] on u "Return to previous work" at bounding box center [509, 279] width 131 height 15
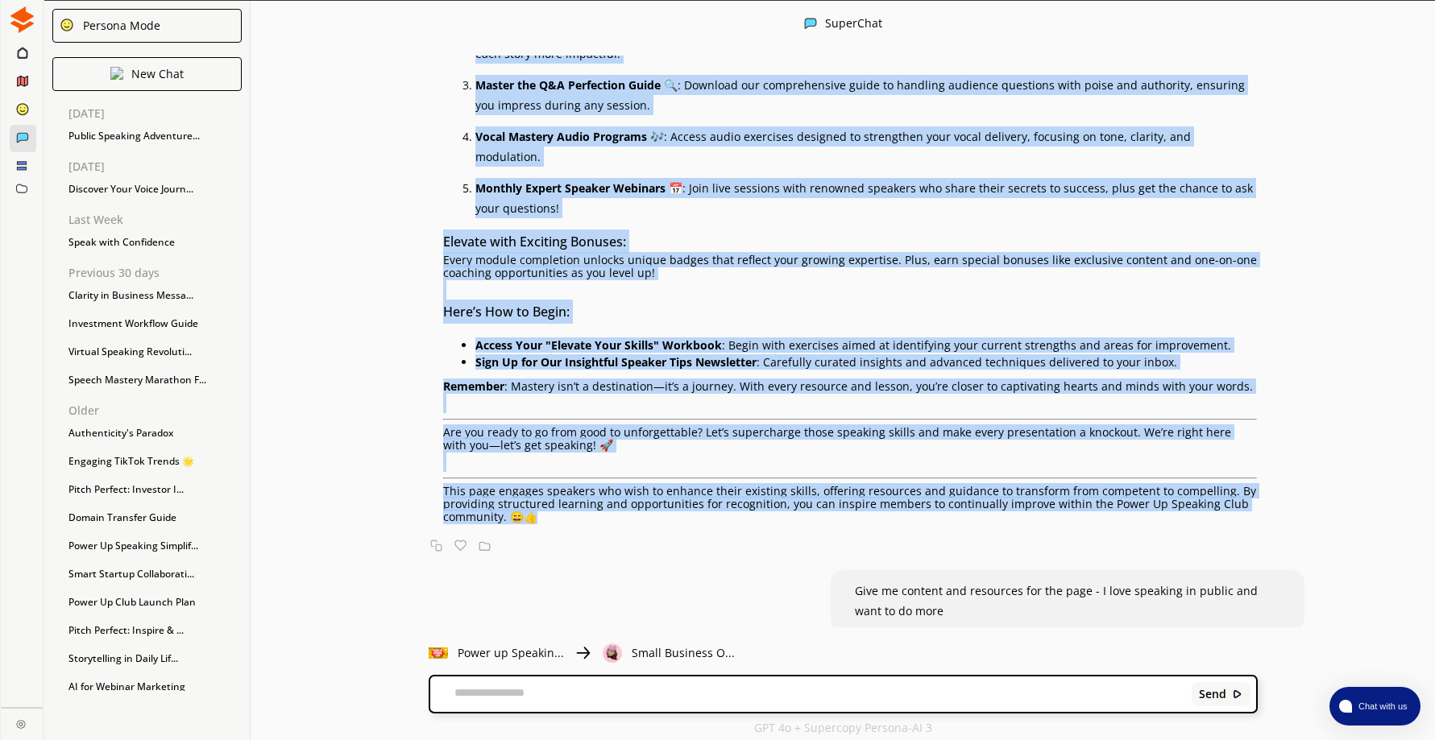
scroll to position [3465, 0]
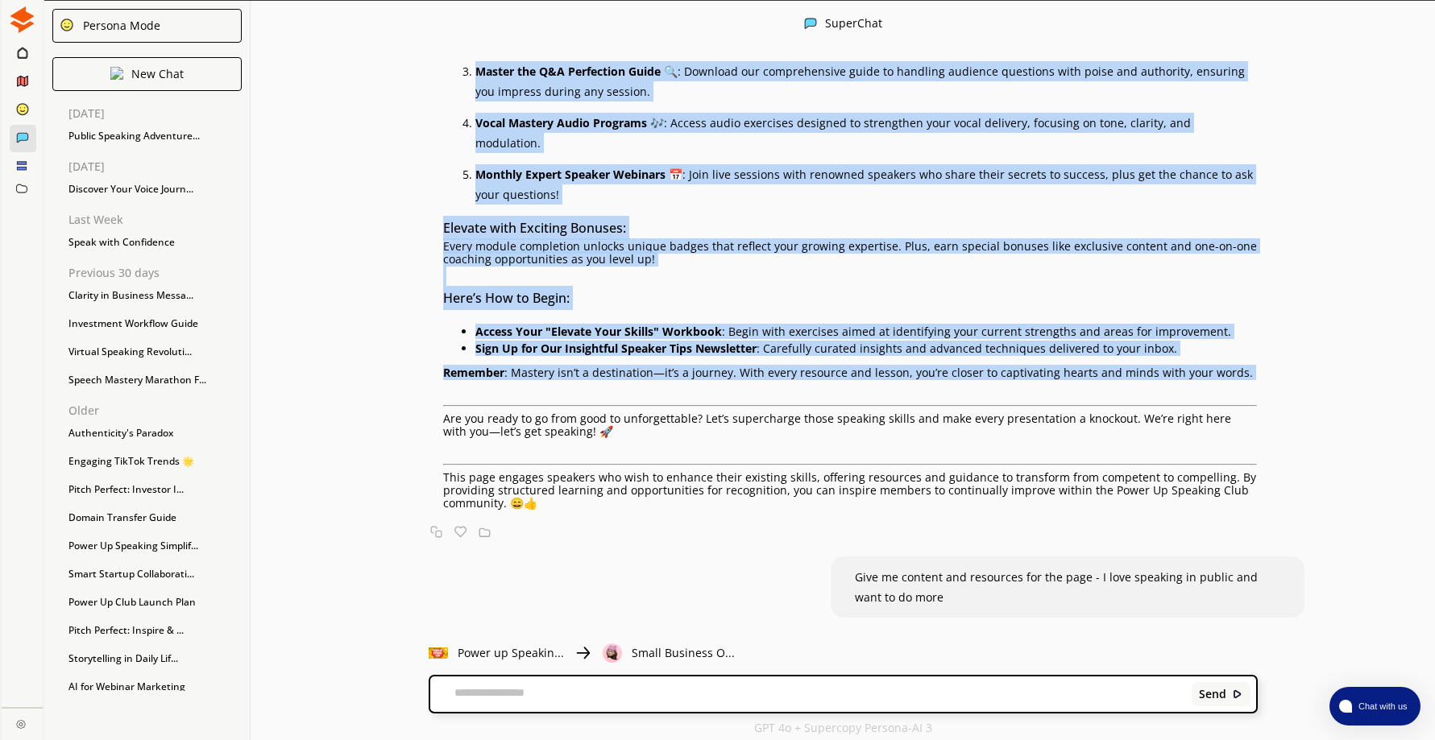
drag, startPoint x: 450, startPoint y: 202, endPoint x: 787, endPoint y: 375, distance: 379.4
click at [787, 375] on div "Level Up Your Speaking Game: From Good to Great! 🎤✨ Hello, Aspiring Speaking Pr…" at bounding box center [850, 111] width 814 height 797
drag, startPoint x: 787, startPoint y: 375, endPoint x: 772, endPoint y: 226, distance: 150.6
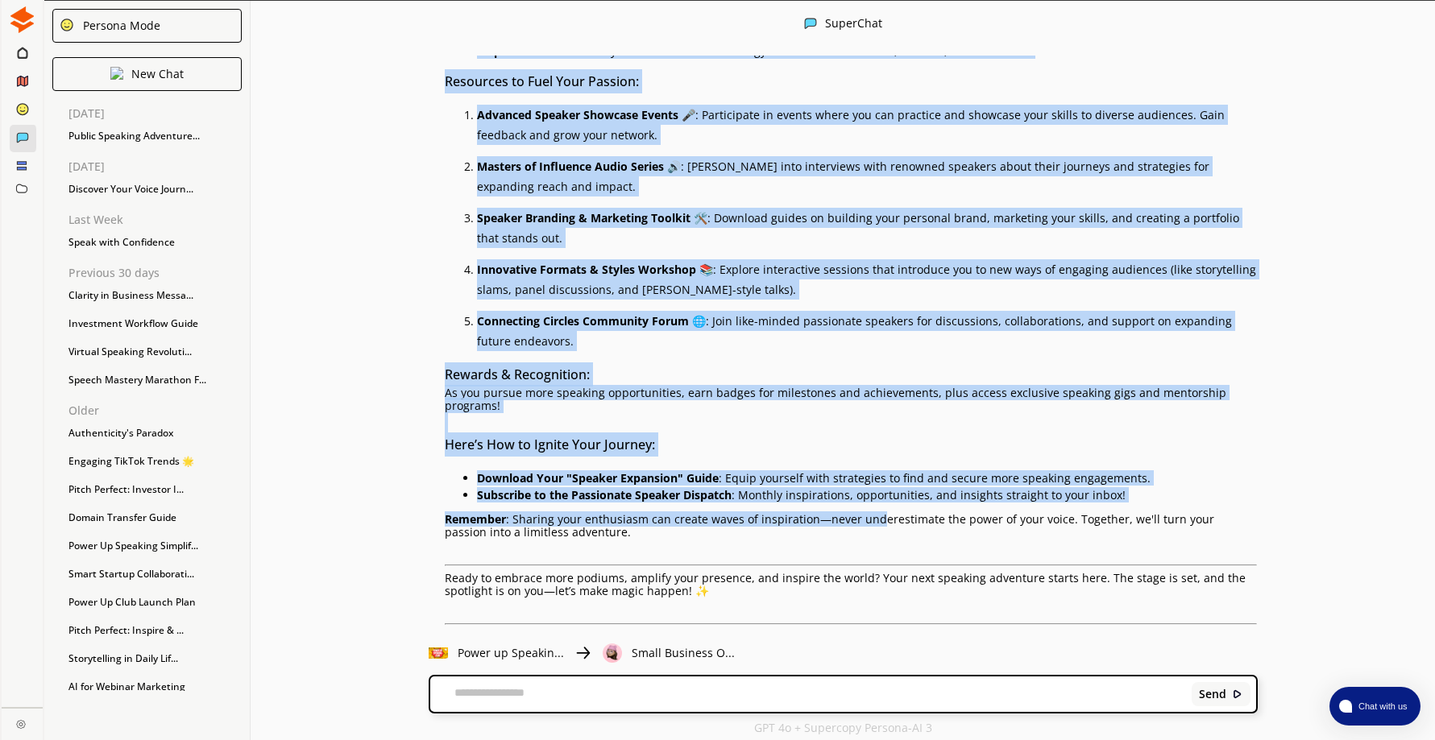
scroll to position [4270, 0]
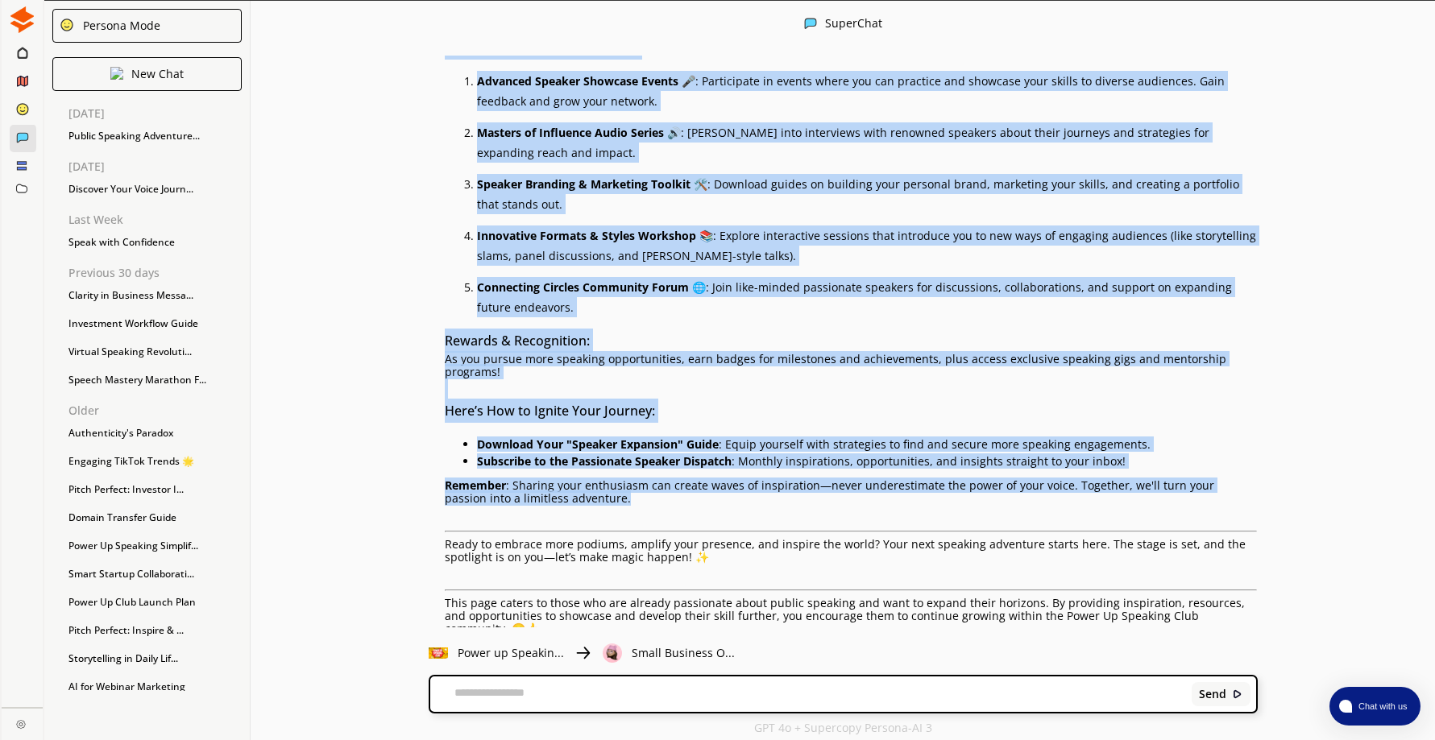
drag, startPoint x: 451, startPoint y: 134, endPoint x: 722, endPoint y: 481, distance: 440.3
click at [722, 481] on div "Unleash Your Passion: Amplify Your Voice & Influence! 🎙️🌟 Welcome, Enthusiastic…" at bounding box center [851, 231] width 813 height 810
drag, startPoint x: 722, startPoint y: 481, endPoint x: 678, endPoint y: 214, distance: 271.0
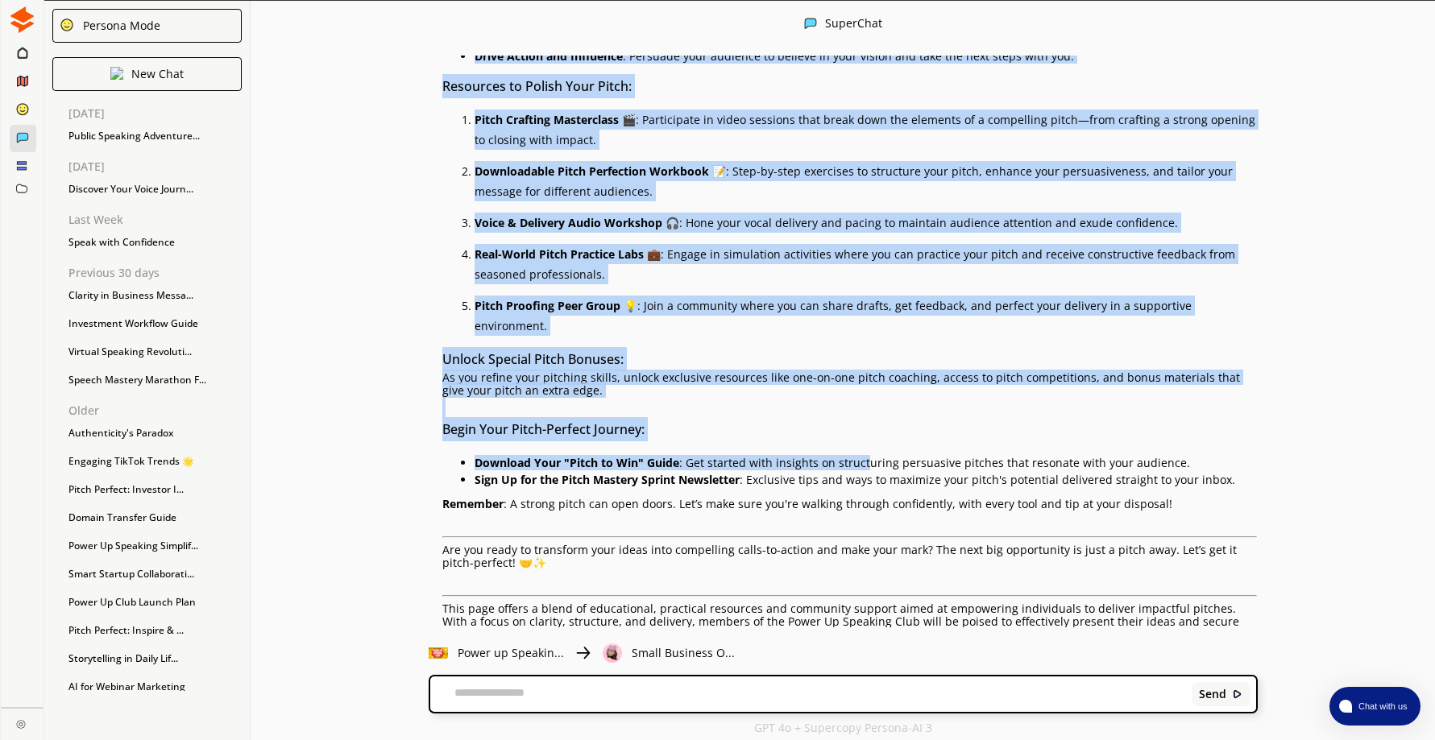
scroll to position [5167, 0]
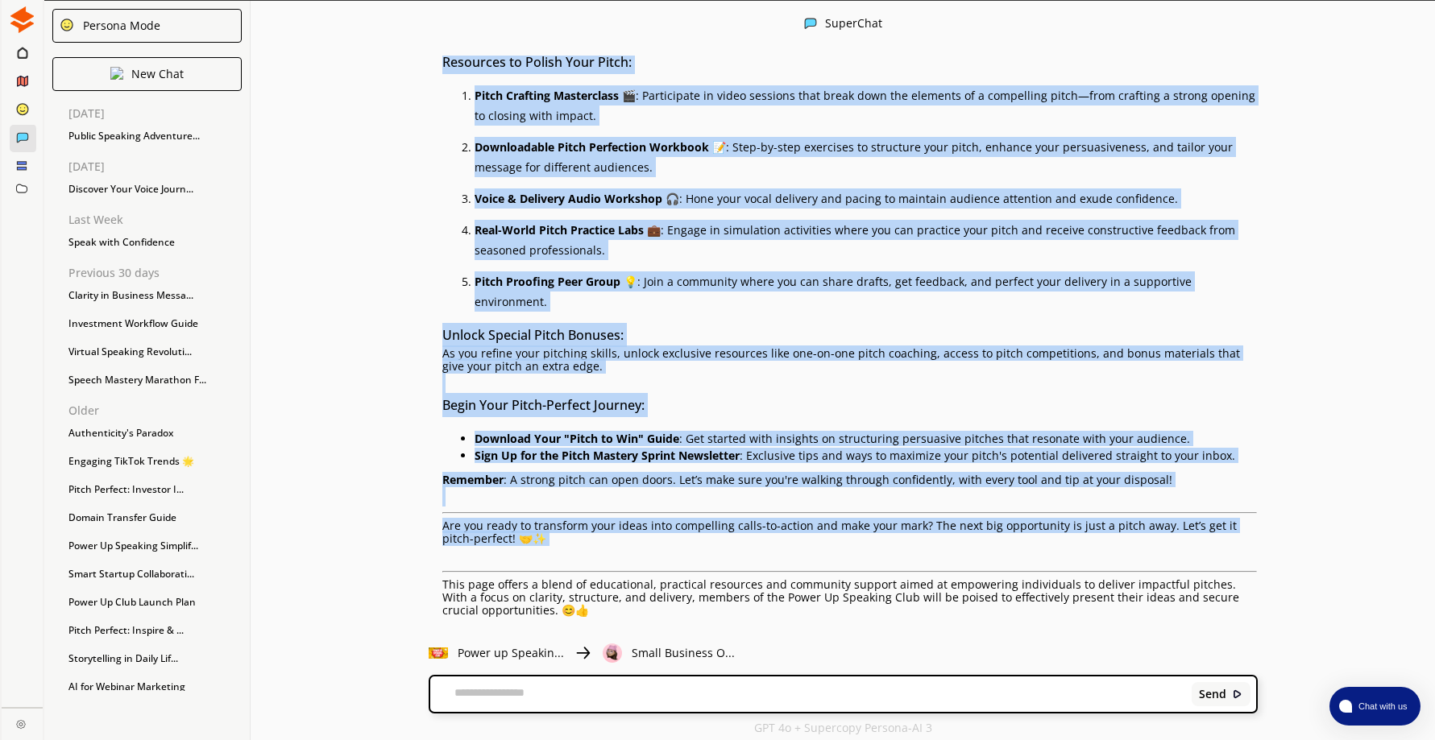
drag, startPoint x: 449, startPoint y: 157, endPoint x: 916, endPoint y: 533, distance: 599.5
click at [916, 533] on div "Perfect Your Pitch: Turn Ideas into Impactful Presentations! 🎯🎤 Welcome, Future…" at bounding box center [849, 228] width 815 height 777
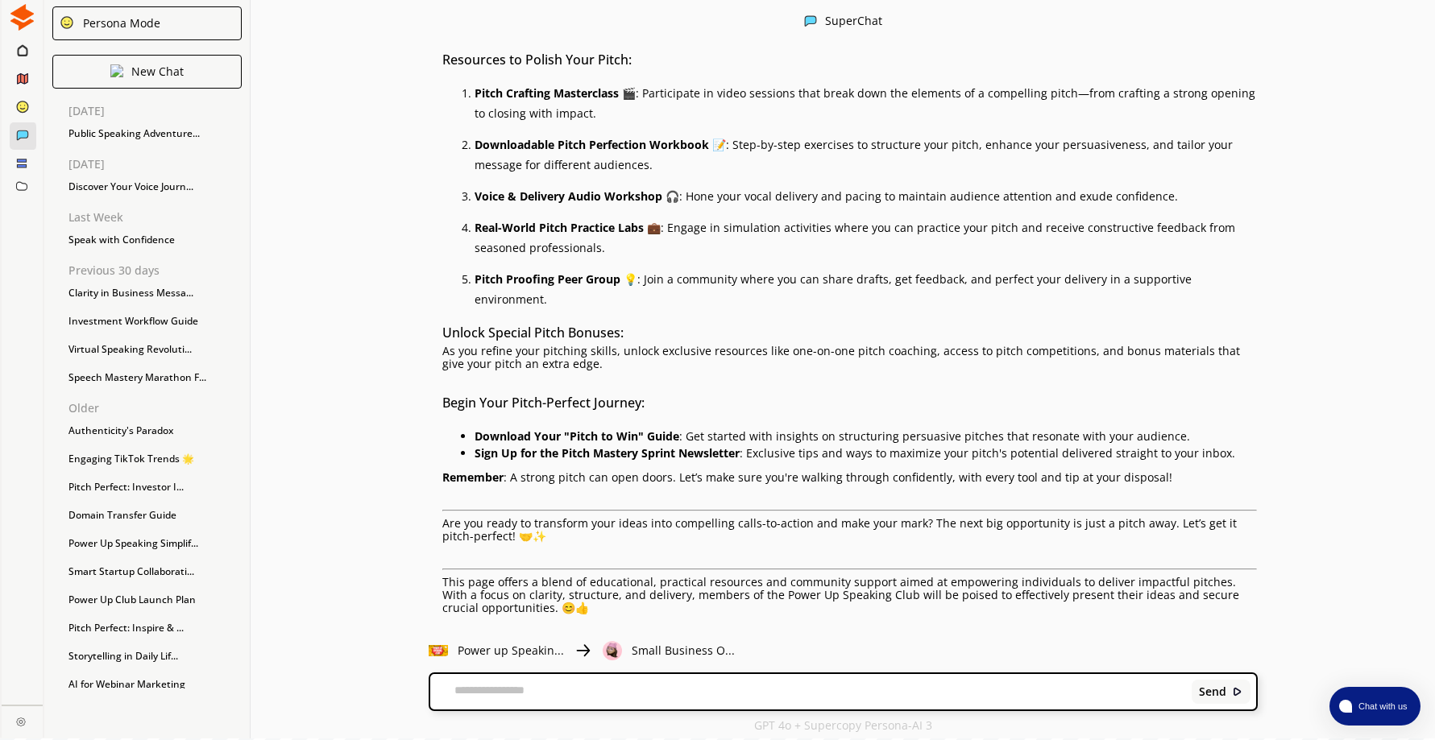
click at [529, 688] on textarea at bounding box center [808, 692] width 756 height 16
type textarea "**********"
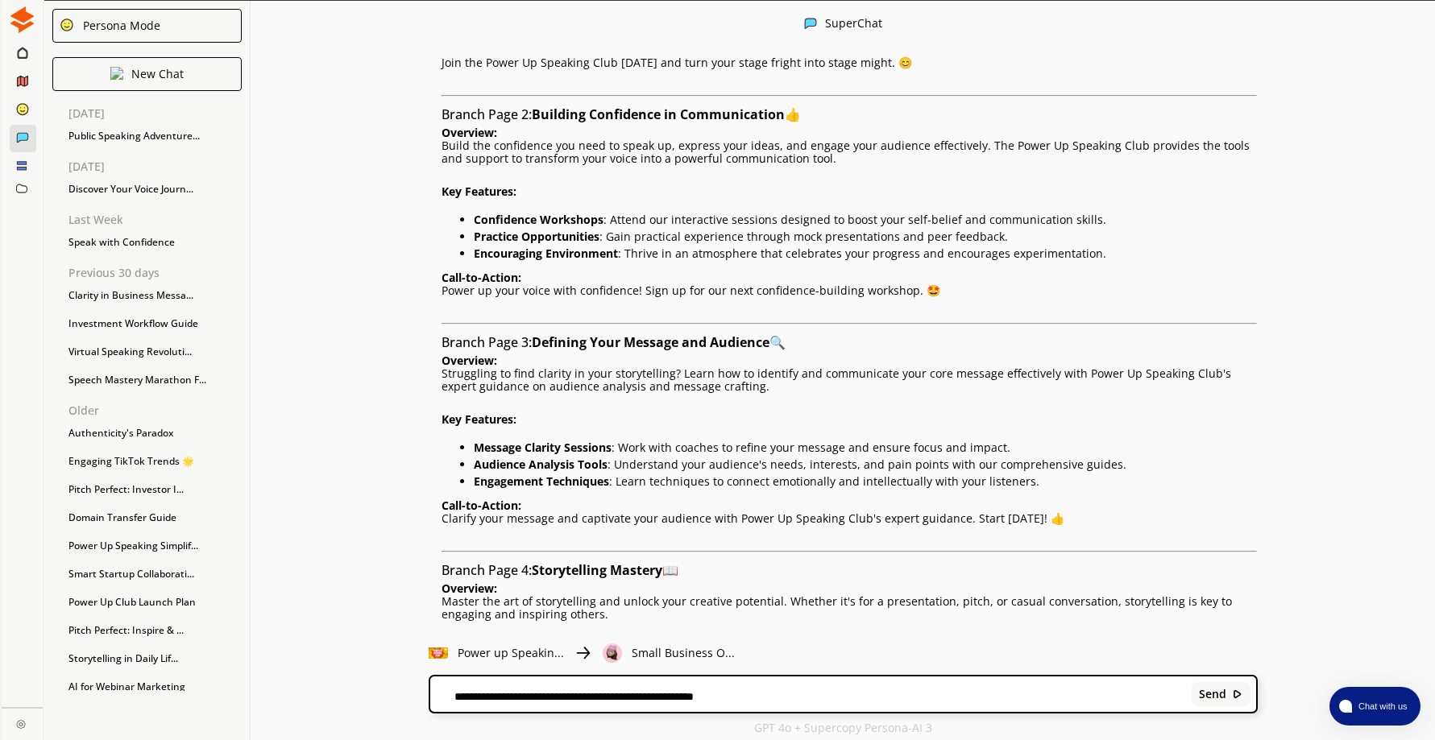
scroll to position [6111, 0]
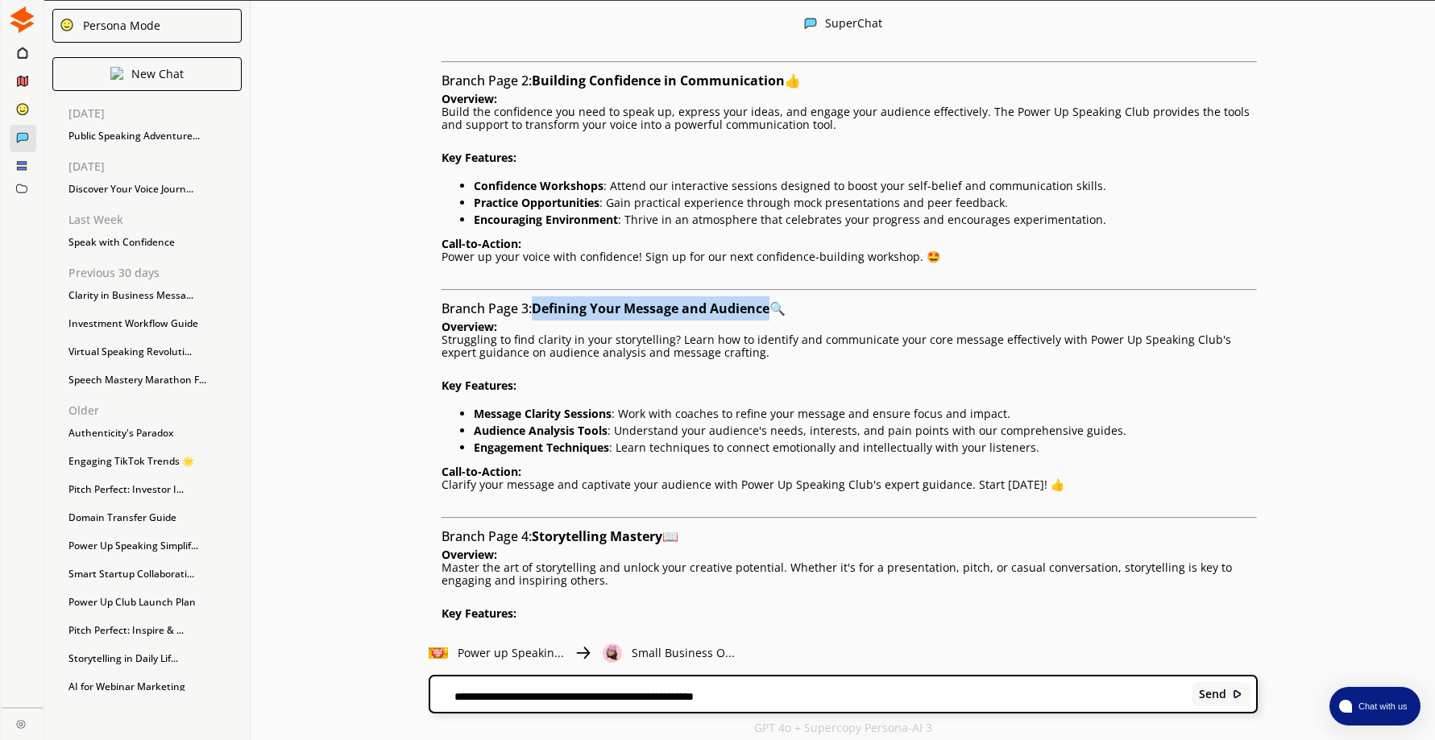
drag, startPoint x: 543, startPoint y: 272, endPoint x: 780, endPoint y: 280, distance: 237.0
click at [780, 296] on h3 "Branch Page 3: Defining Your Message and Audience 🔍" at bounding box center [849, 308] width 815 height 24
drag, startPoint x: 780, startPoint y: 280, endPoint x: 750, endPoint y: 273, distance: 30.5
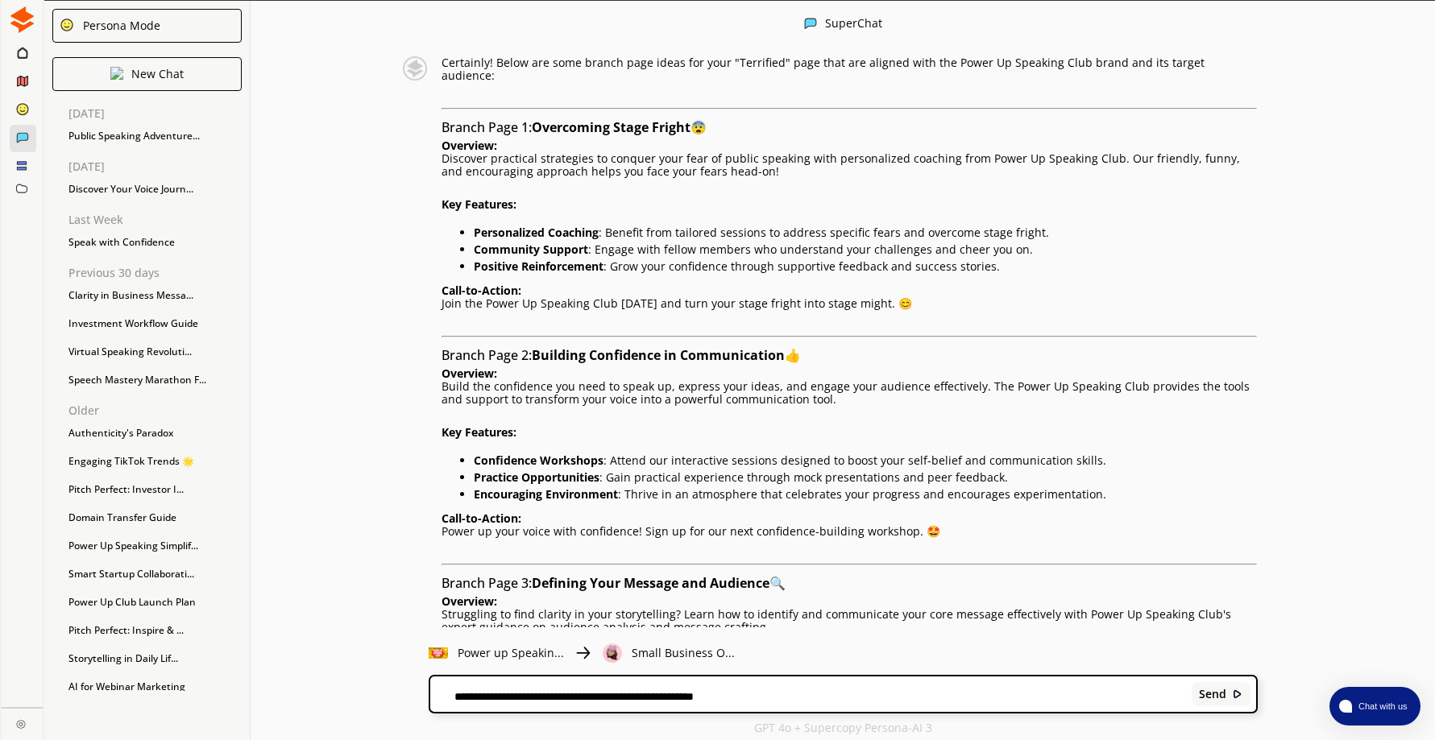
scroll to position [5789, 0]
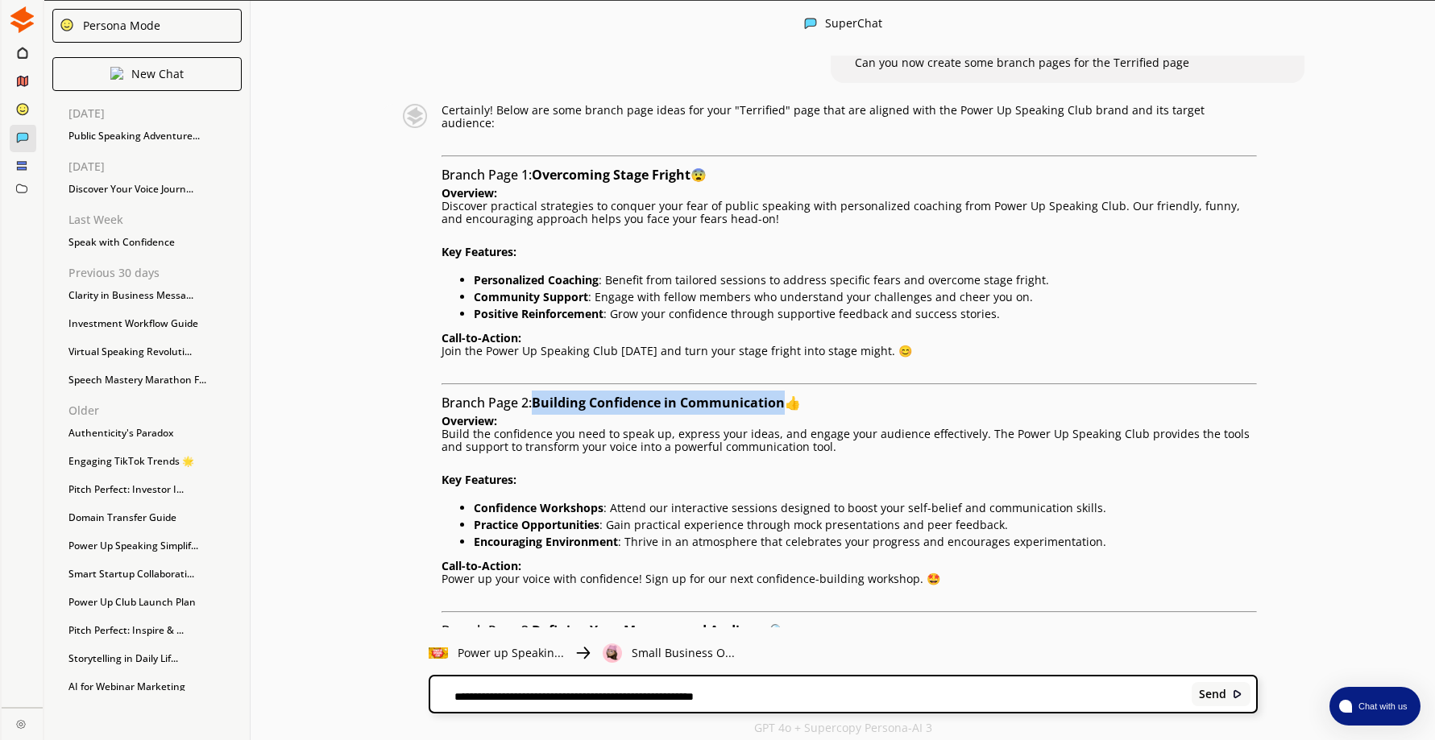
drag, startPoint x: 543, startPoint y: 370, endPoint x: 793, endPoint y: 371, distance: 249.8
click at [793, 391] on h3 "Branch Page 2: Building Confidence in Communication 👍" at bounding box center [849, 403] width 815 height 24
drag, startPoint x: 793, startPoint y: 371, endPoint x: 766, endPoint y: 368, distance: 26.7
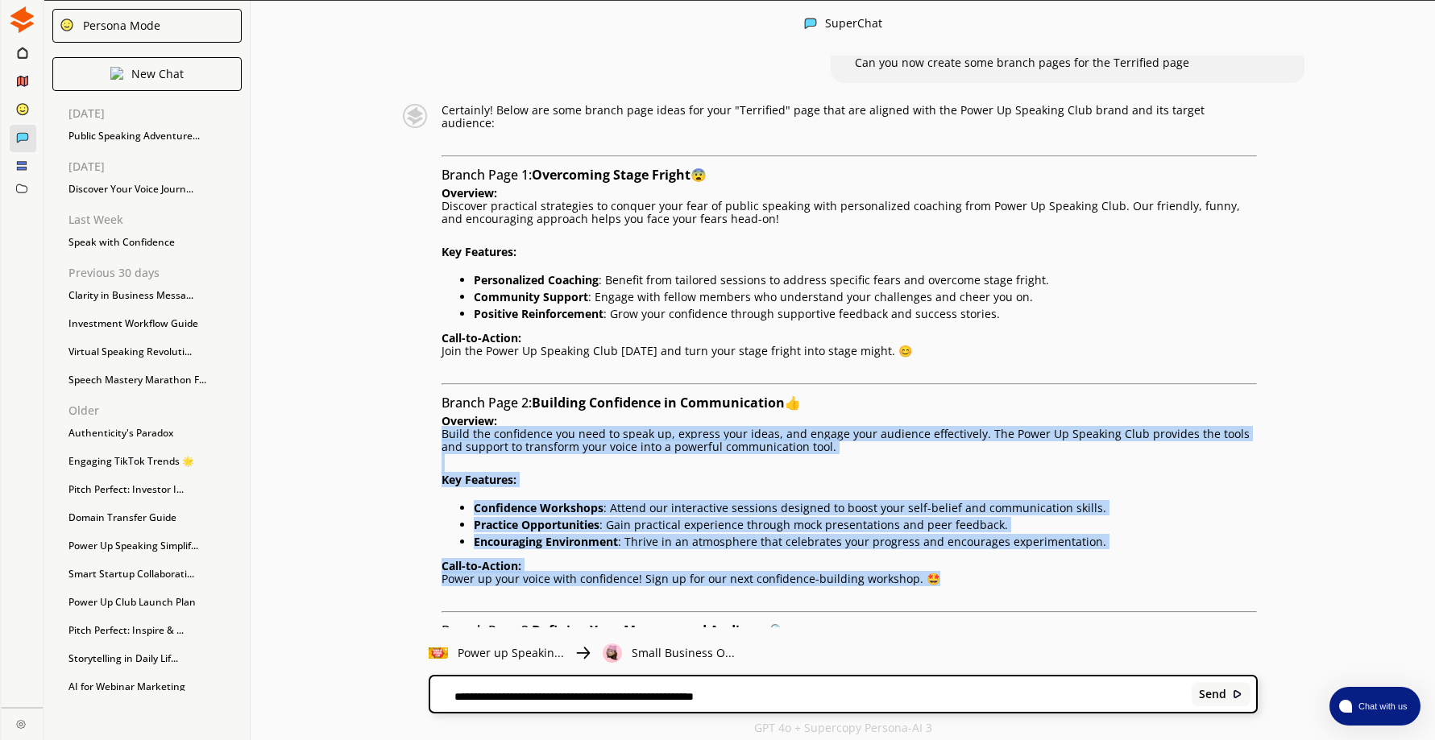
drag, startPoint x: 450, startPoint y: 400, endPoint x: 986, endPoint y: 550, distance: 557.1
click at [986, 550] on div "Certainly! Below are some branch page ideas for your "Terrified" page that are …" at bounding box center [849, 609] width 815 height 1010
drag, startPoint x: 986, startPoint y: 550, endPoint x: 881, endPoint y: 497, distance: 118.2
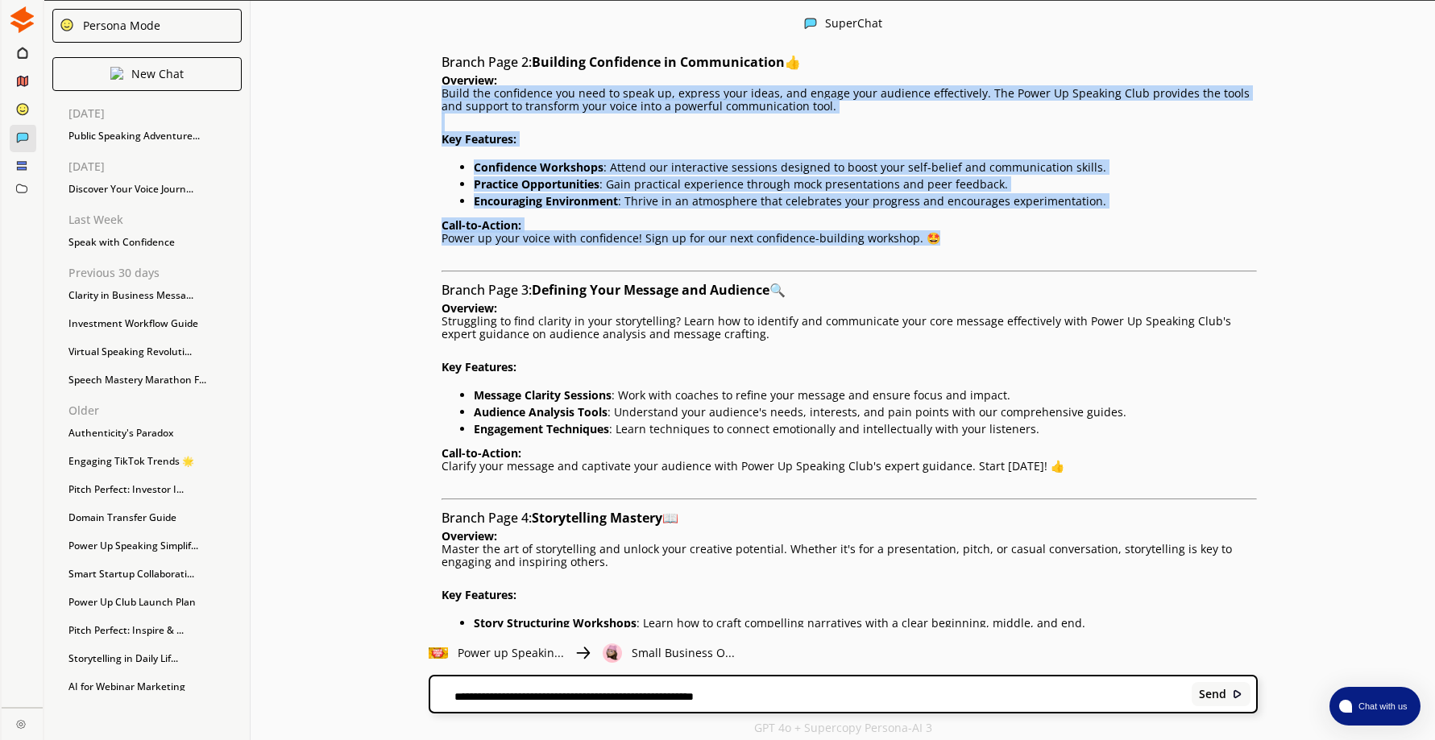
scroll to position [6111, 0]
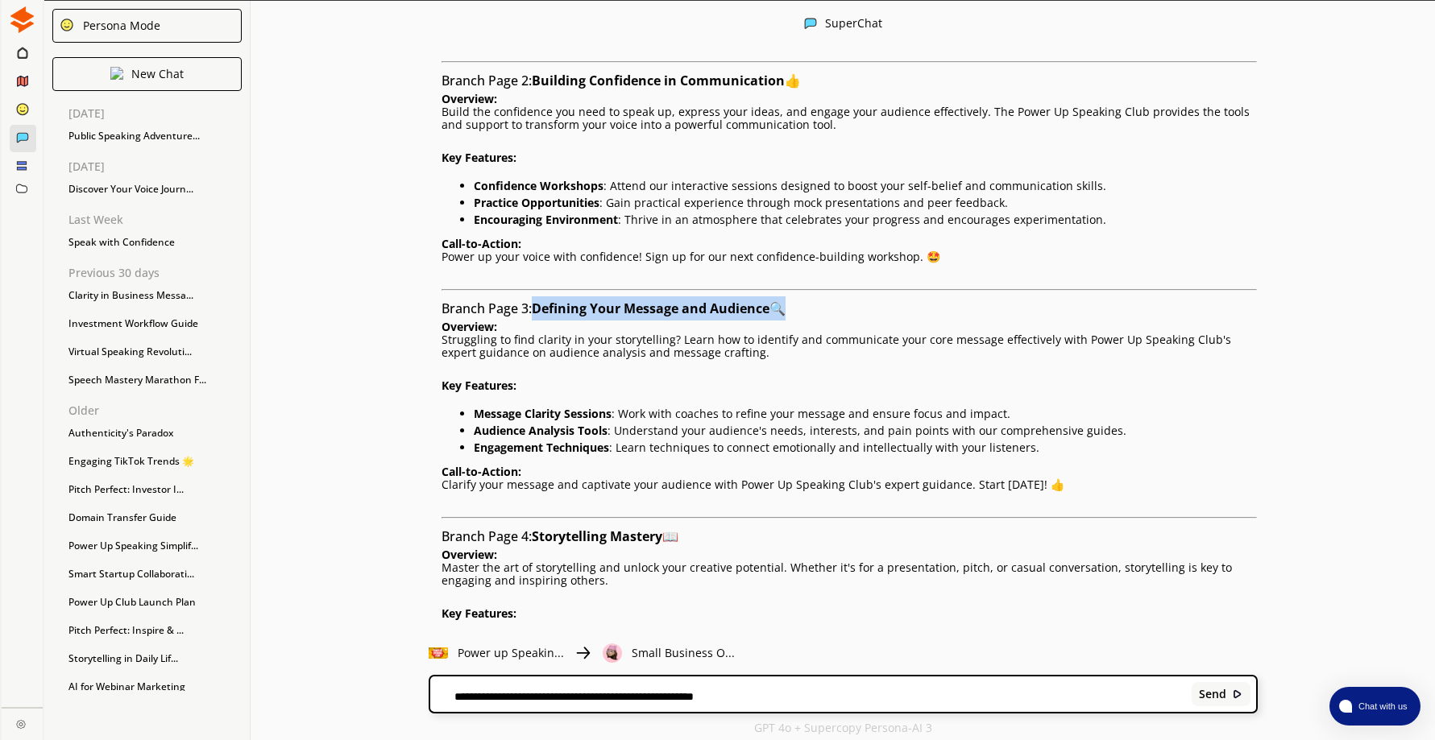
drag, startPoint x: 545, startPoint y: 272, endPoint x: 782, endPoint y: 280, distance: 237.0
click at [782, 296] on h3 "Branch Page 3: Defining Your Message and Audience 🔍" at bounding box center [849, 308] width 815 height 24
drag, startPoint x: 782, startPoint y: 280, endPoint x: 761, endPoint y: 275, distance: 21.7
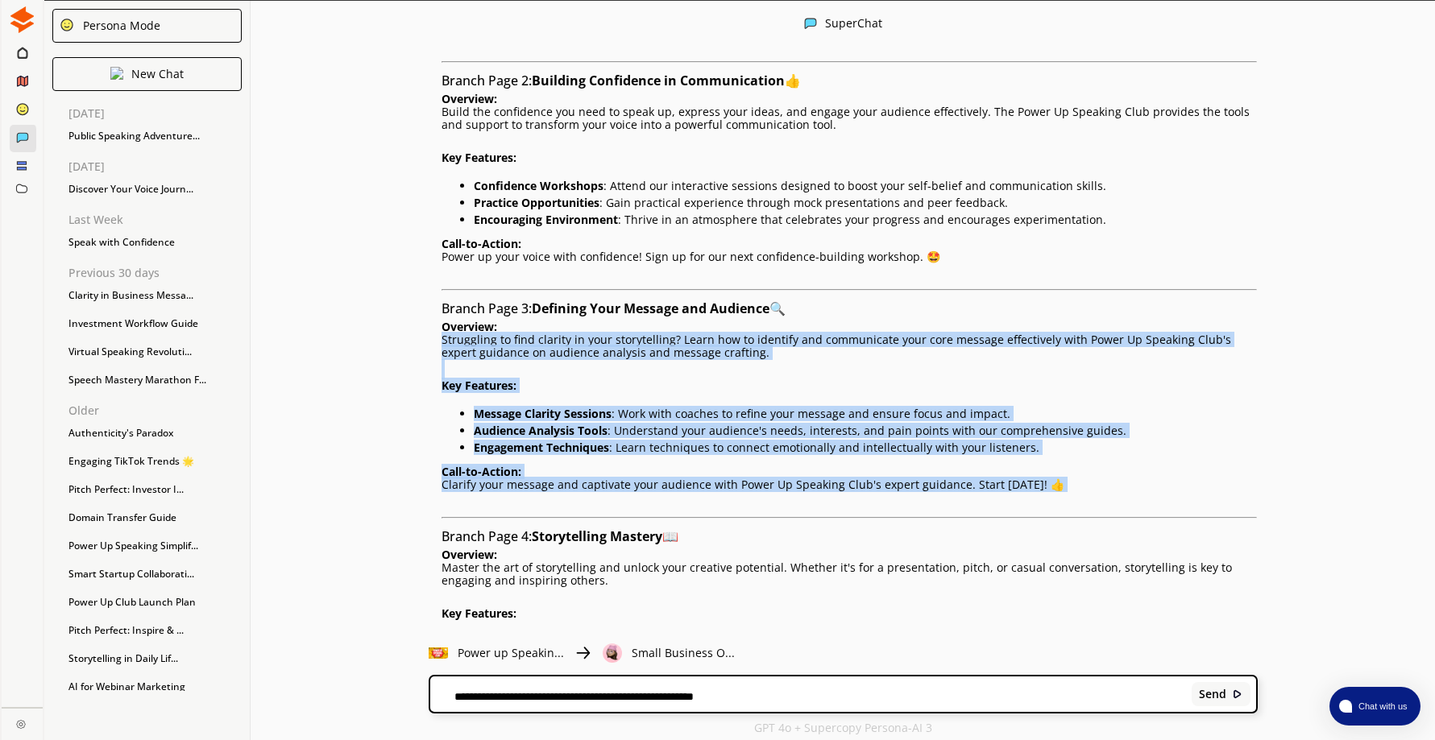
drag, startPoint x: 450, startPoint y: 309, endPoint x: 1049, endPoint y: 462, distance: 618.7
click at [1049, 462] on div "Certainly! Below are some branch page ideas for your "Terrified" page that are …" at bounding box center [849, 287] width 815 height 1010
drag, startPoint x: 1049, startPoint y: 462, endPoint x: 939, endPoint y: 389, distance: 132.5
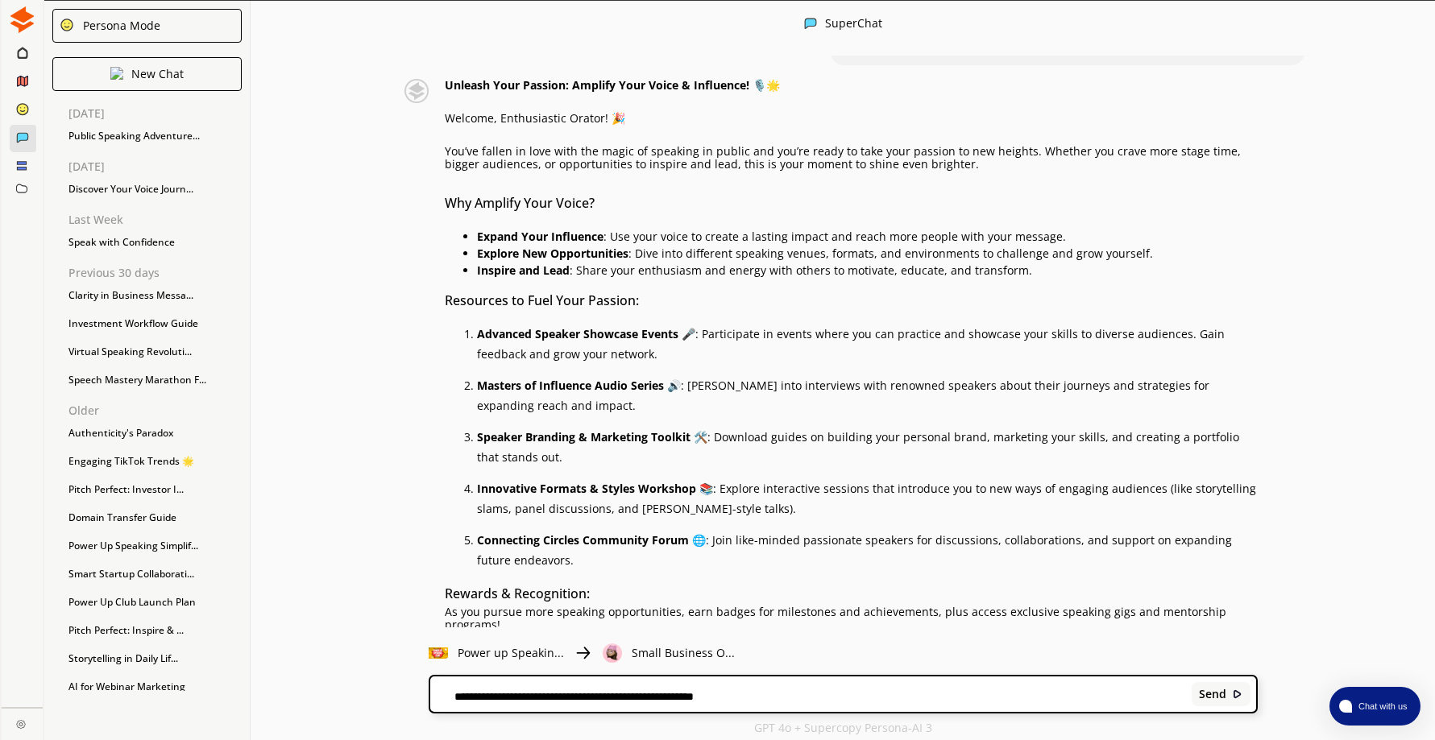
scroll to position [4029, 0]
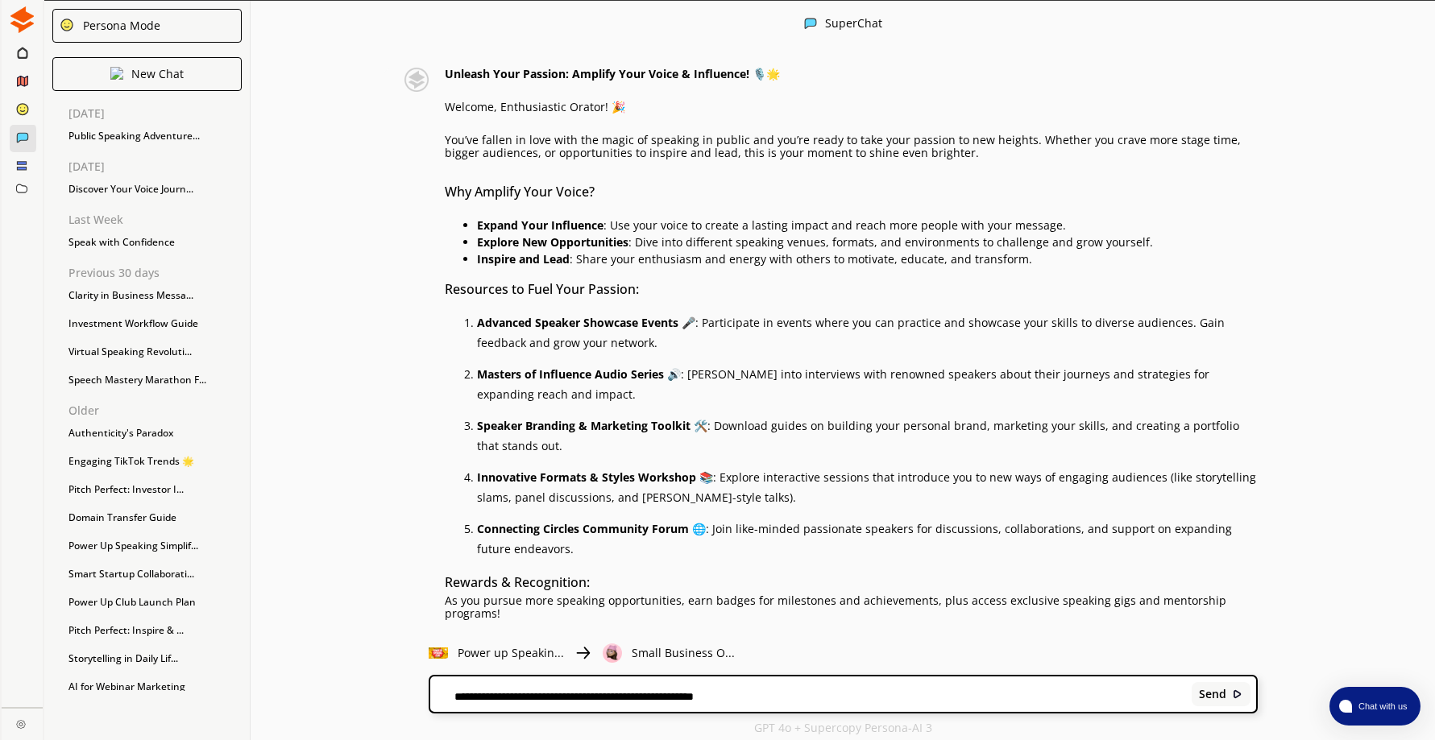
click at [503, 688] on div "**********" at bounding box center [843, 694] width 826 height 35
click at [179, 73] on p "New Chat" at bounding box center [157, 74] width 52 height 13
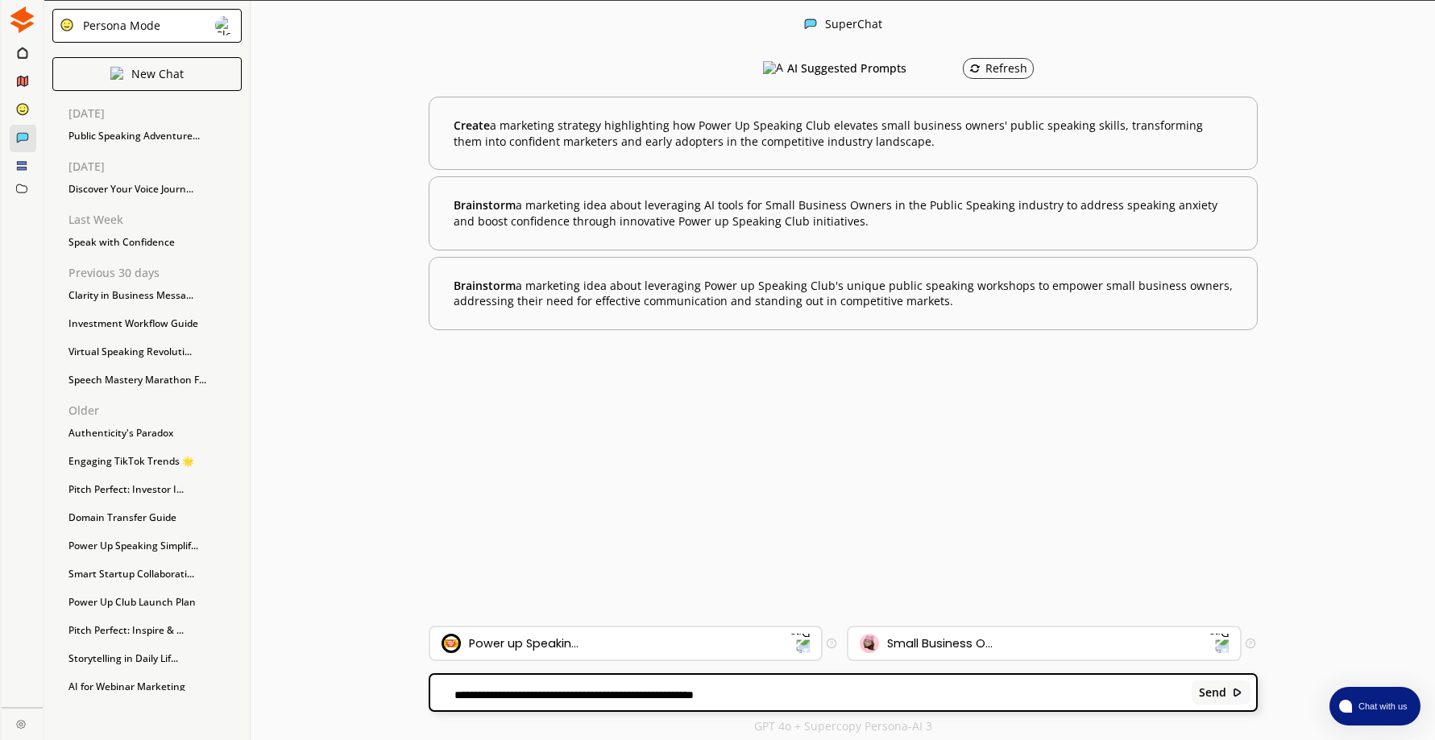
click at [533, 689] on textarea "**********" at bounding box center [808, 694] width 756 height 13
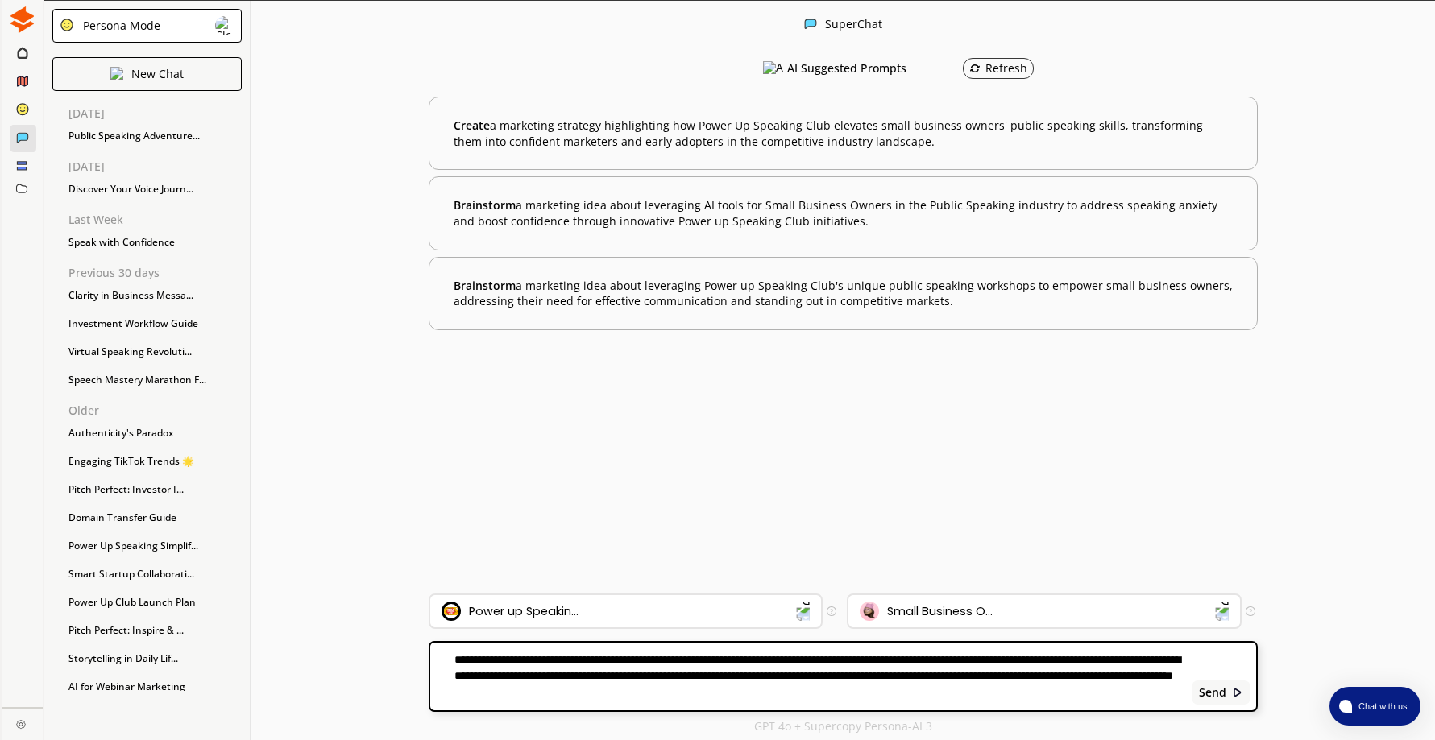
type textarea "**********"
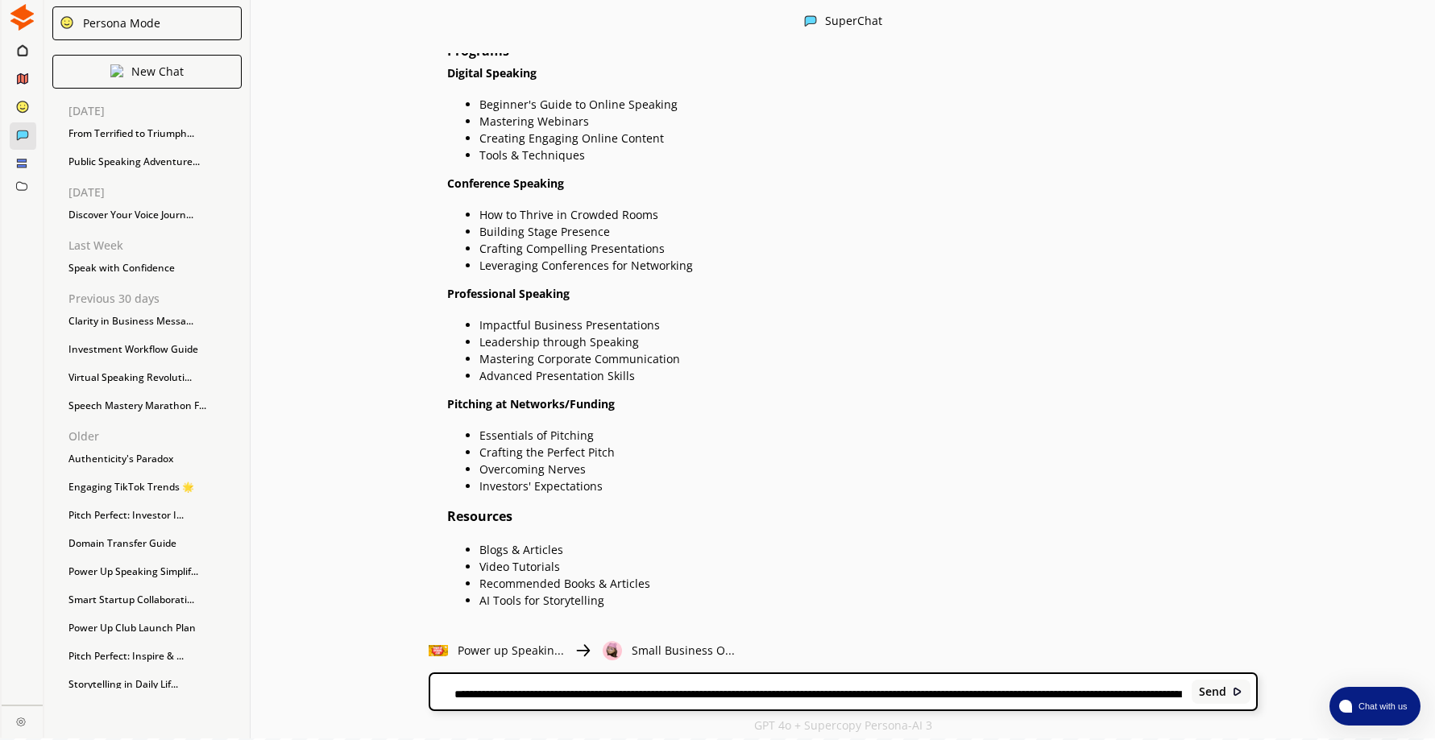
scroll to position [483, 0]
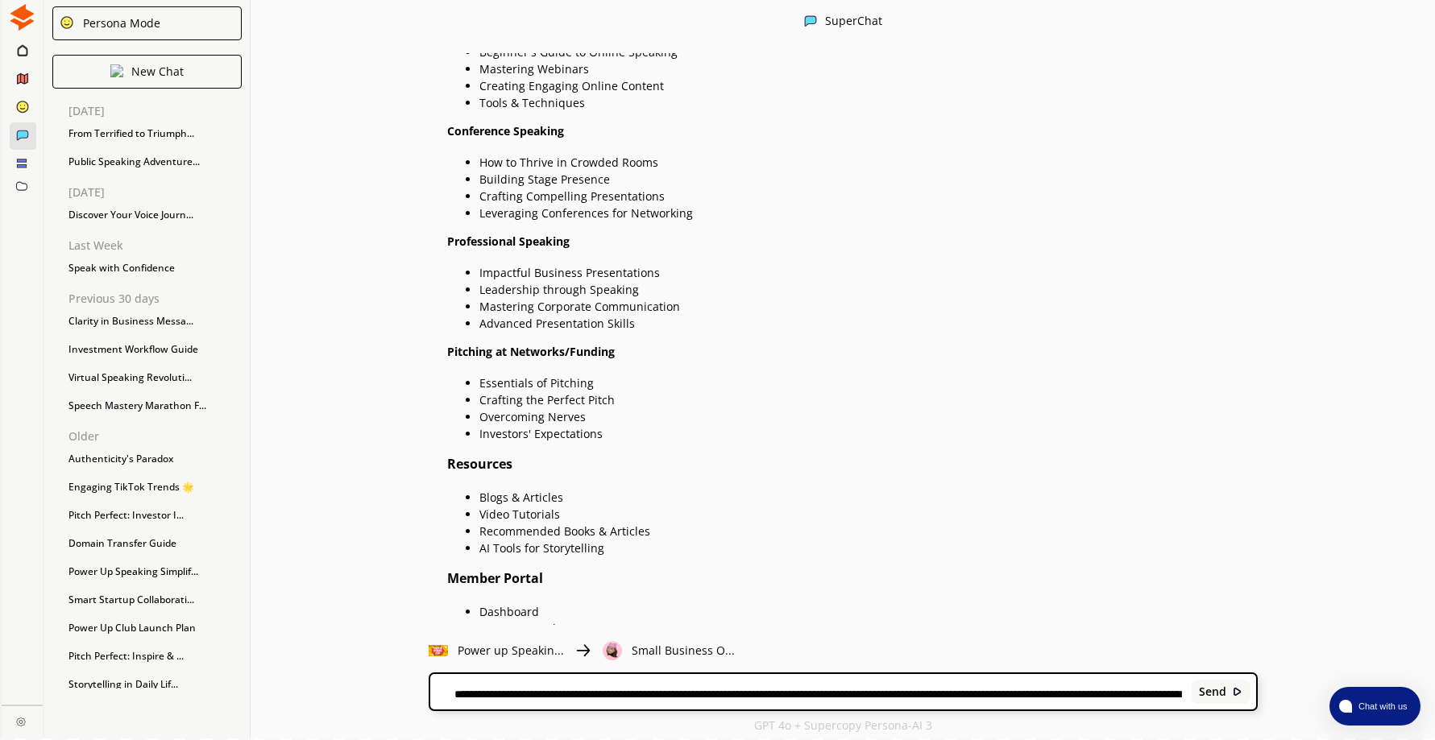
click at [512, 686] on div "**********" at bounding box center [843, 691] width 826 height 35
click at [505, 689] on textarea "**********" at bounding box center [808, 693] width 756 height 13
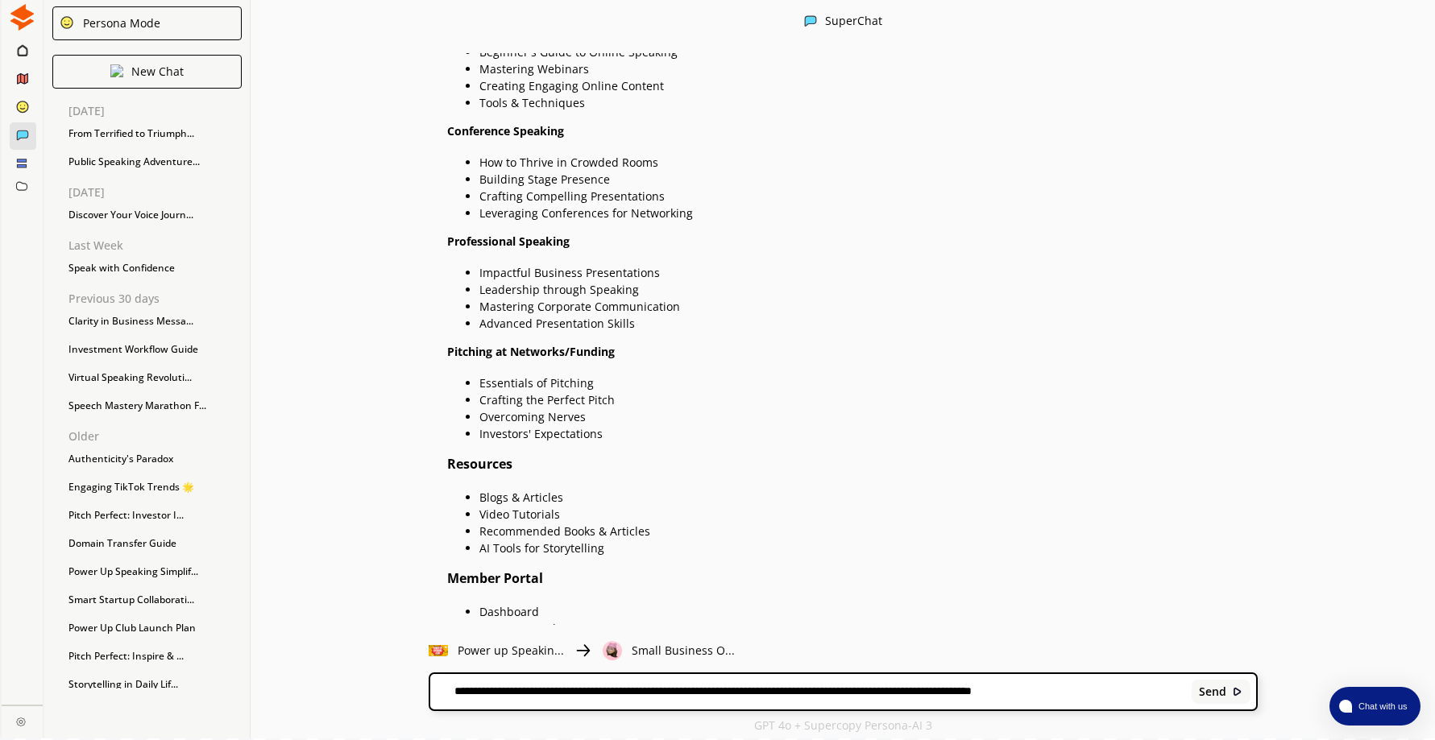
type textarea "**********"
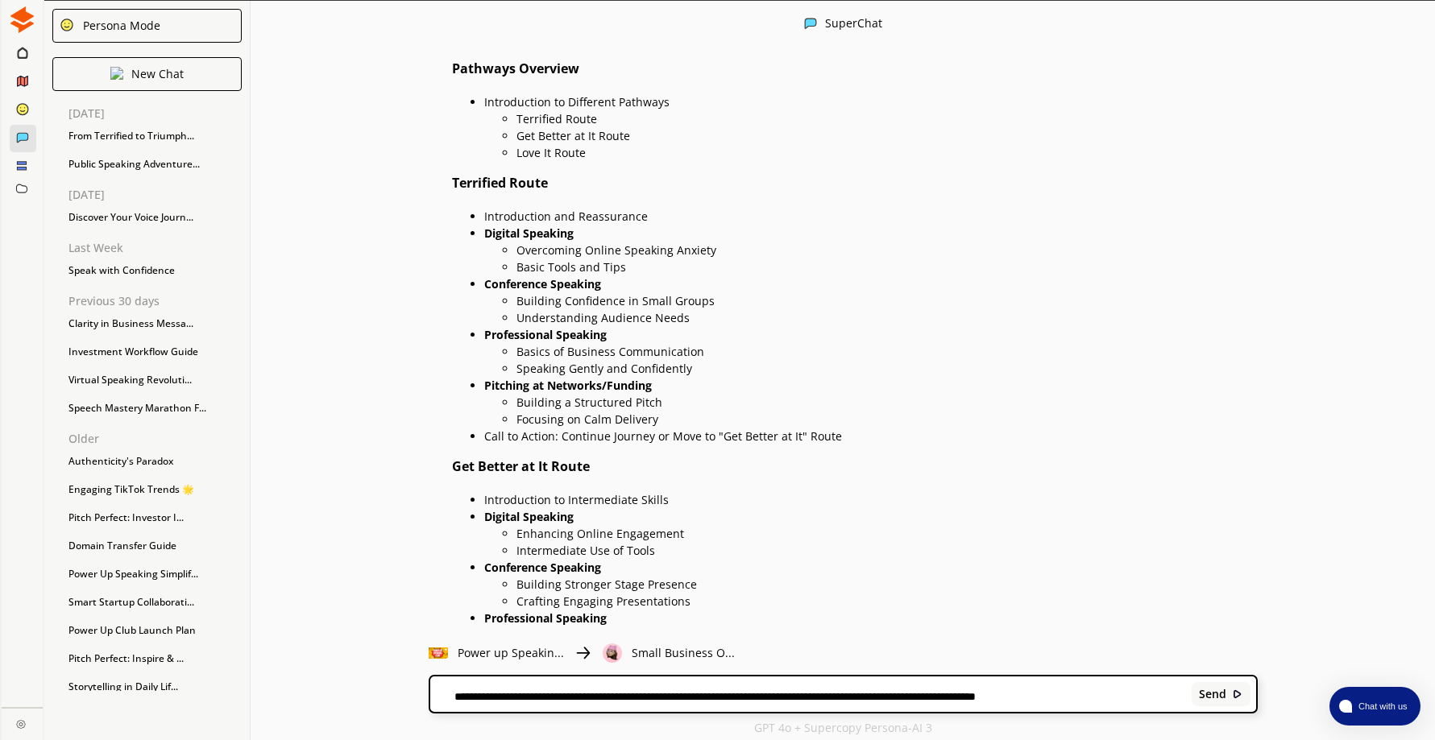
scroll to position [1951, 0]
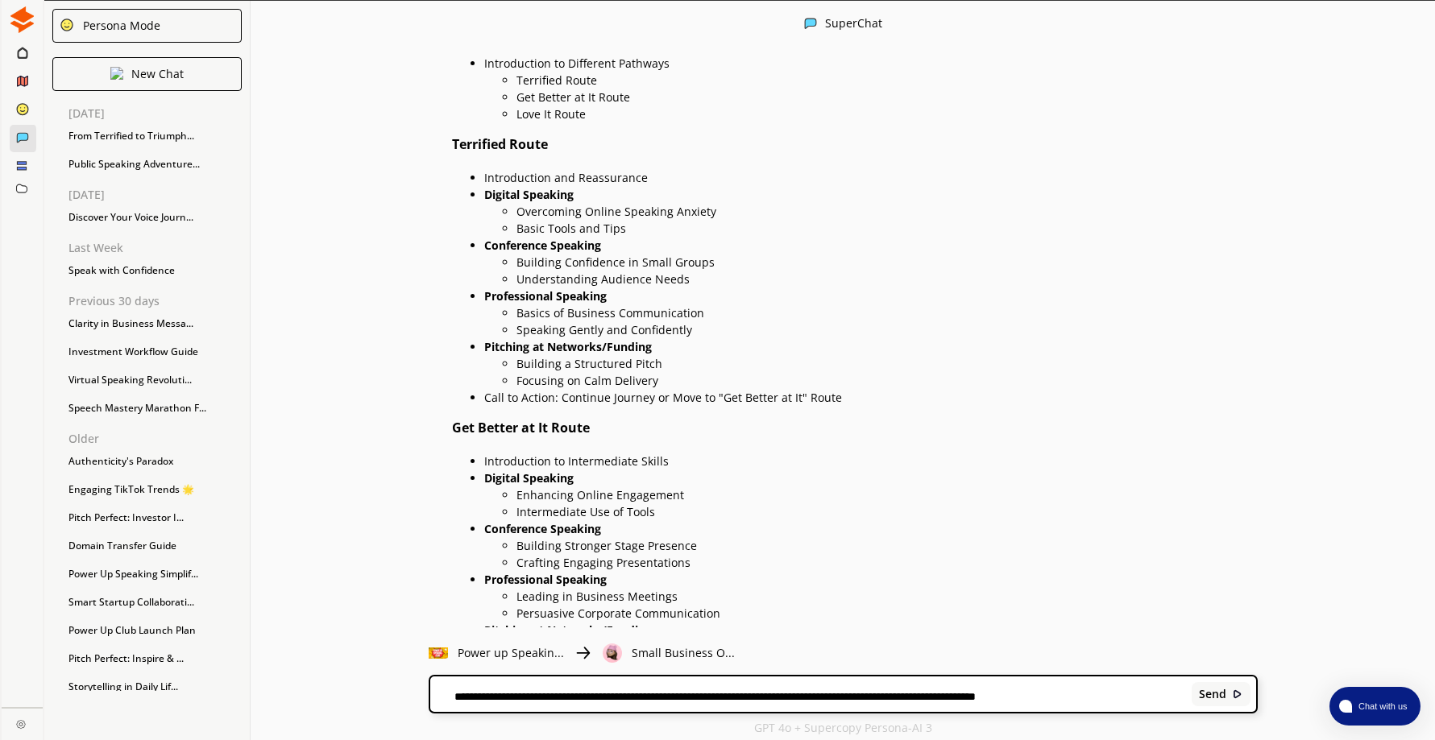
click at [533, 694] on textarea "**********" at bounding box center [808, 696] width 756 height 13
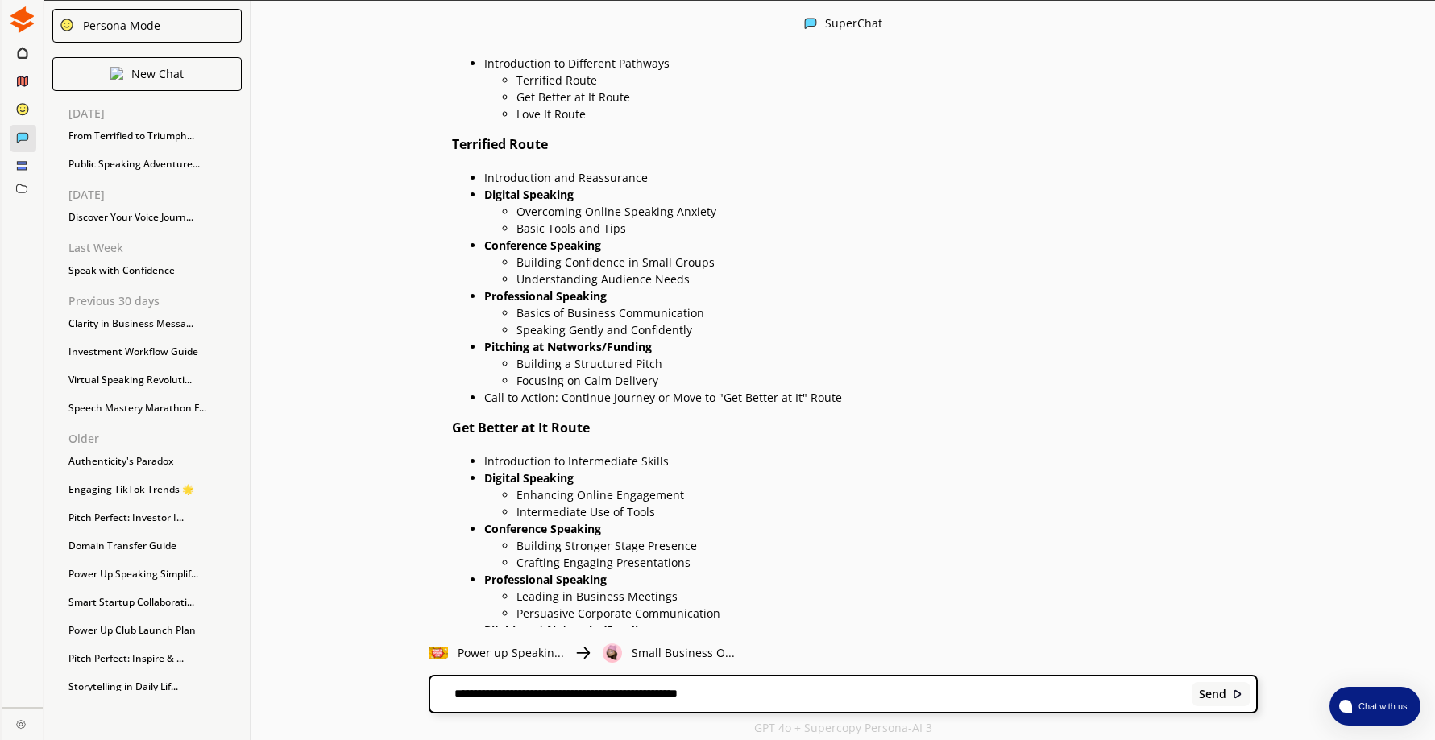
type textarea "**********"
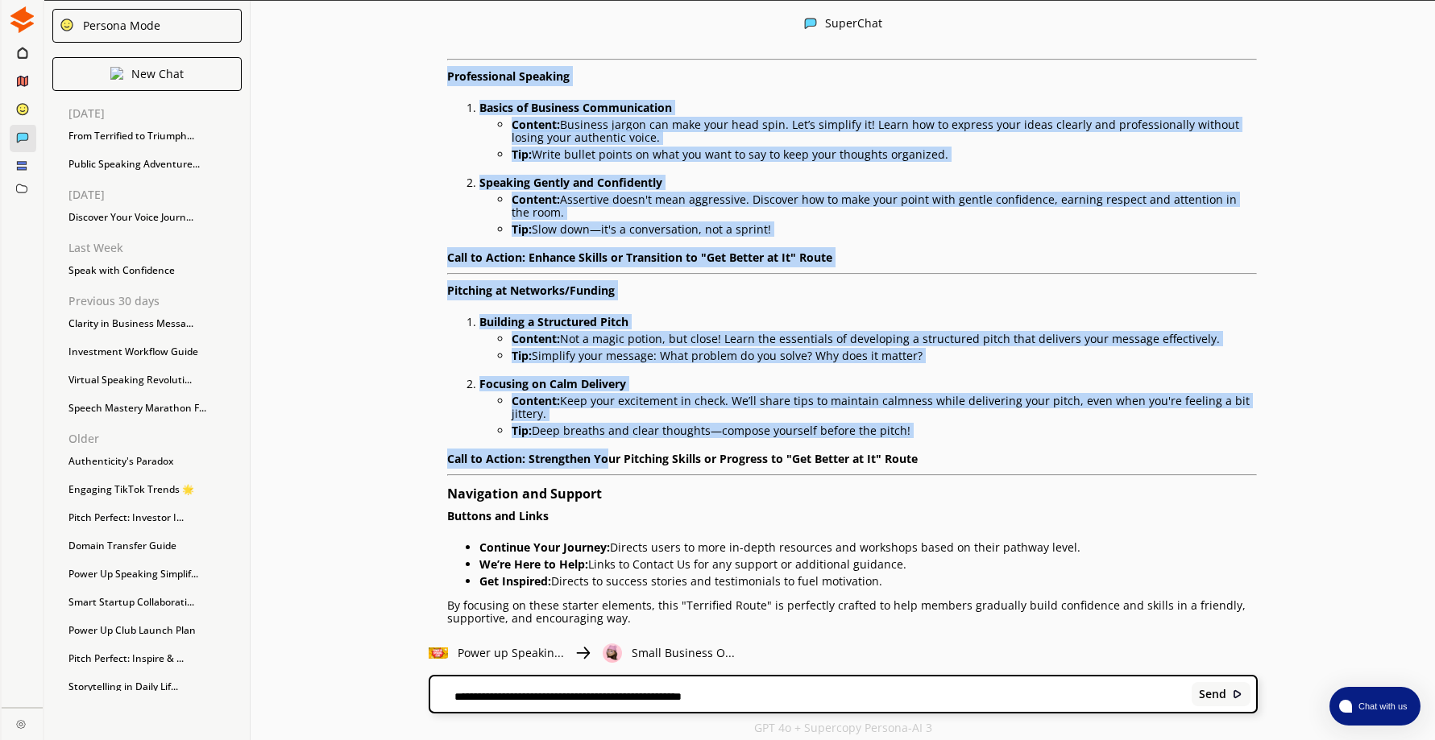
scroll to position [4270, 0]
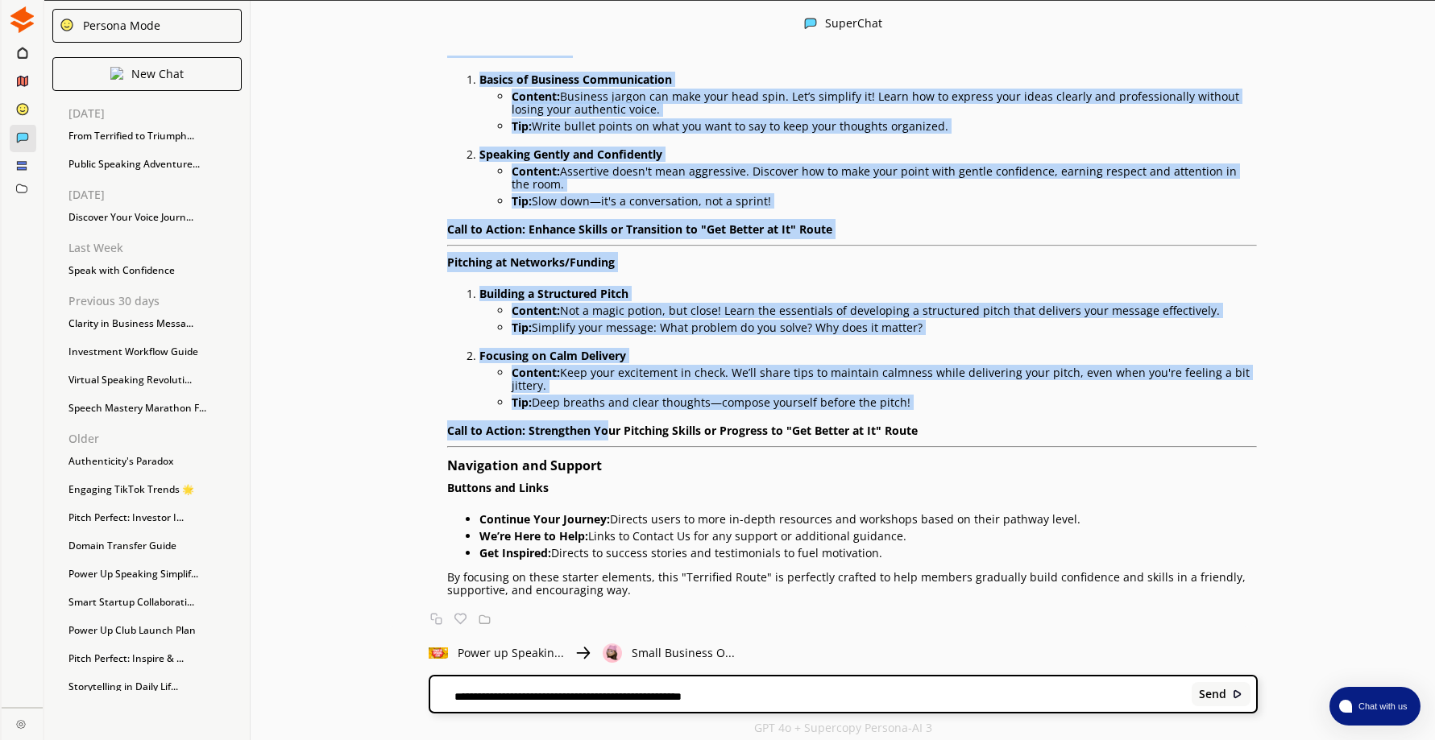
drag, startPoint x: 453, startPoint y: 113, endPoint x: 897, endPoint y: 558, distance: 629.0
click at [897, 558] on div "Absolutely! Here is a detailed content plan for the "Terrified Route" of the Po…" at bounding box center [852, 15] width 810 height 1163
